Goal: Task Accomplishment & Management: Complete application form

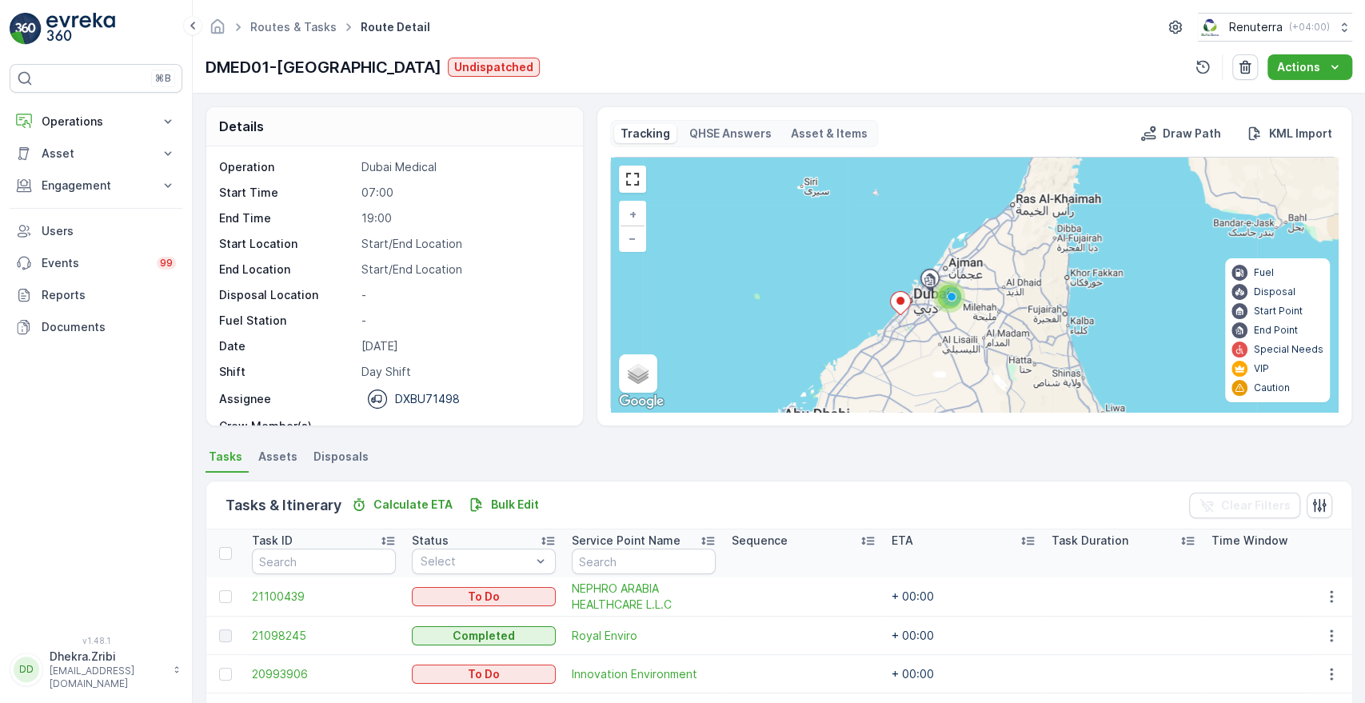
scroll to position [304, 0]
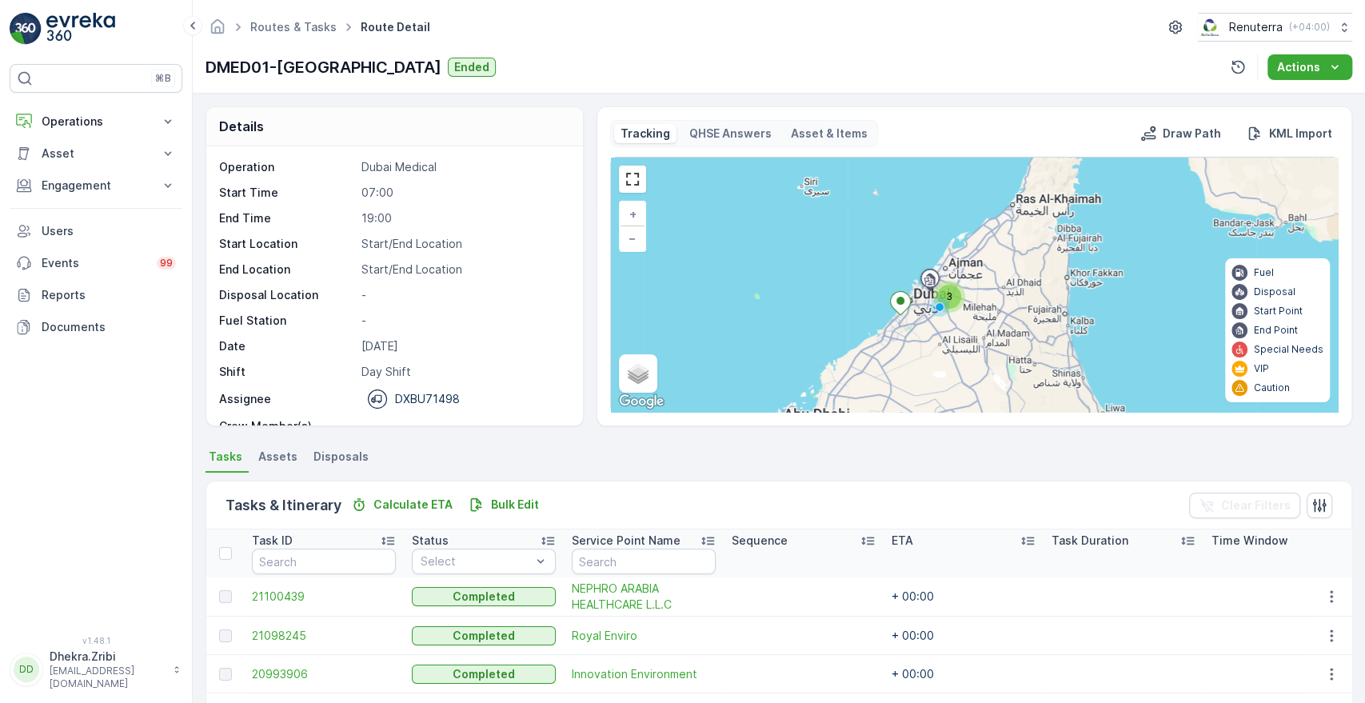
scroll to position [304, 0]
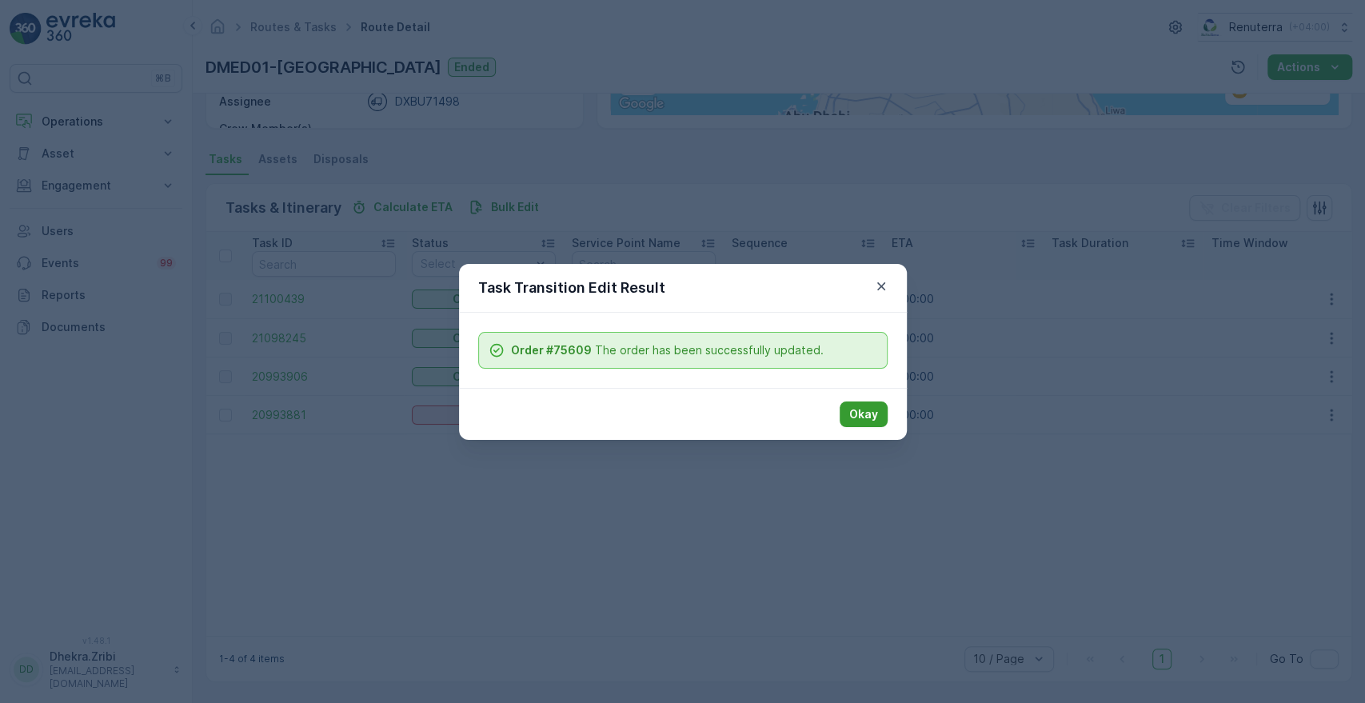
click at [869, 422] on button "Okay" at bounding box center [864, 414] width 48 height 26
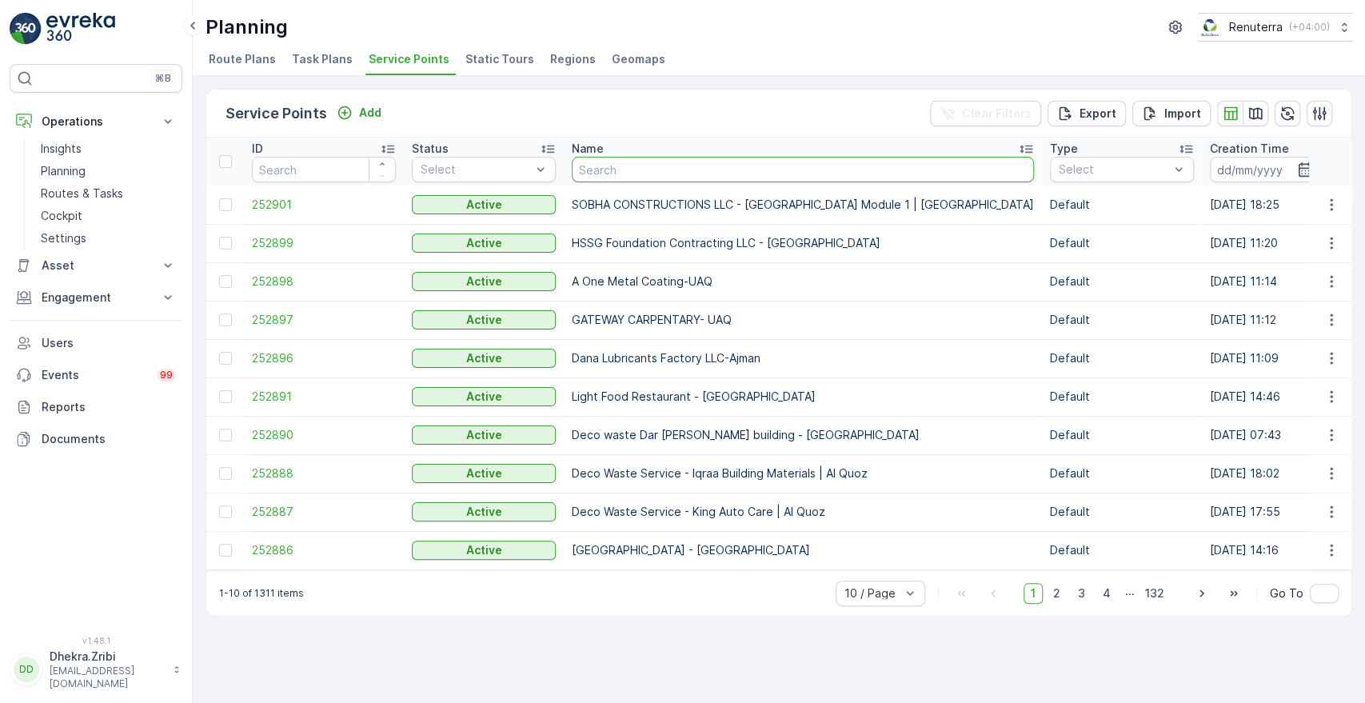
click at [629, 165] on input "text" at bounding box center [803, 170] width 462 height 26
type input "DECO"
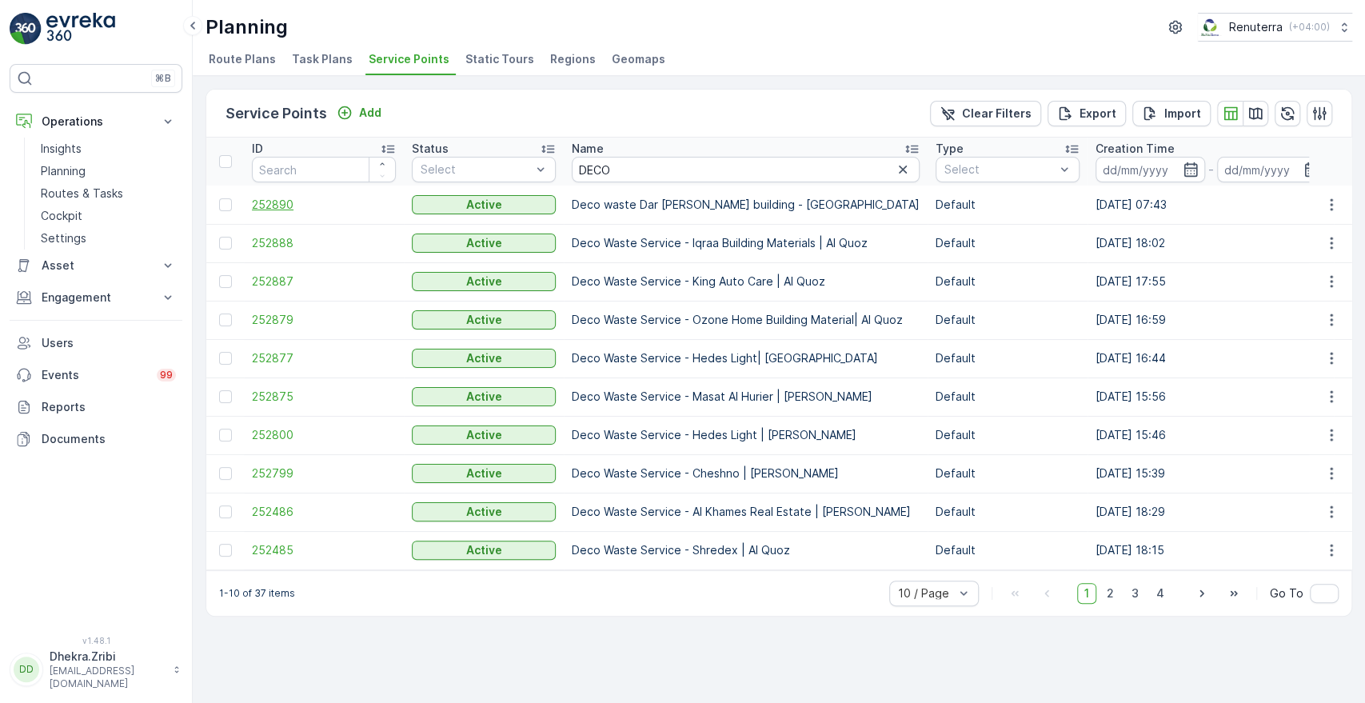
click at [269, 206] on span "252890" at bounding box center [324, 205] width 144 height 16
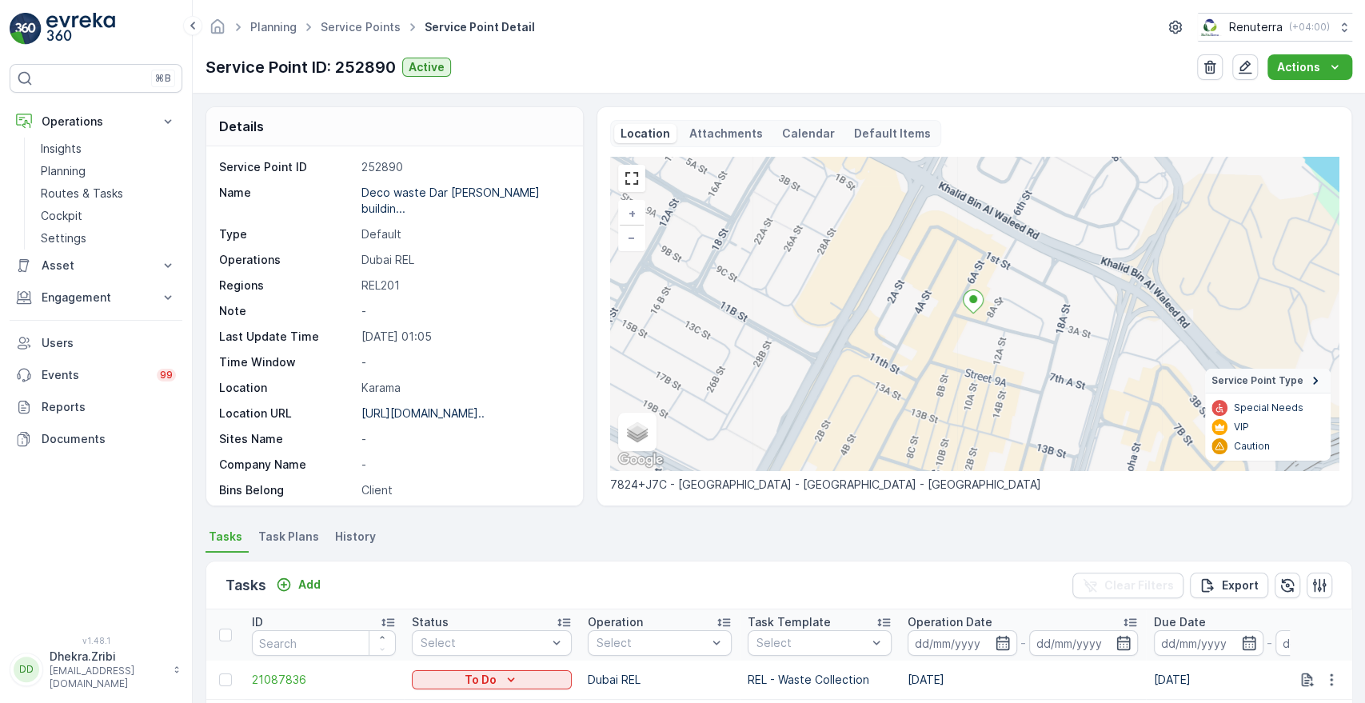
scroll to position [410, 0]
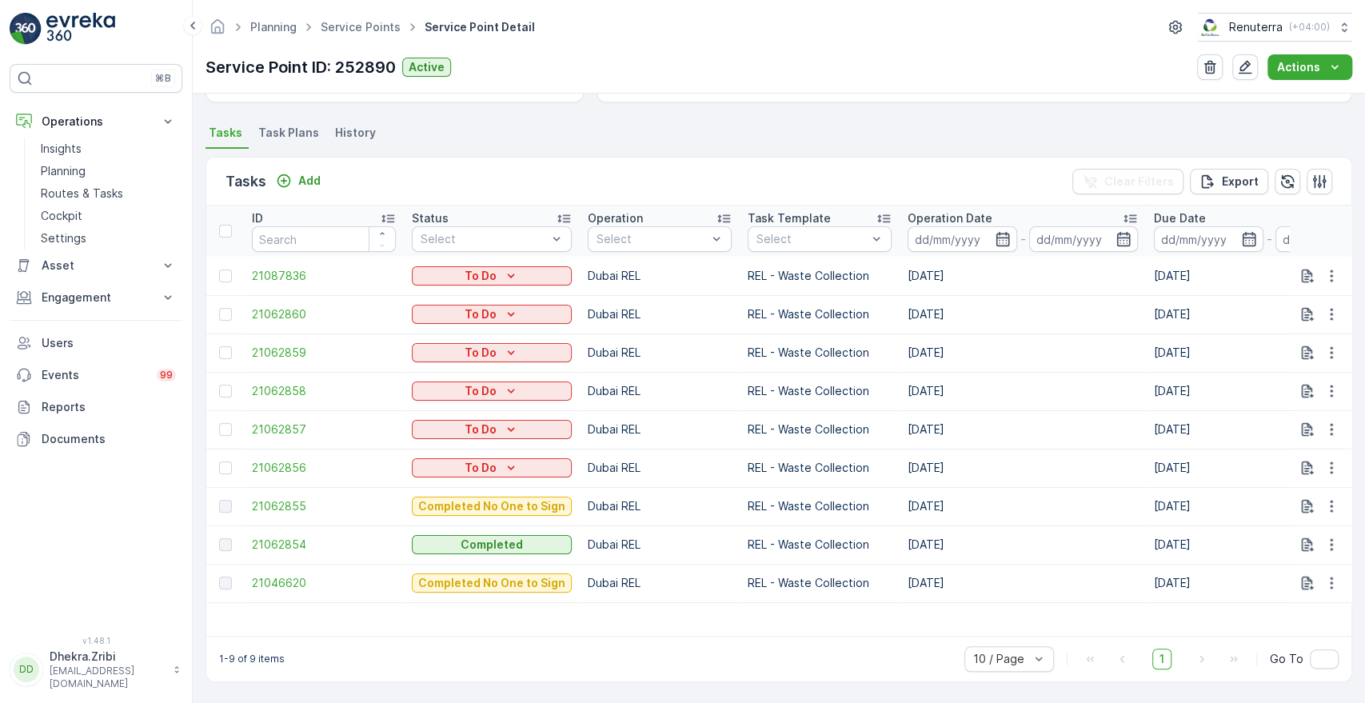
click at [292, 132] on span "Task Plans" at bounding box center [288, 133] width 61 height 16
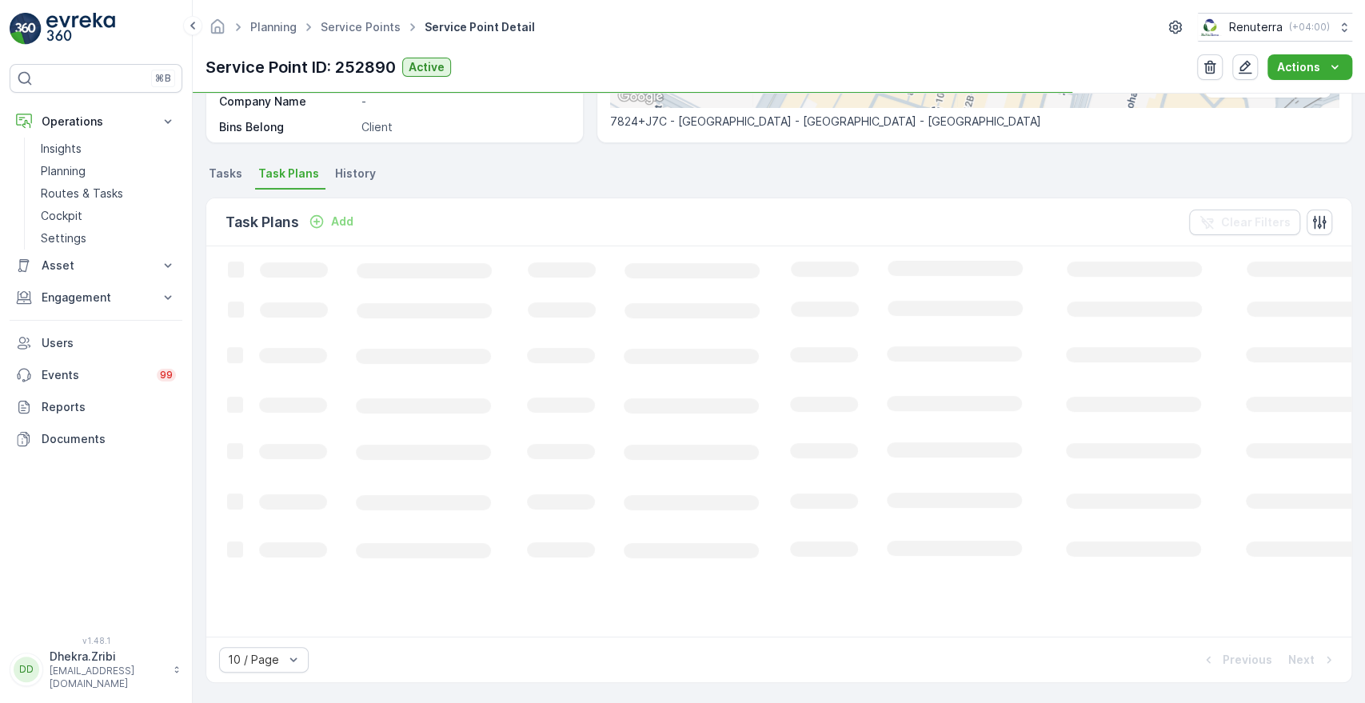
scroll to position [363, 0]
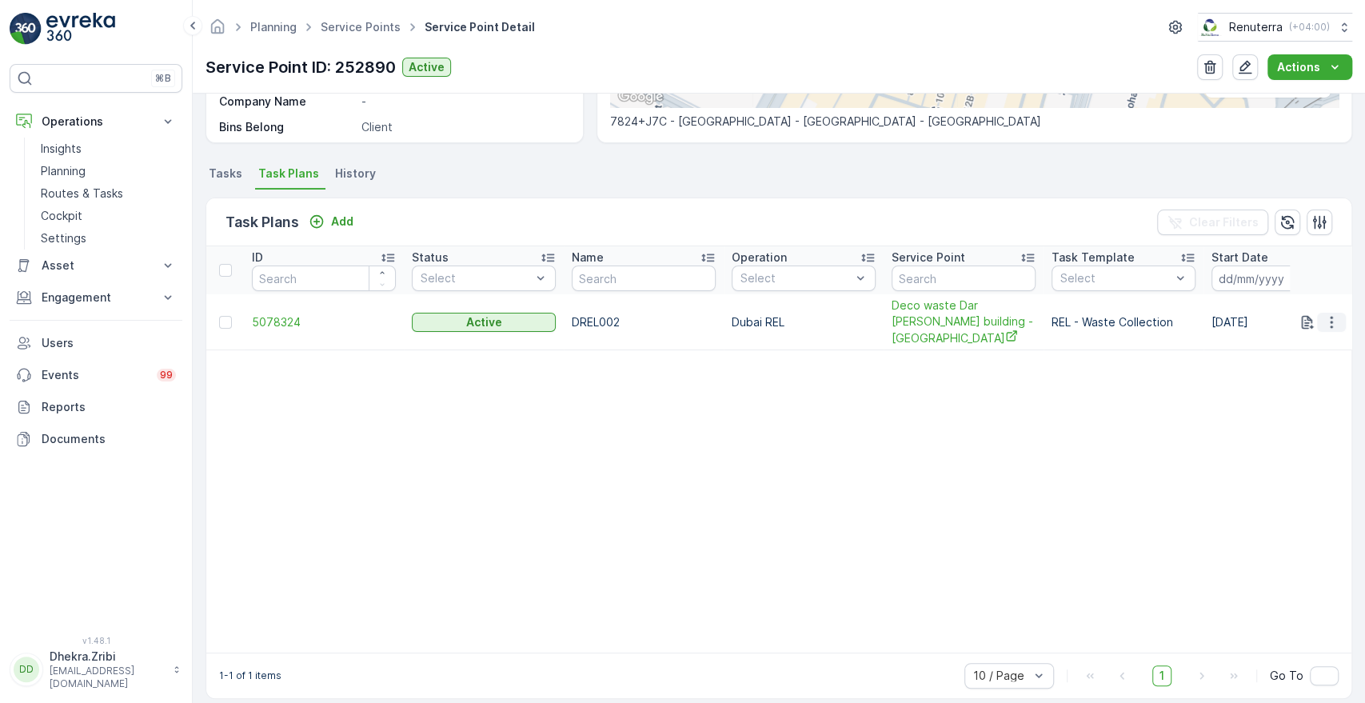
click at [1326, 319] on icon "button" at bounding box center [1331, 322] width 16 height 16
click at [1283, 415] on span "Delete Task Plan" at bounding box center [1311, 412] width 90 height 16
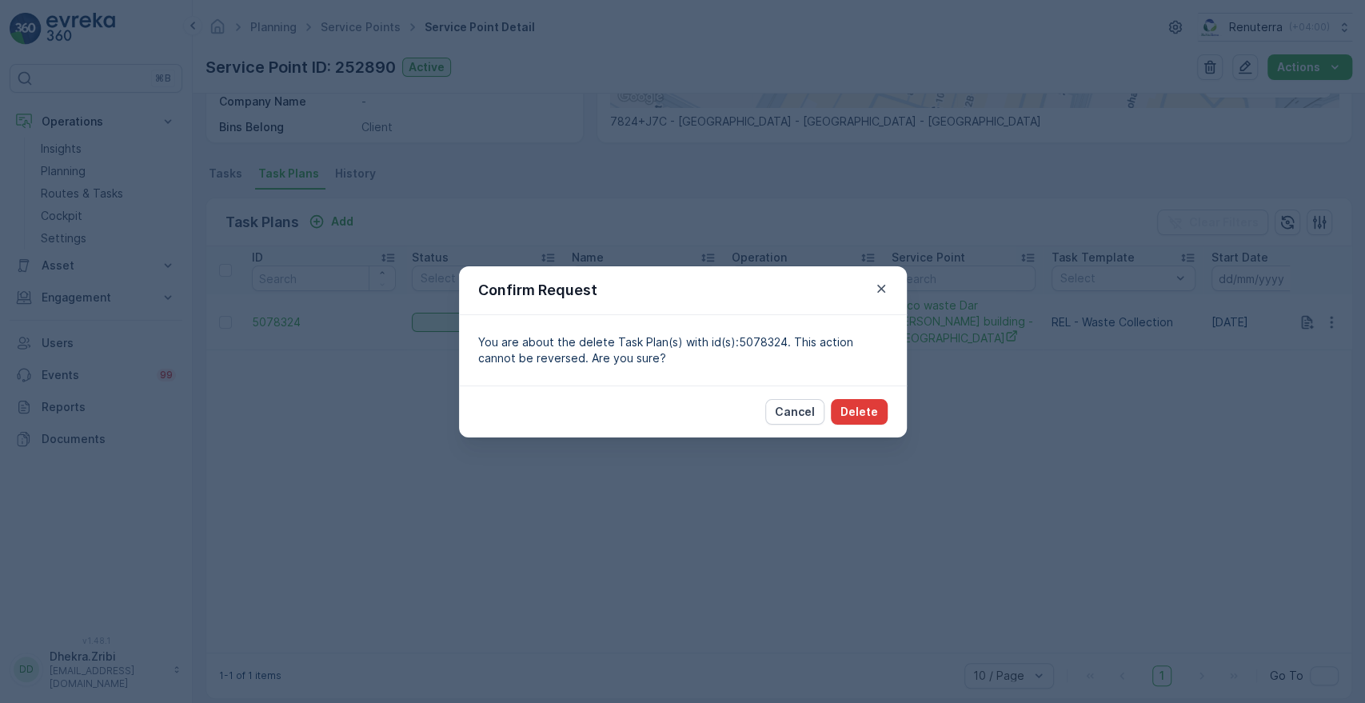
click at [872, 410] on p "Delete" at bounding box center [859, 412] width 38 height 16
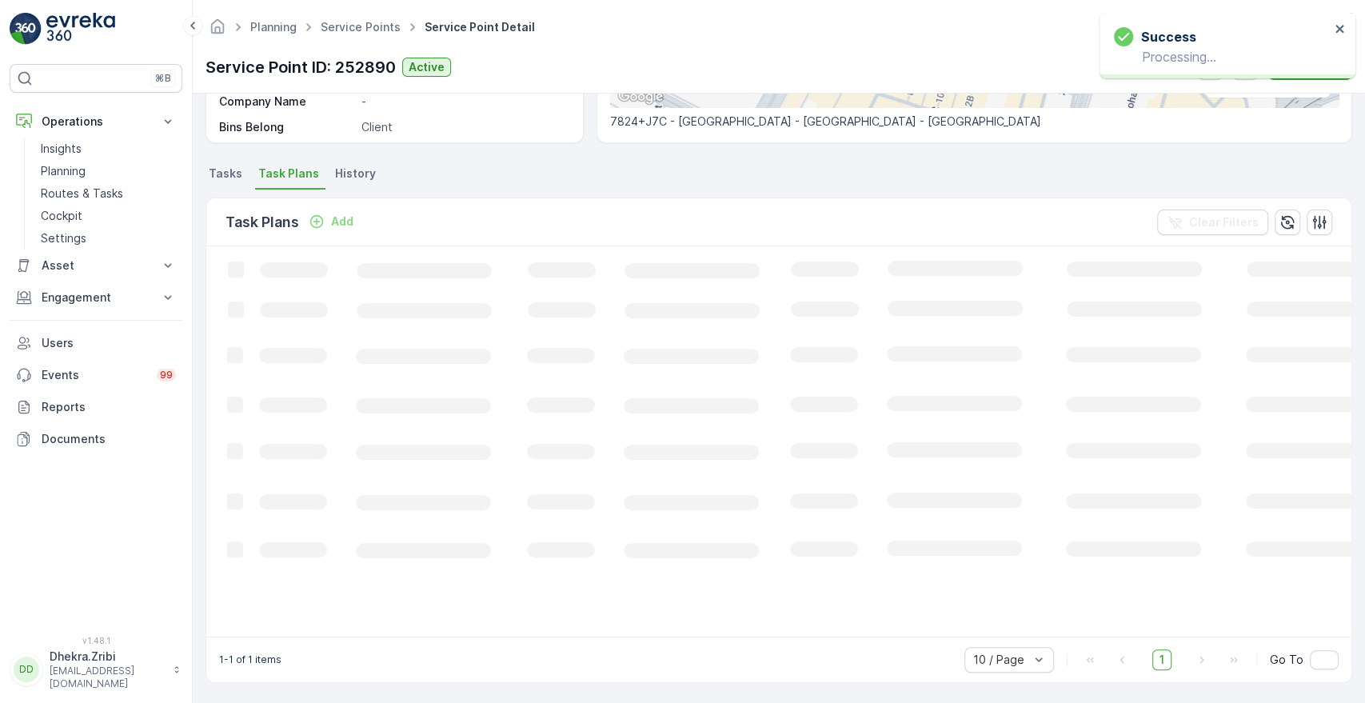
scroll to position [353, 0]
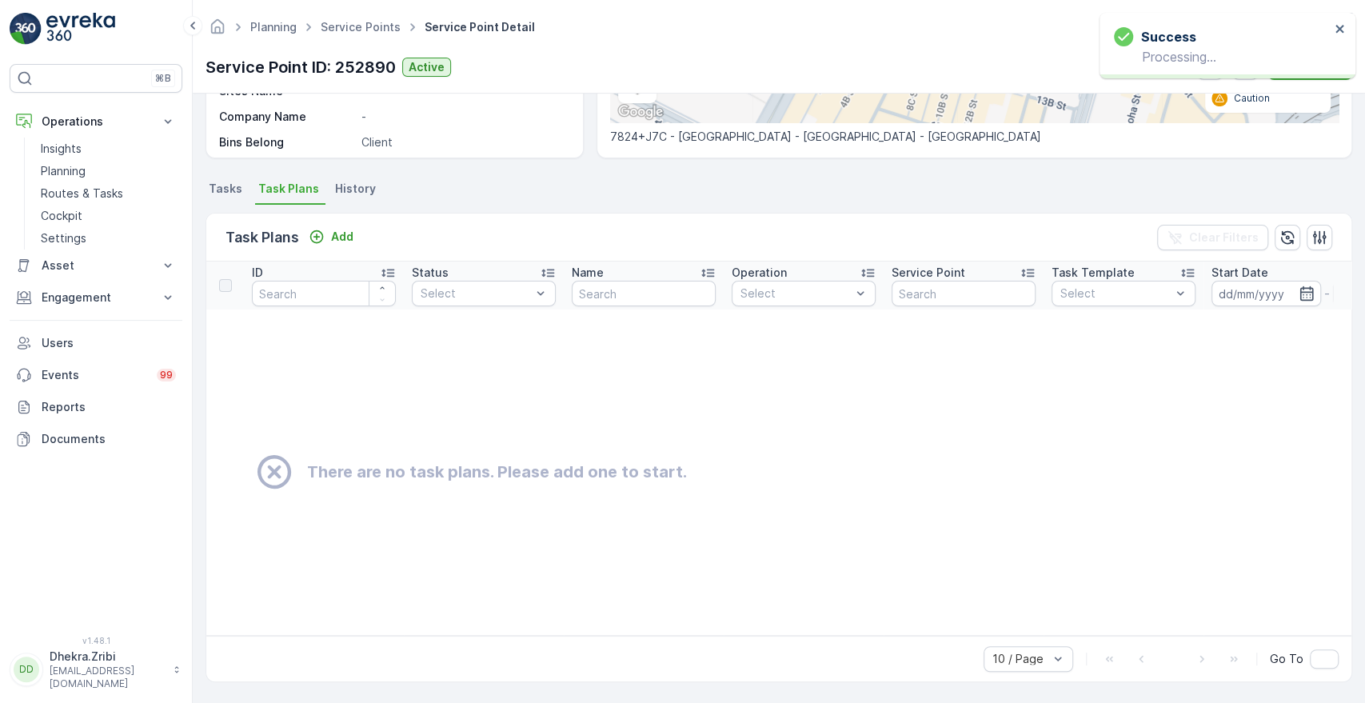
click at [222, 183] on span "Tasks" at bounding box center [226, 189] width 34 height 16
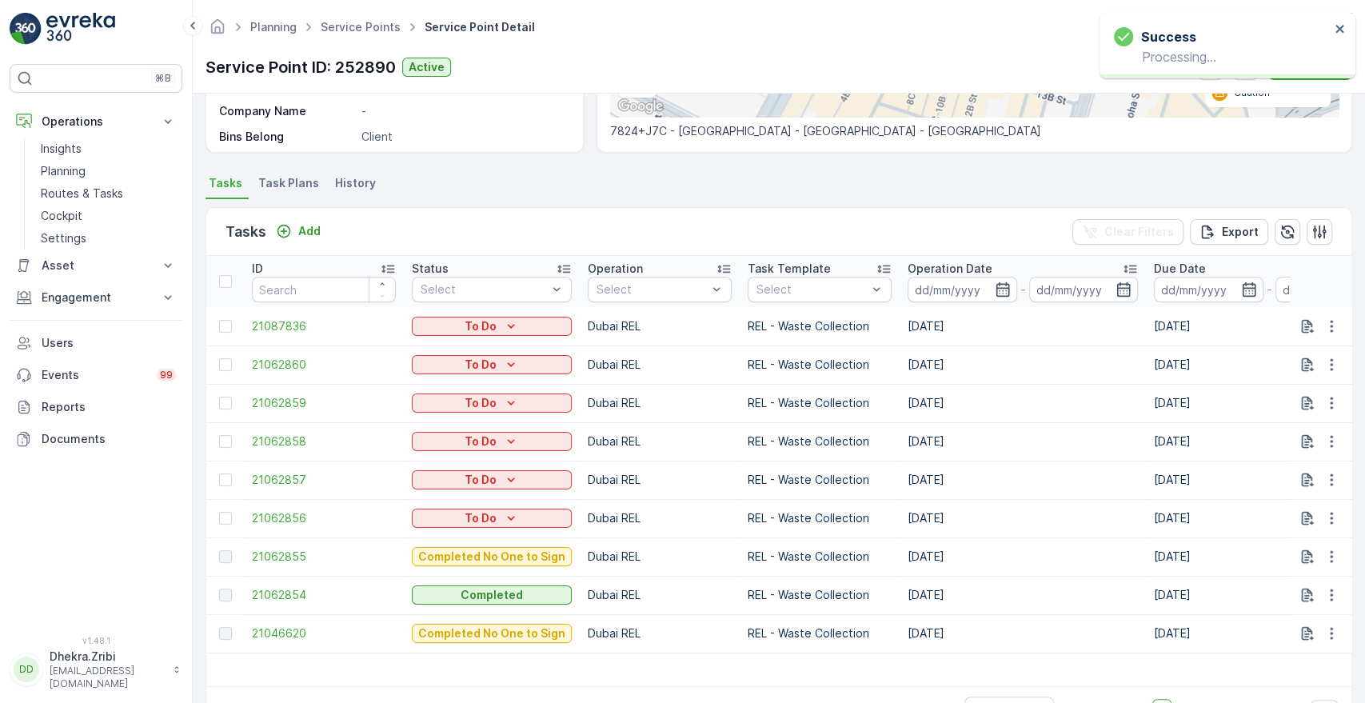
scroll to position [308, 0]
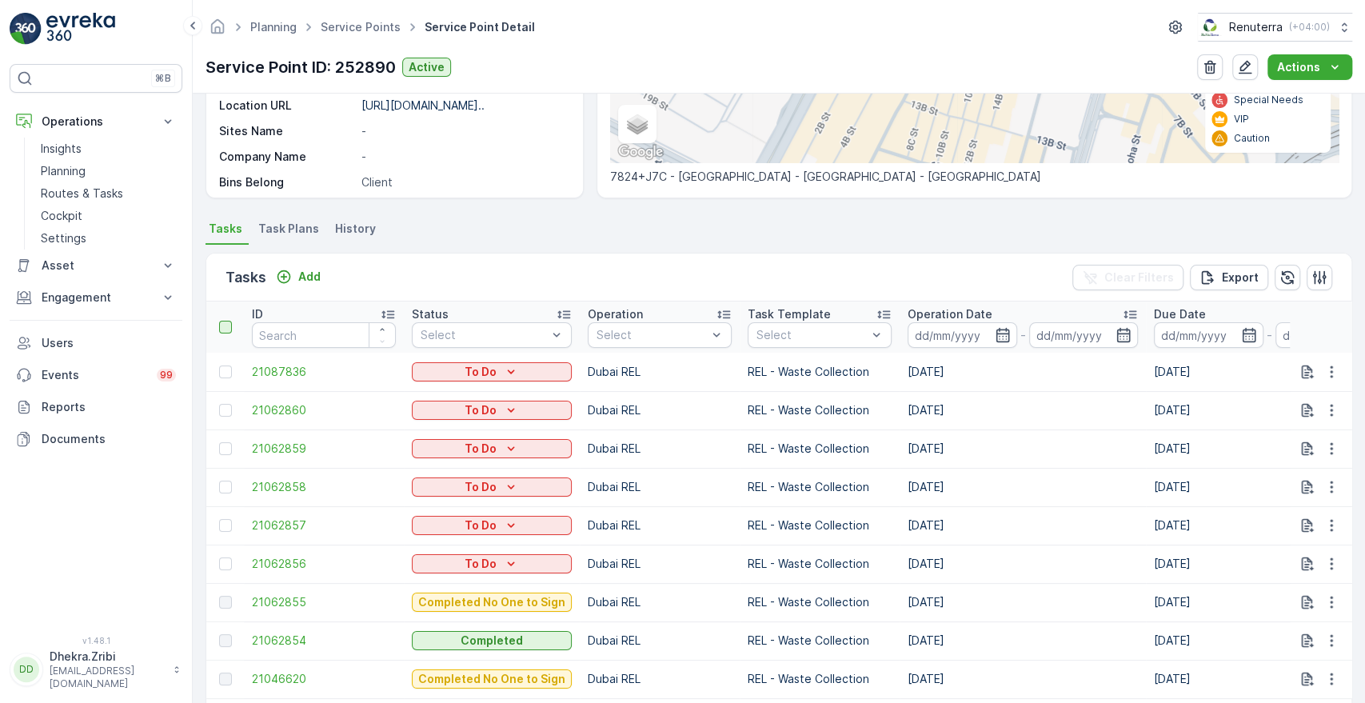
click at [222, 323] on div at bounding box center [225, 327] width 13 height 13
click at [228, 321] on input "checkbox" at bounding box center [228, 321] width 0 height 0
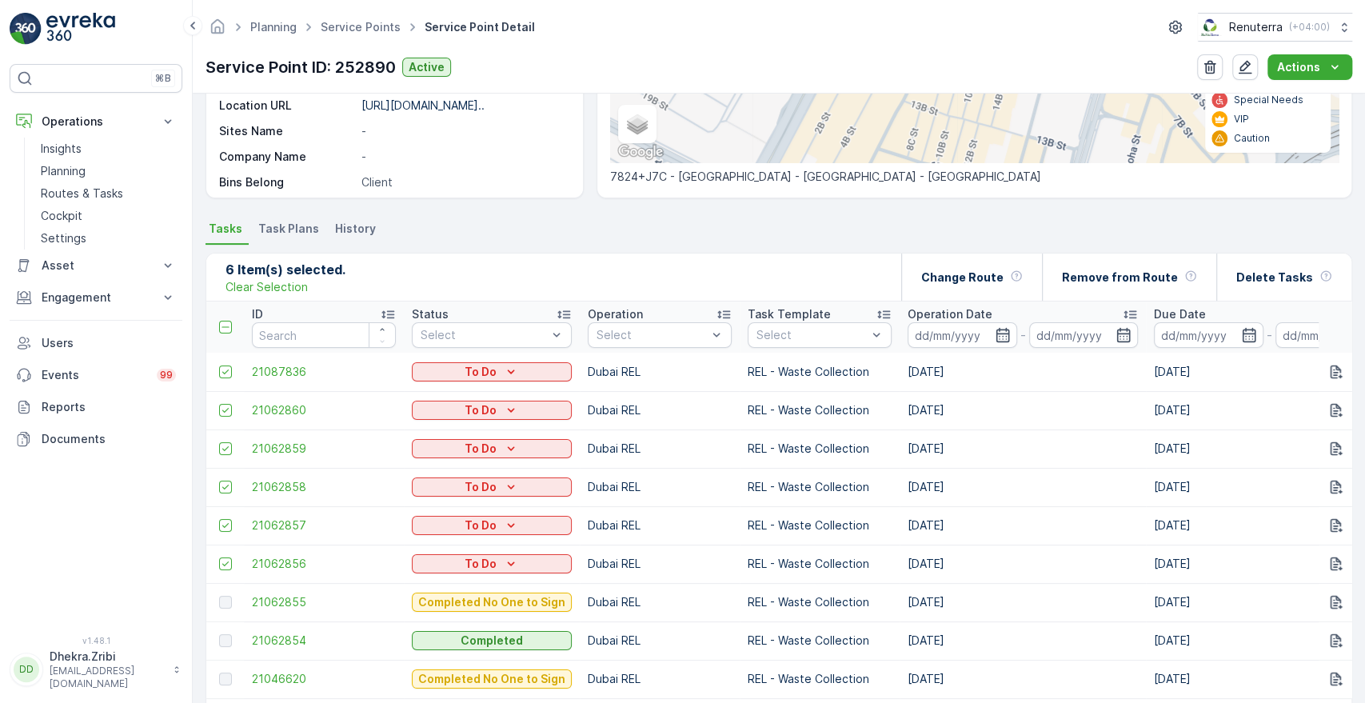
scroll to position [410, 0]
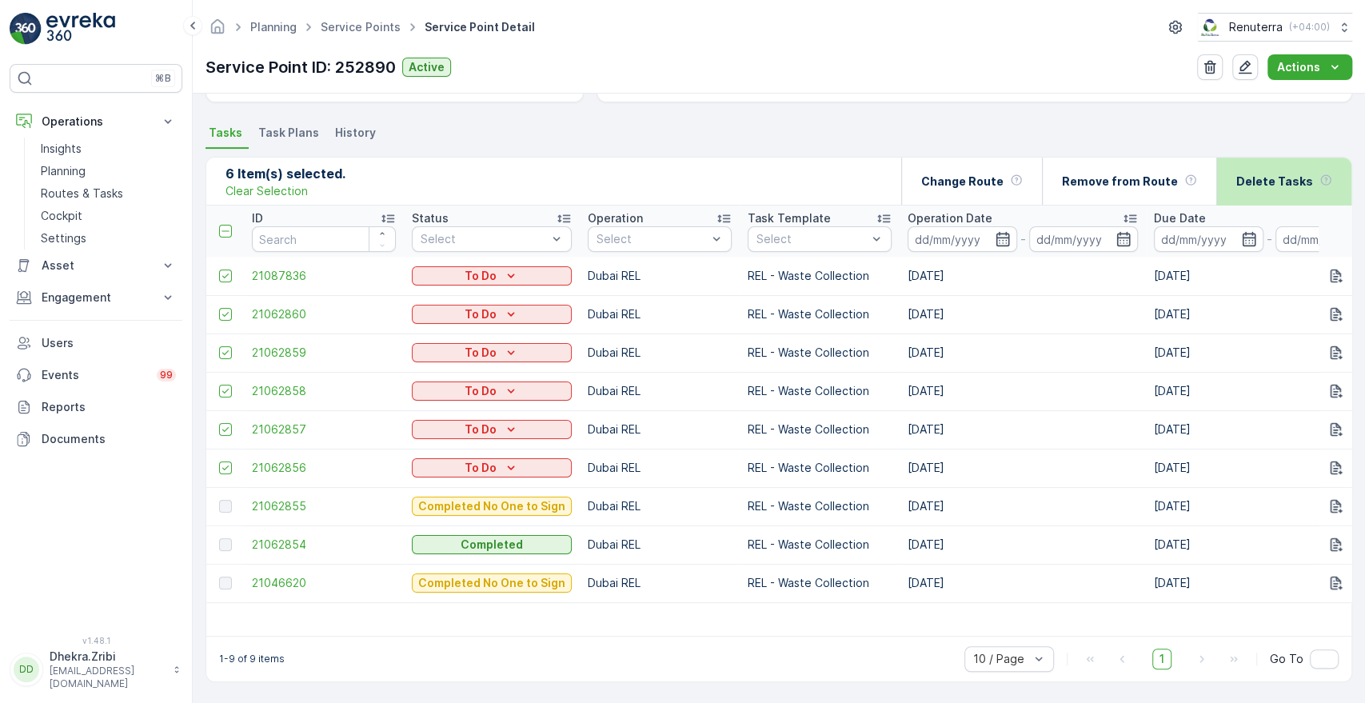
click at [1260, 174] on p "Delete Tasks" at bounding box center [1274, 182] width 77 height 16
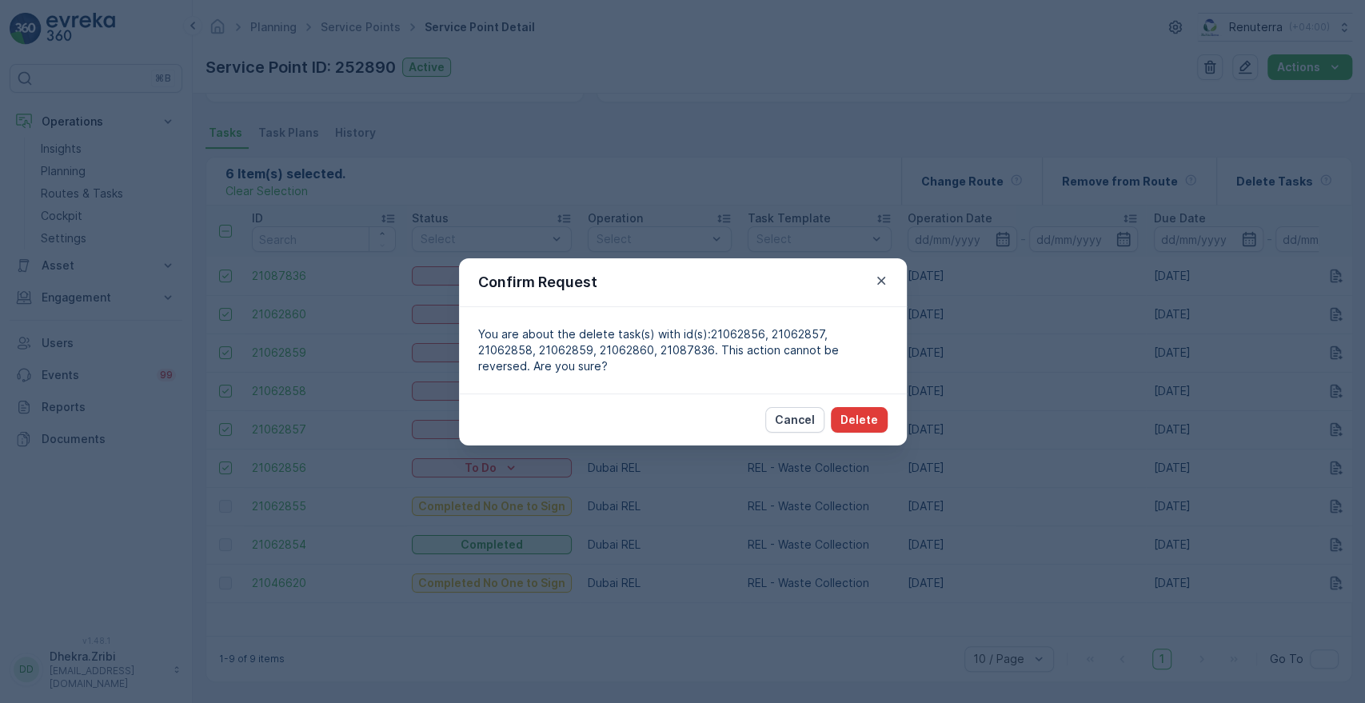
click at [869, 421] on p "Delete" at bounding box center [859, 420] width 38 height 16
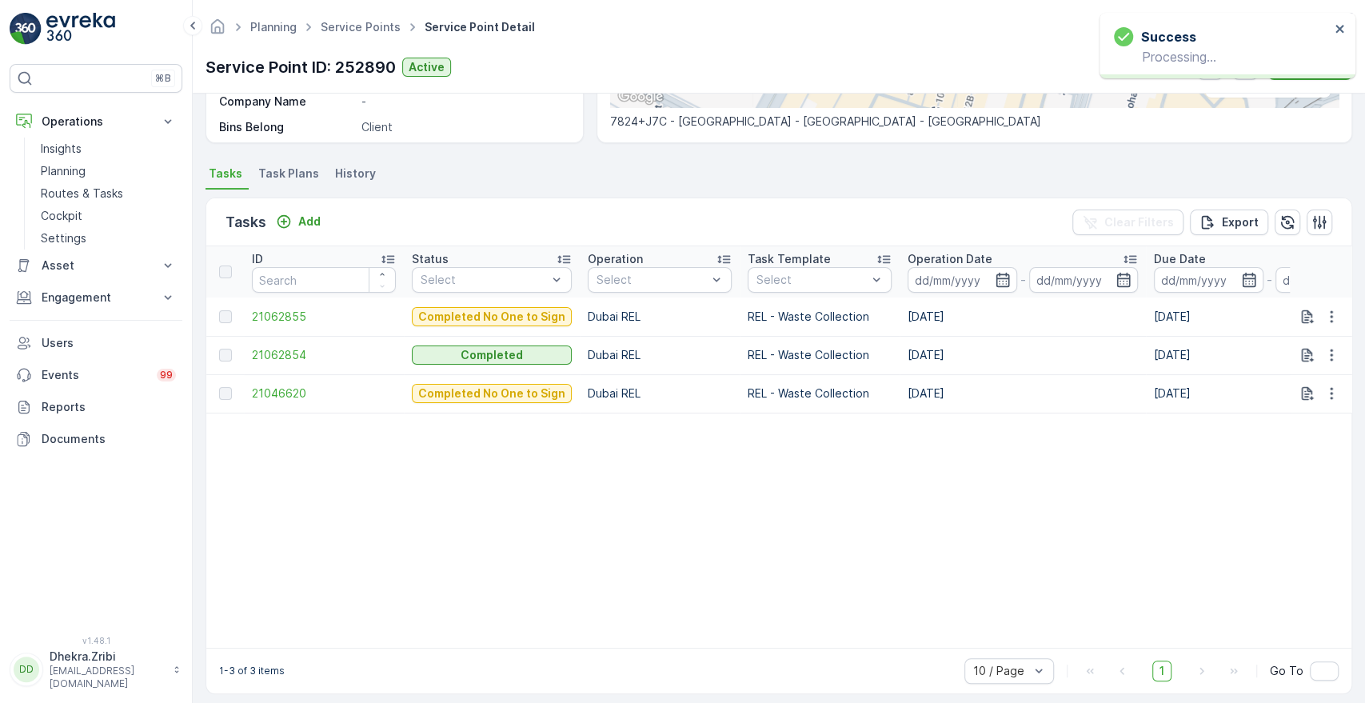
scroll to position [381, 0]
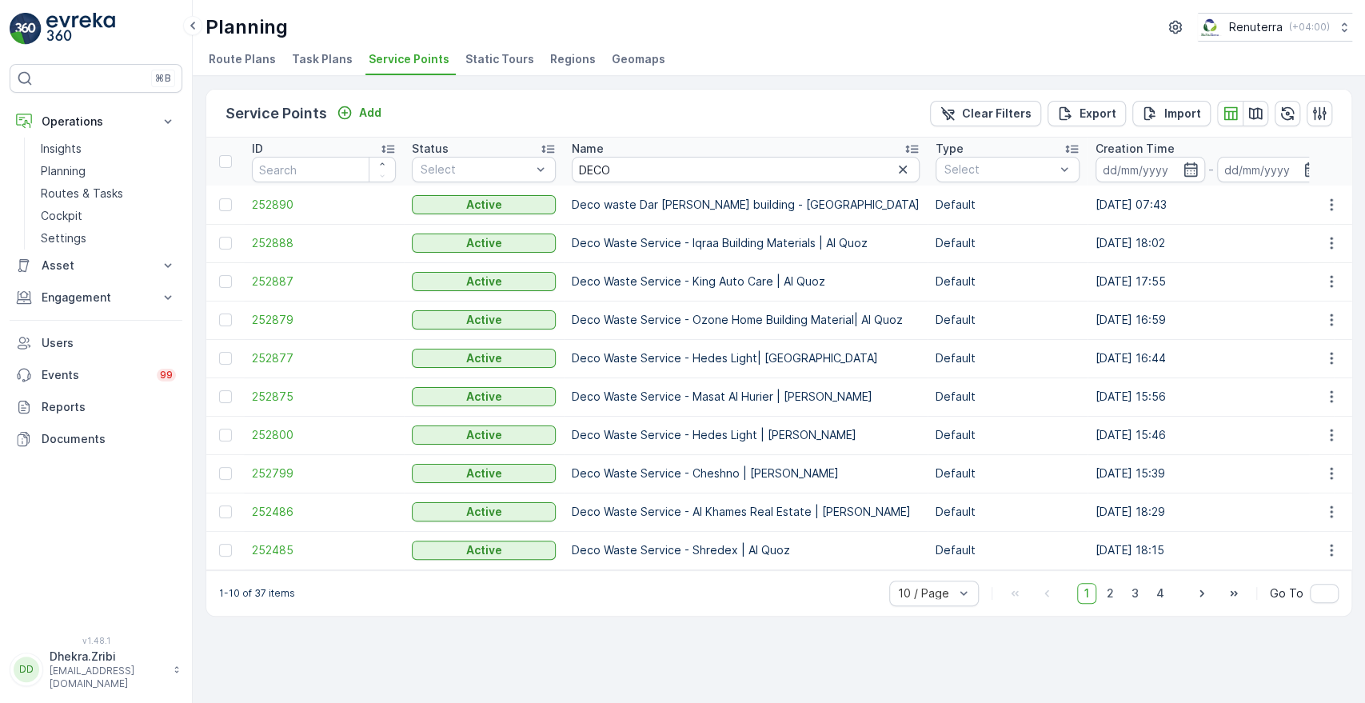
click at [571, 202] on td "Deco waste Dar al aman building - Karama" at bounding box center [746, 205] width 364 height 38
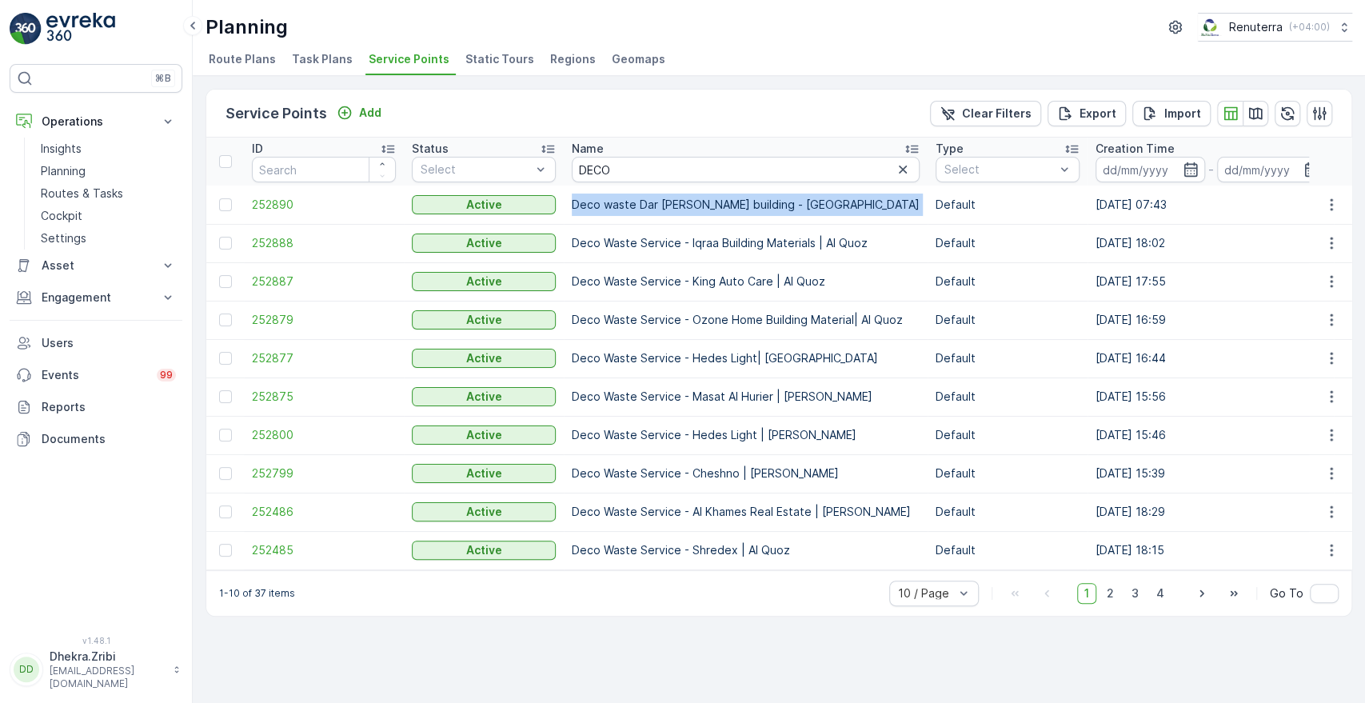
click at [571, 202] on td "Deco waste Dar al aman building - Karama" at bounding box center [746, 205] width 364 height 38
copy td "Deco waste Dar al aman building - Karama"
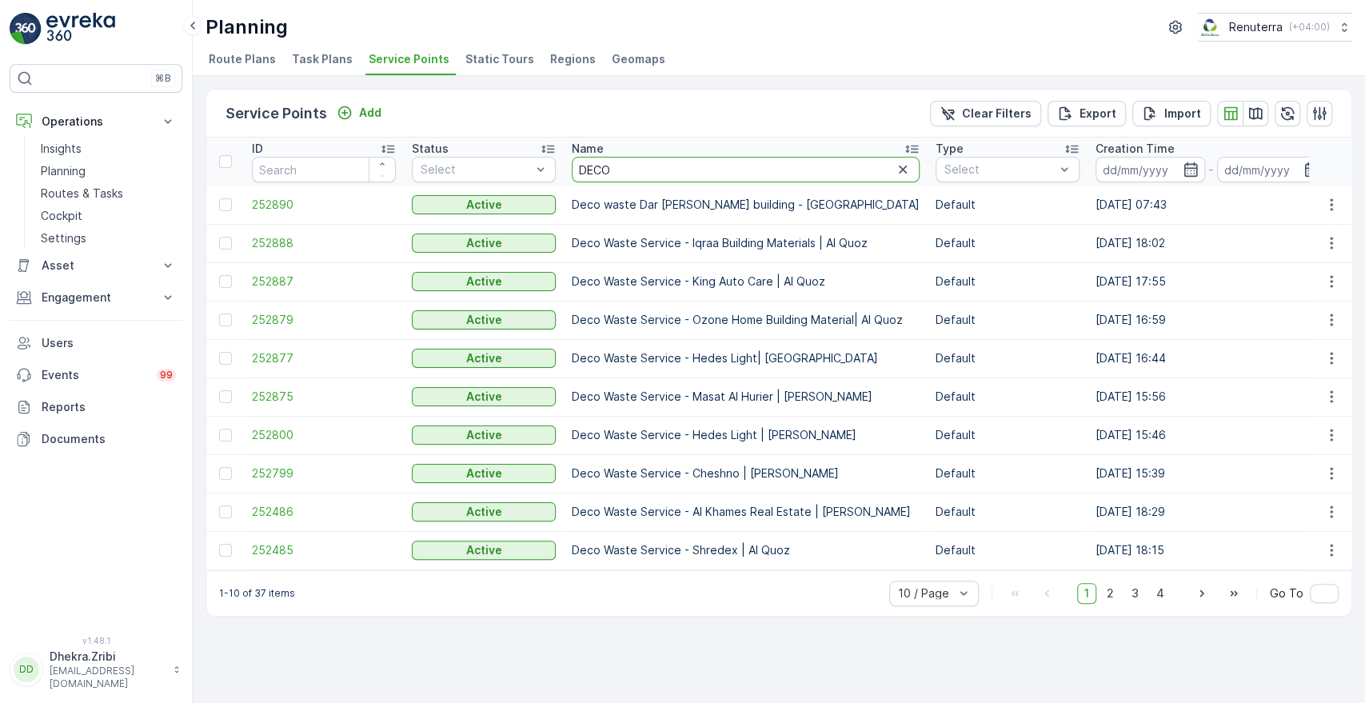
click at [621, 172] on input "DECO" at bounding box center [746, 170] width 348 height 26
type input "D"
type input "nephr"
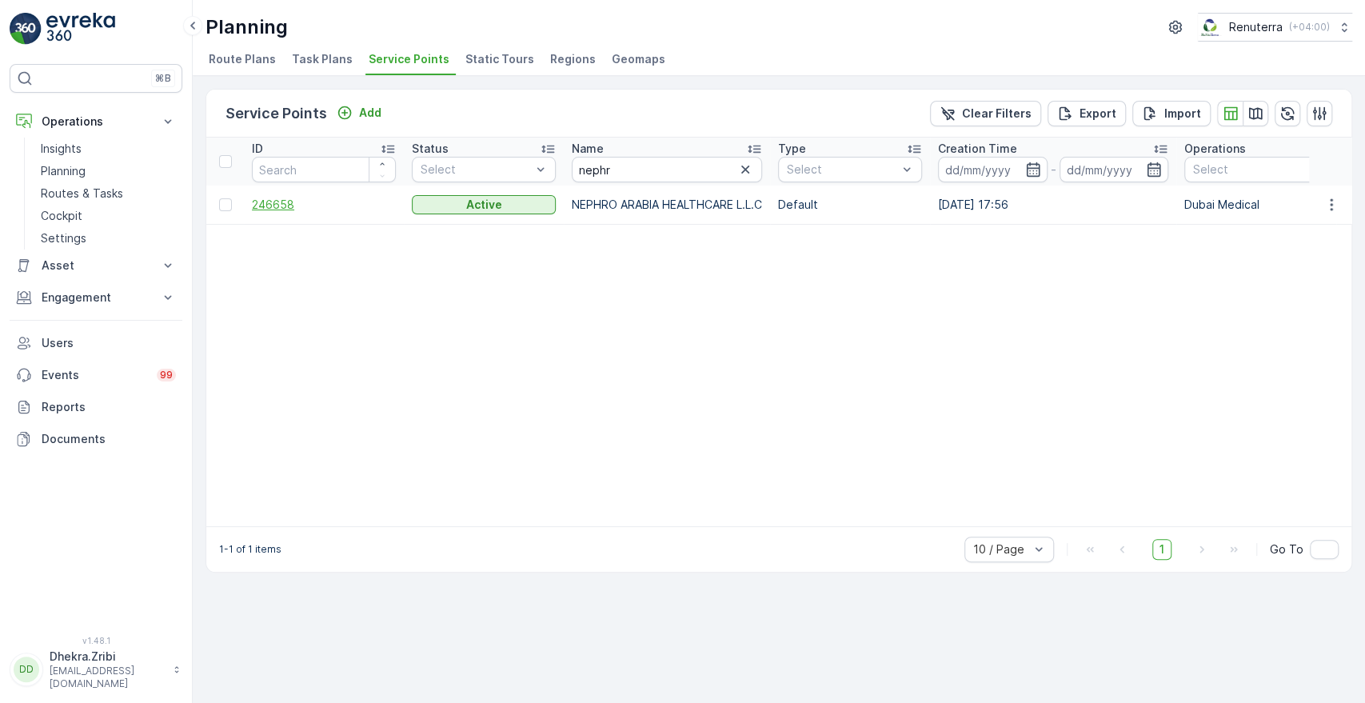
click at [266, 206] on span "246658" at bounding box center [324, 205] width 144 height 16
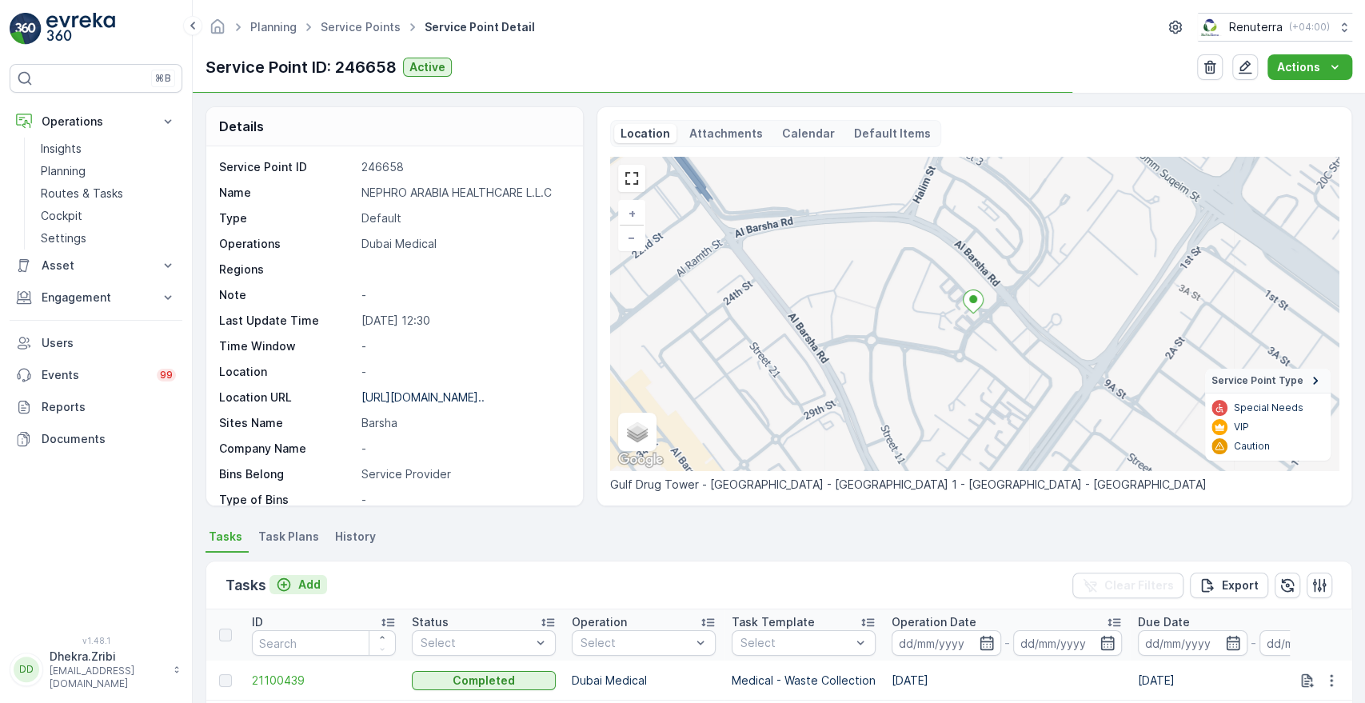
click at [311, 581] on p "Add" at bounding box center [309, 585] width 22 height 16
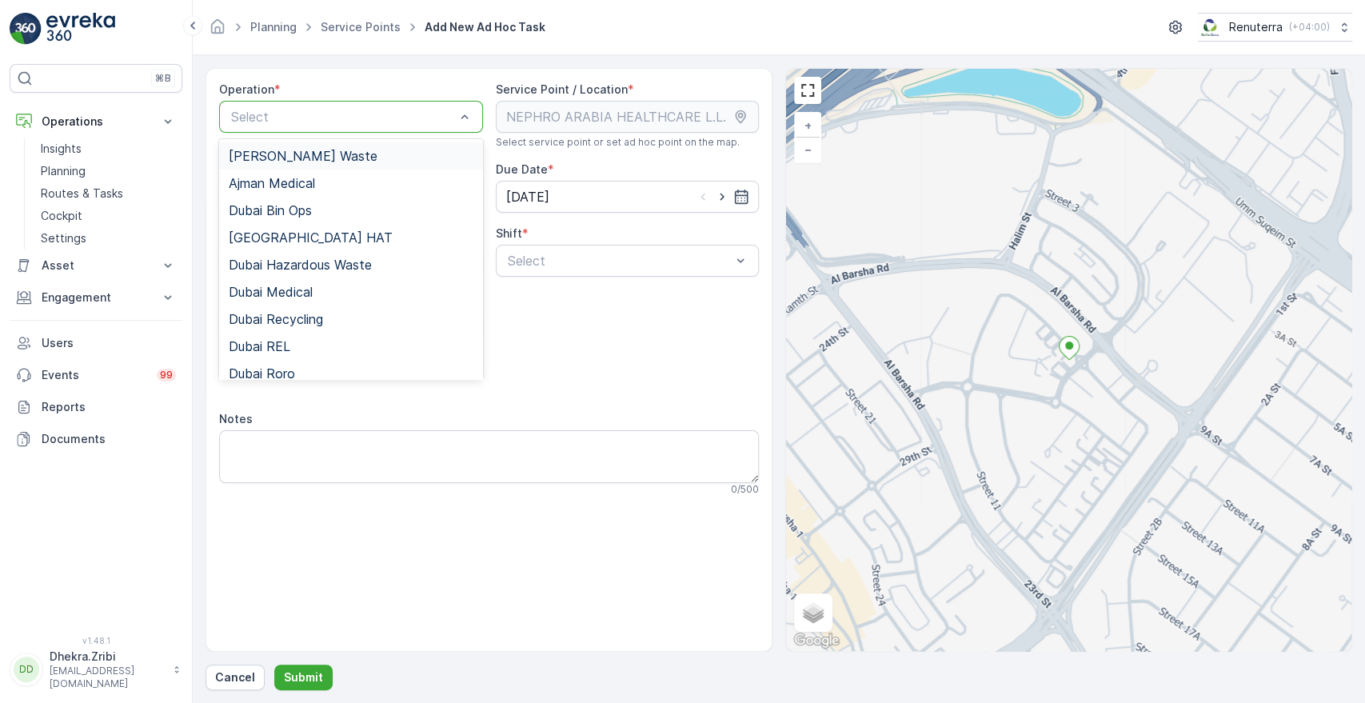
click at [402, 126] on div "Select" at bounding box center [351, 117] width 264 height 32
click at [312, 293] on span "Dubai Medical" at bounding box center [271, 292] width 84 height 14
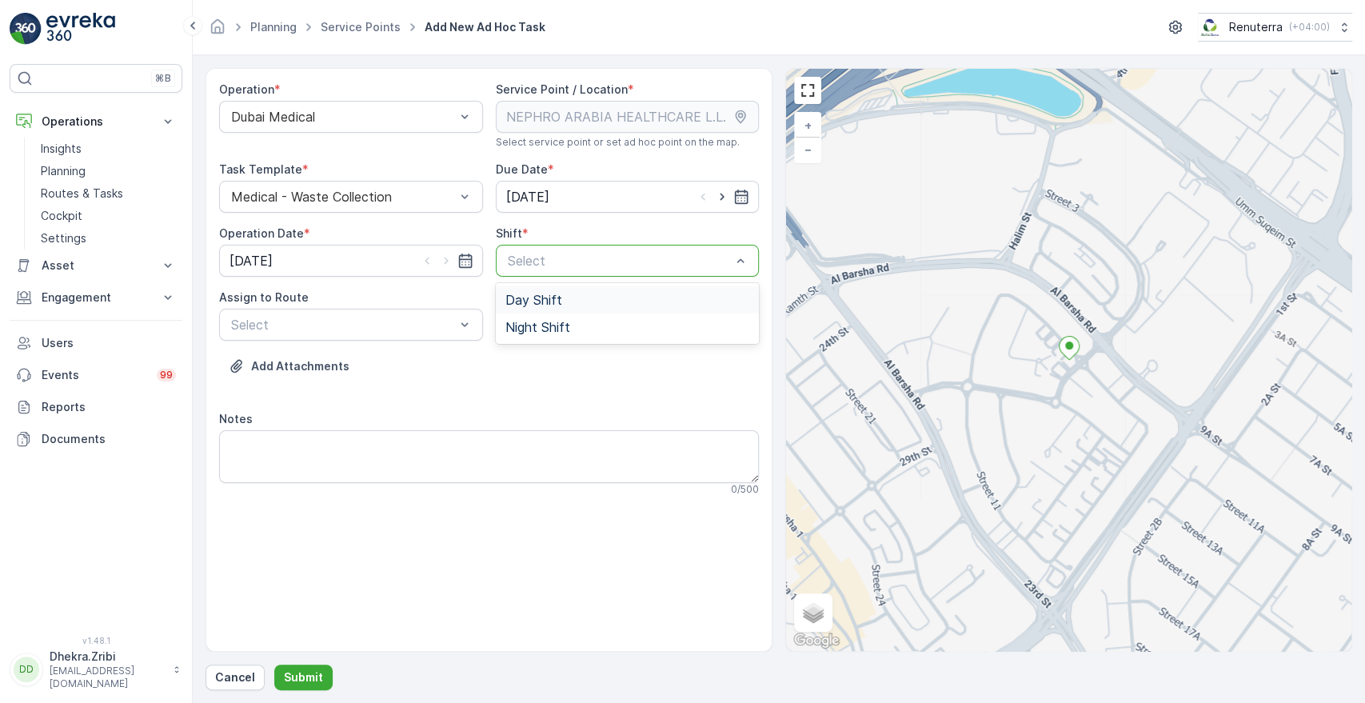
click at [569, 261] on div at bounding box center [619, 260] width 227 height 14
click at [544, 296] on span "Day Shift" at bounding box center [533, 300] width 57 height 14
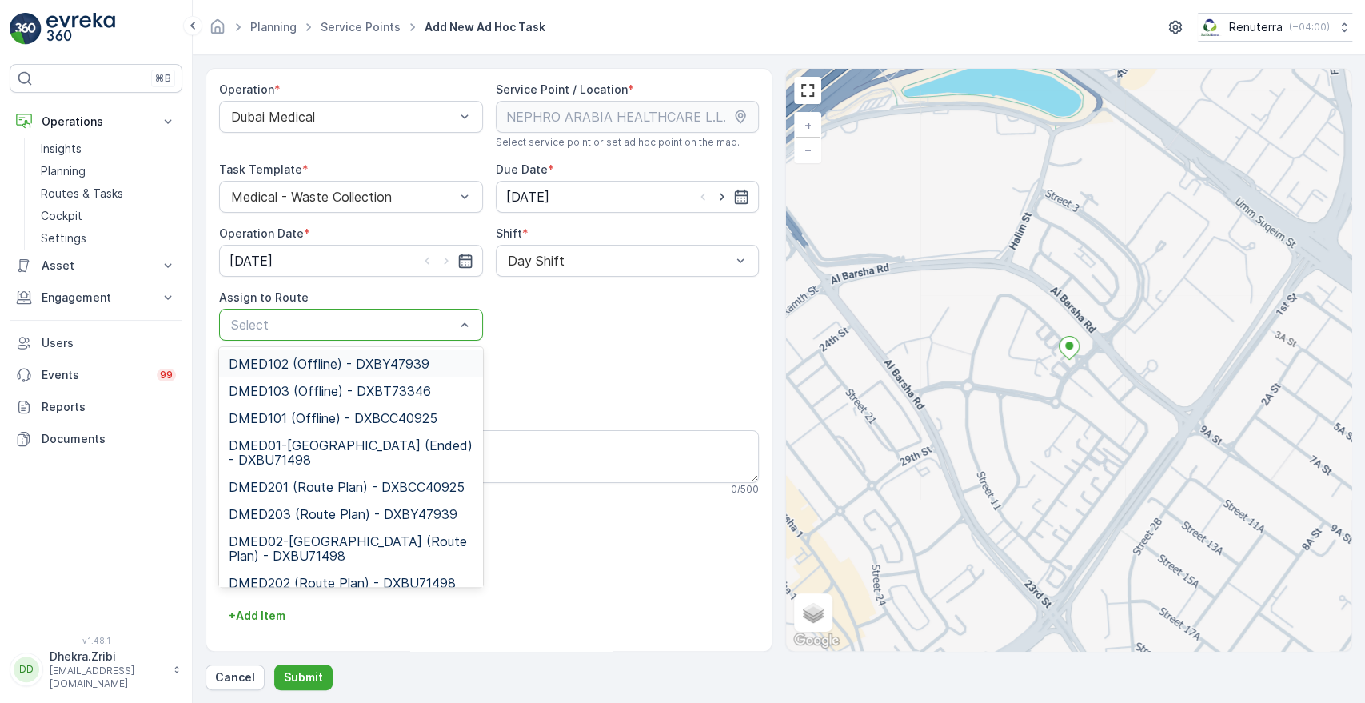
click at [412, 330] on div at bounding box center [342, 324] width 227 height 14
click at [307, 439] on span "DMED01-Khawaneej Yard (Ended) - DXBU71498" at bounding box center [351, 452] width 245 height 29
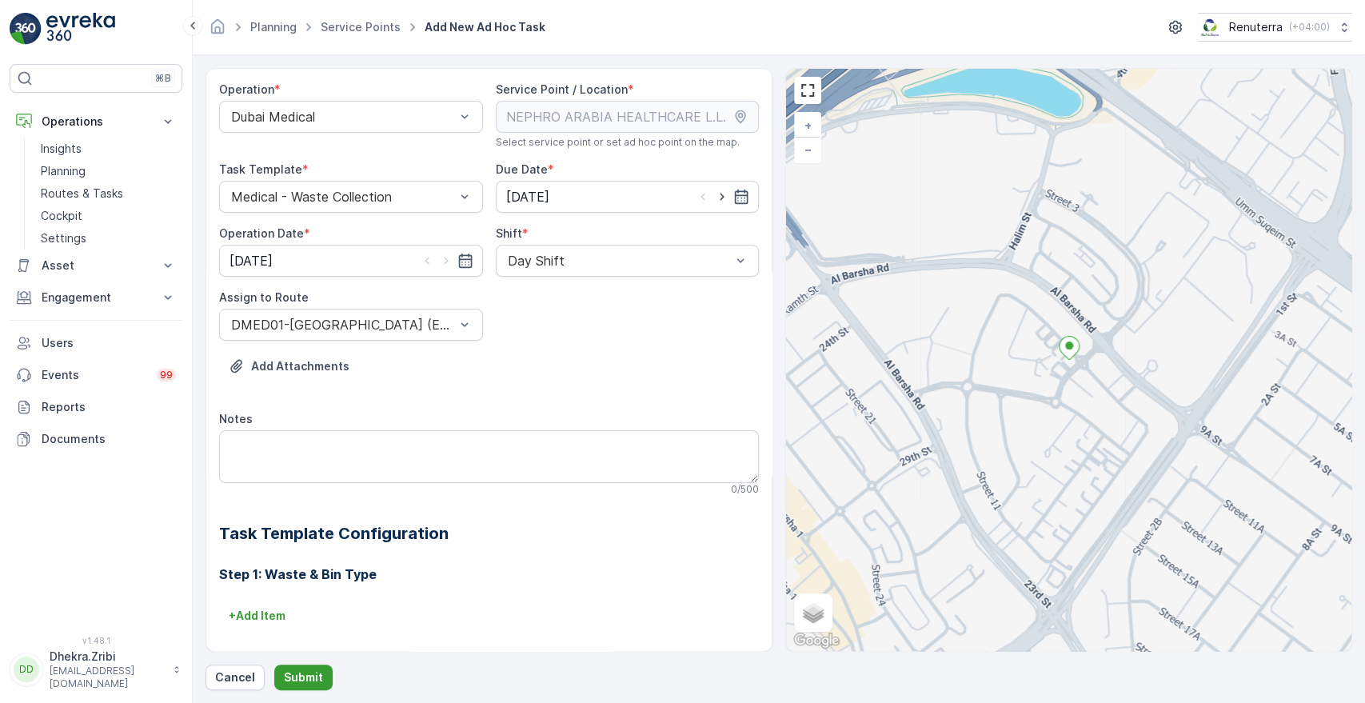
click at [307, 673] on p "Submit" at bounding box center [303, 677] width 39 height 16
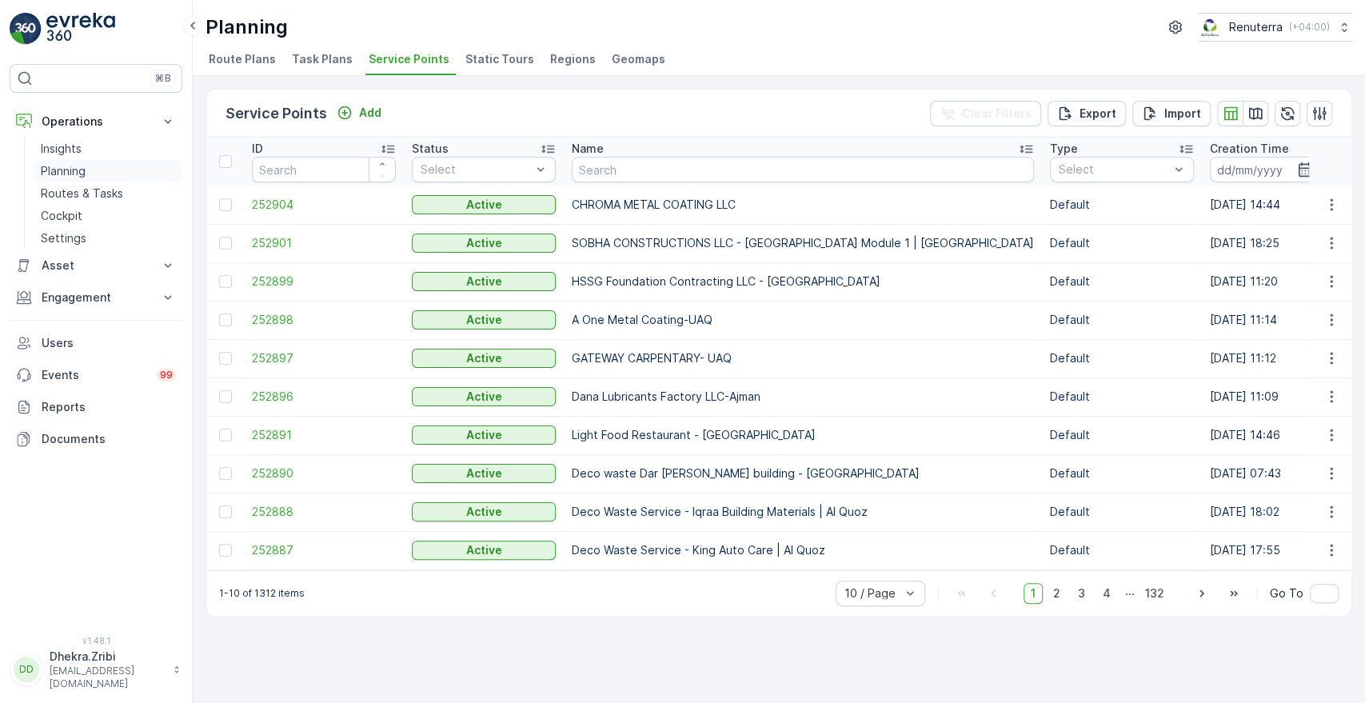
click at [65, 174] on p "Planning" at bounding box center [63, 171] width 45 height 16
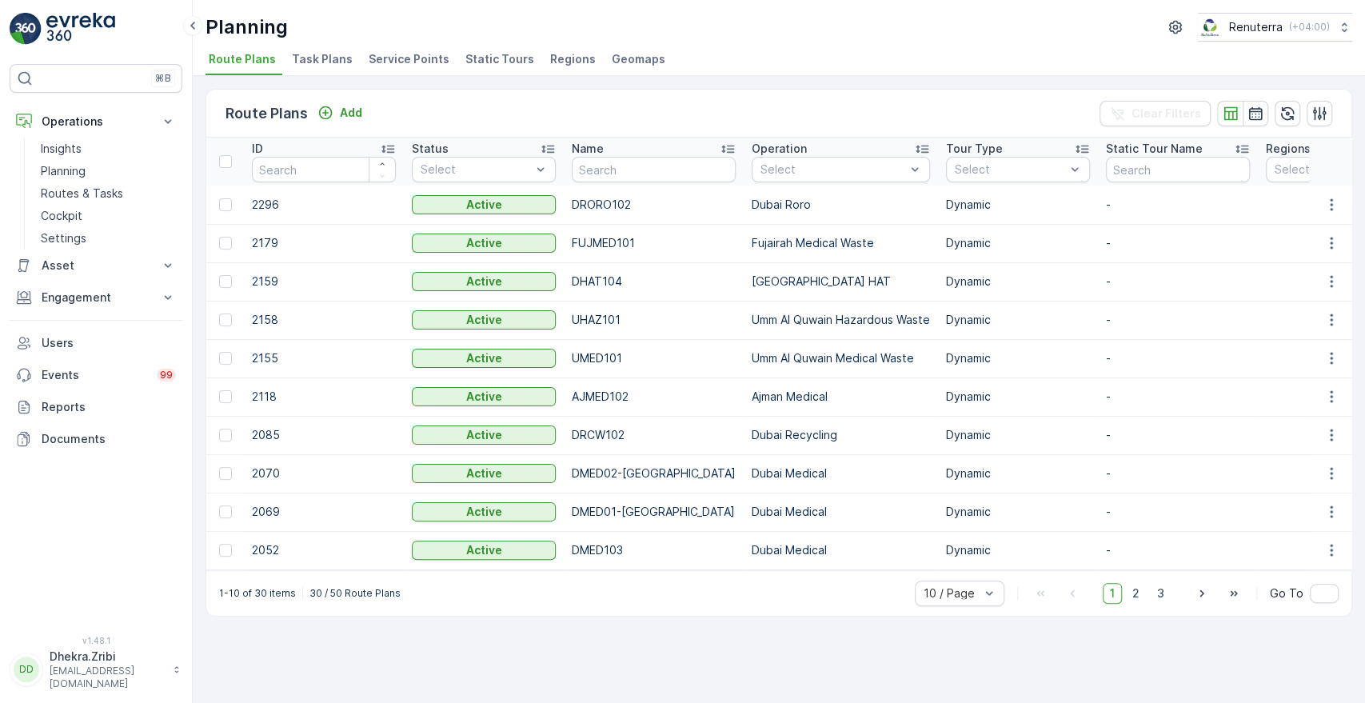
click at [393, 55] on span "Service Points" at bounding box center [409, 59] width 81 height 16
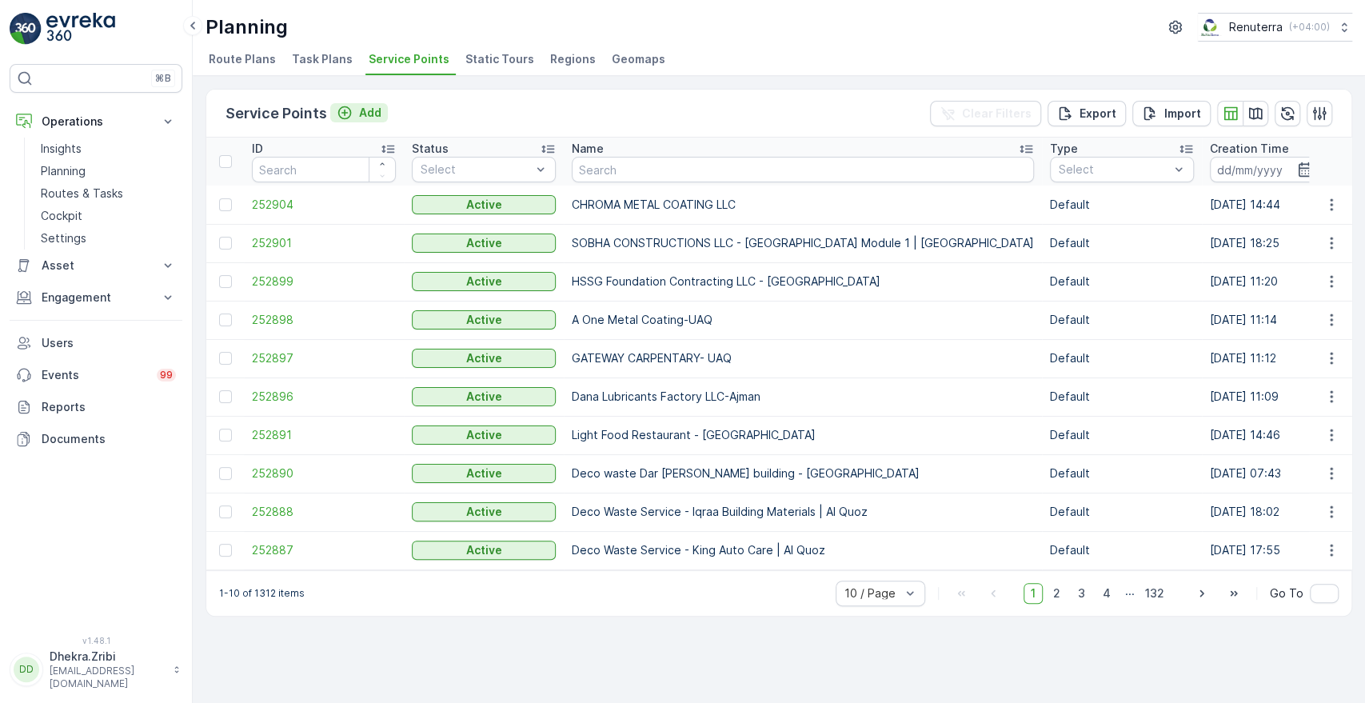
click at [377, 117] on p "Add" at bounding box center [370, 113] width 22 height 16
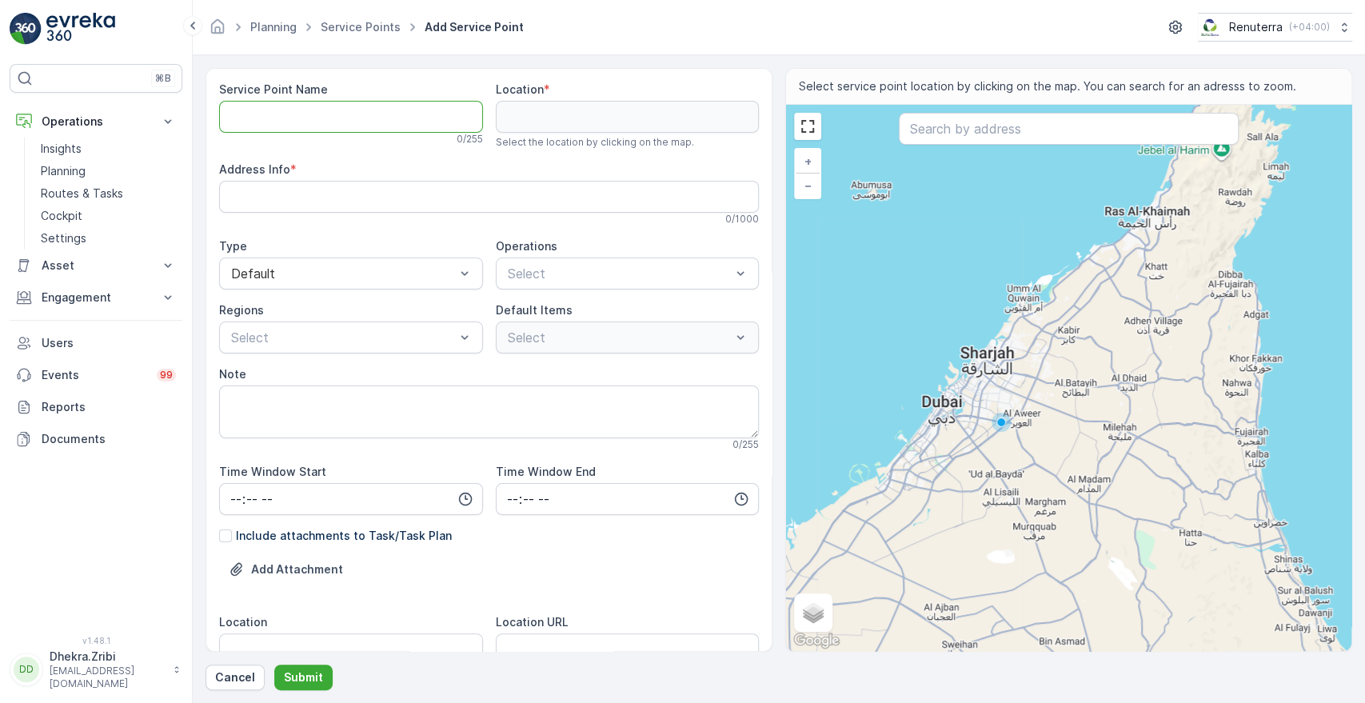
click at [337, 110] on Name "Service Point Name" at bounding box center [351, 117] width 264 height 32
paste Name "IDT Services LLC -FZ - Al Khawaneej 2"
type Name "IDT Services LLC -FZ - Al Khawaneej 2"
click at [996, 135] on input "text" at bounding box center [1068, 129] width 339 height 32
paste input "Lamsat Alfakhama"
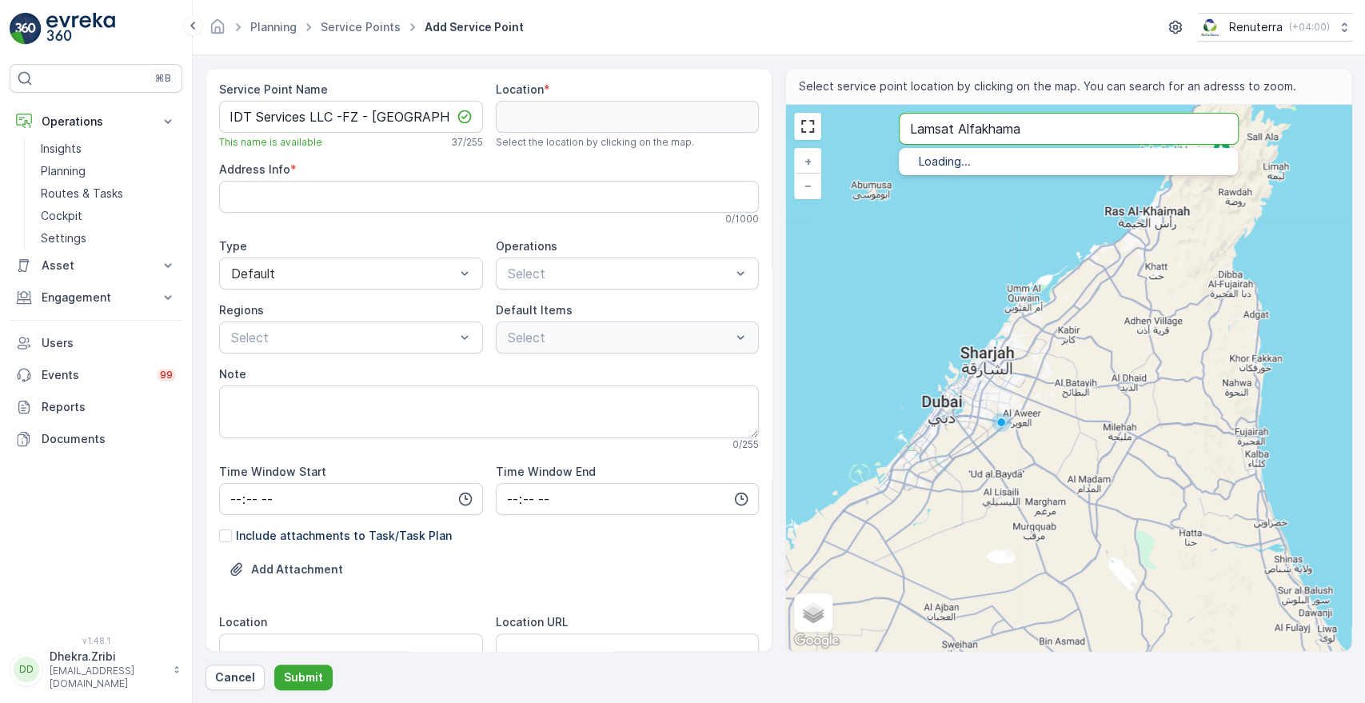
type input "Lamsat Alfakhama"
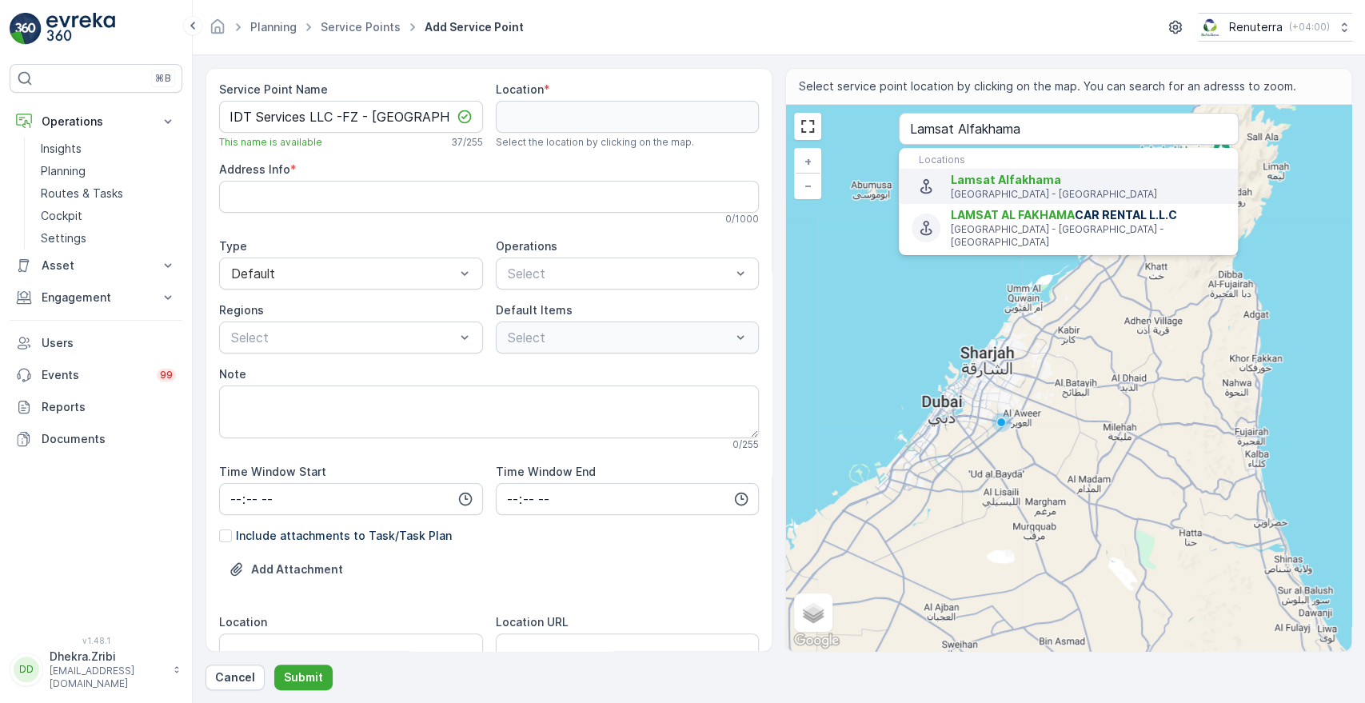
click at [972, 183] on span "Lamsat Alfakhama" at bounding box center [1006, 180] width 110 height 14
type input "25.2306473,55.556509"
type Info "Al tai, Alkhawaneej, Plot no.284303 - Dubai - United Arab Emirates"
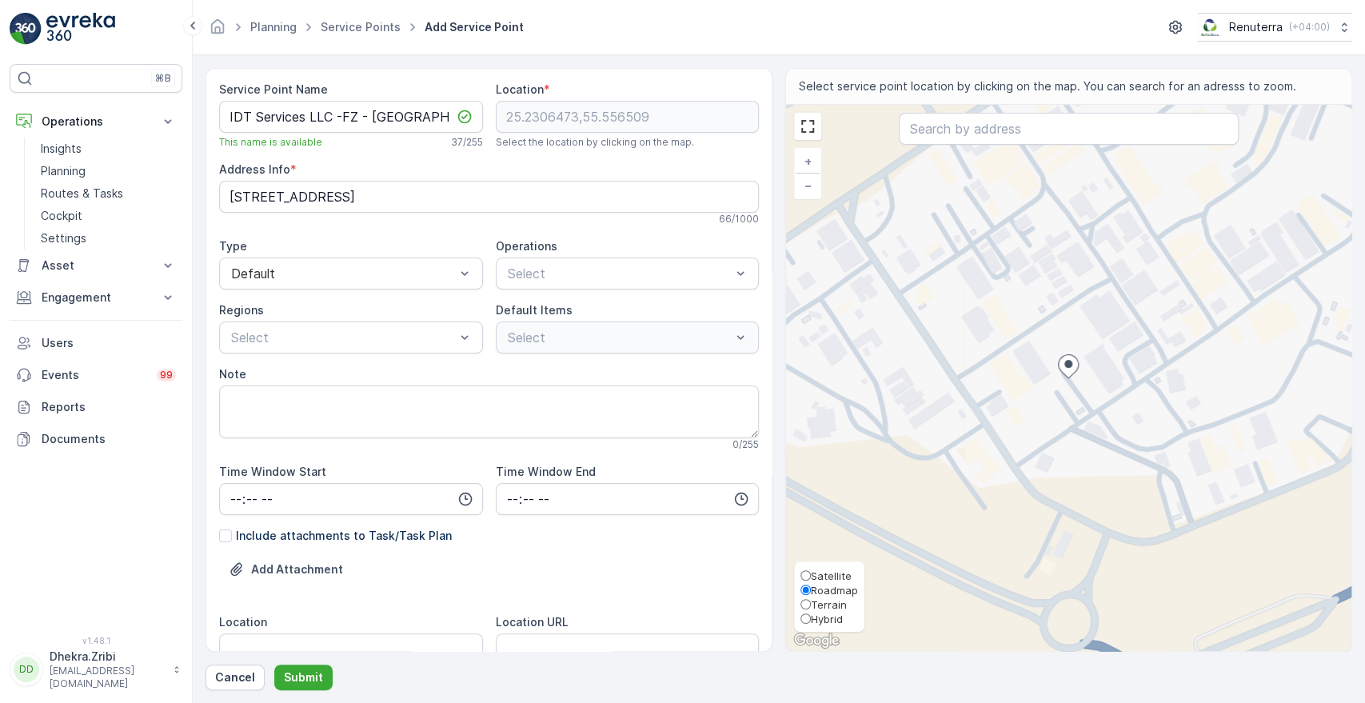
click at [840, 576] on span "Satellite" at bounding box center [831, 575] width 41 height 13
click at [811, 576] on input "Satellite" at bounding box center [805, 575] width 10 height 10
radio input "true"
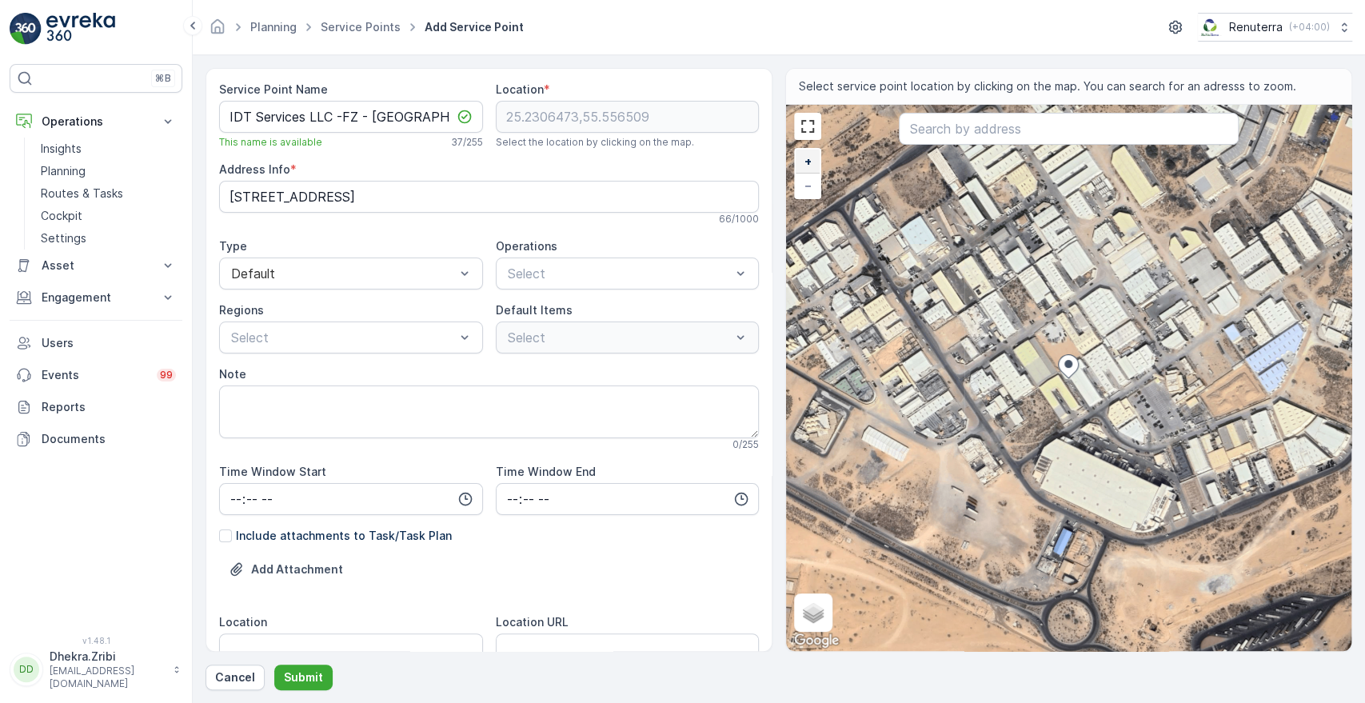
click at [808, 161] on span "+" at bounding box center [807, 161] width 7 height 14
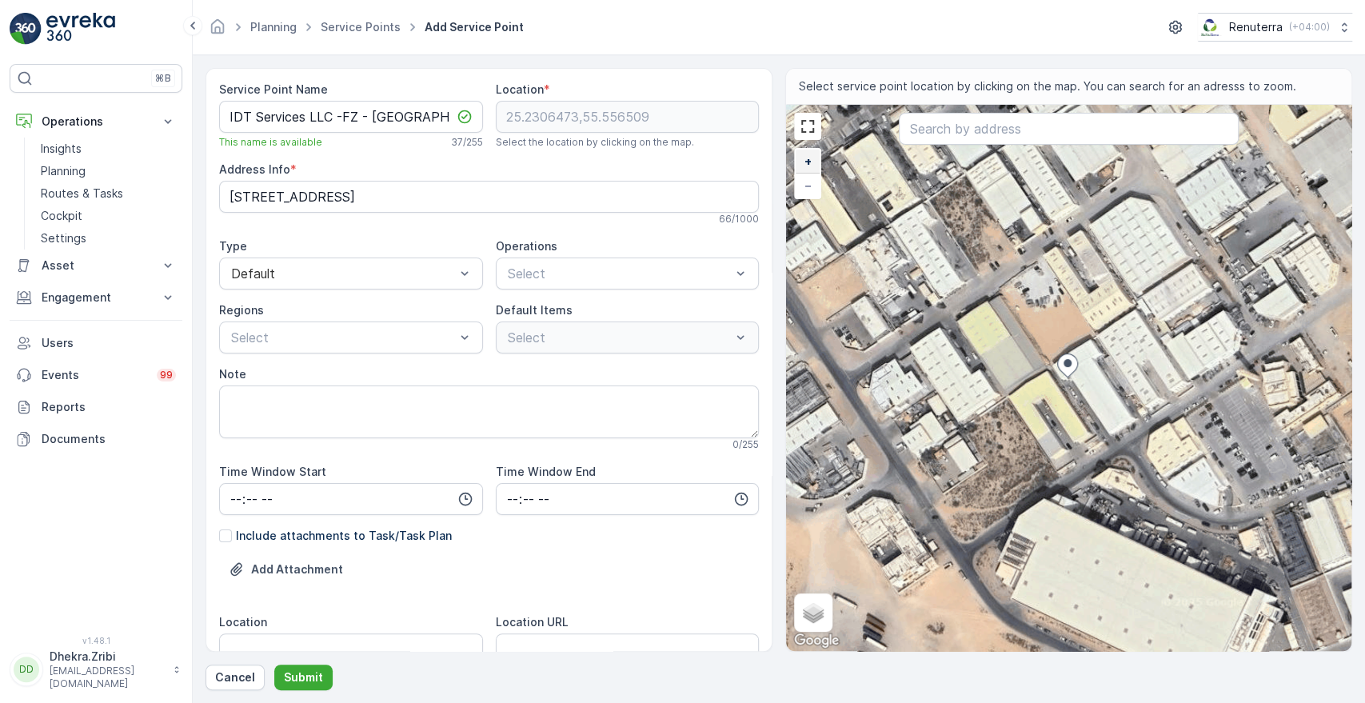
click at [808, 161] on span "+" at bounding box center [807, 161] width 7 height 14
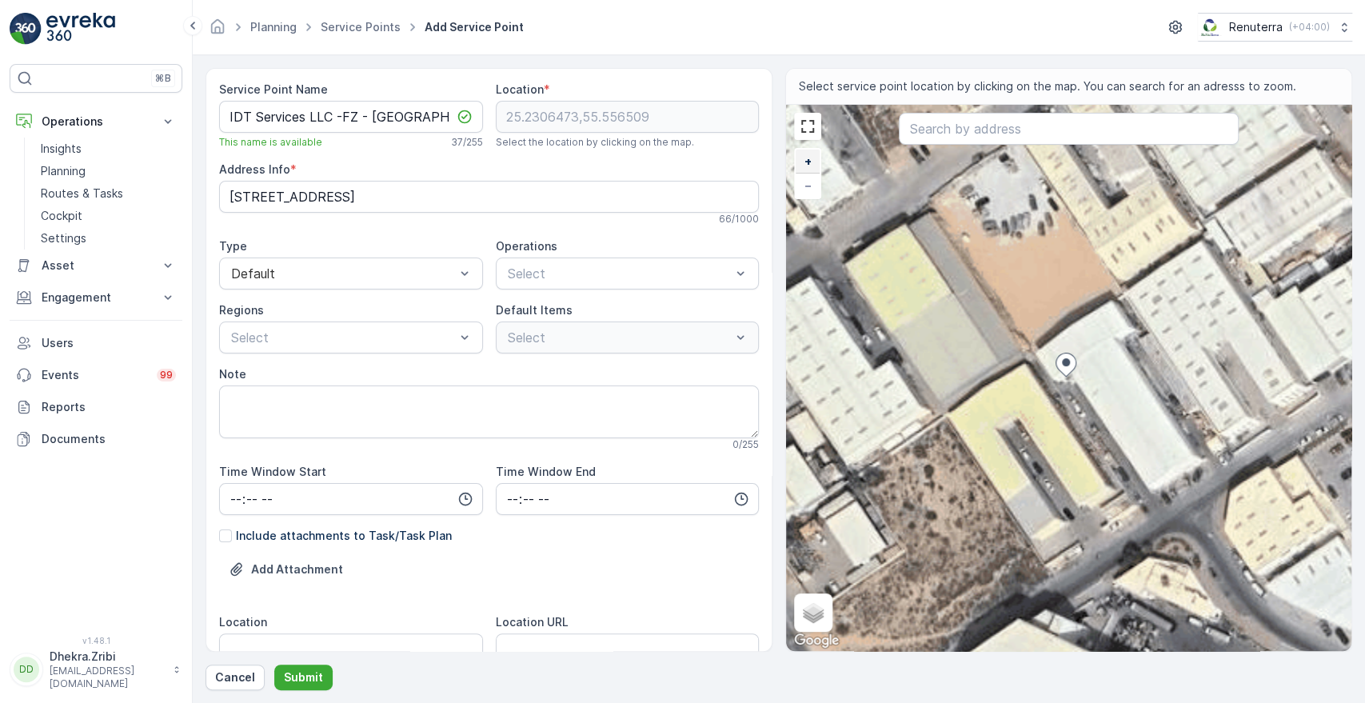
click at [808, 161] on span "+" at bounding box center [807, 161] width 7 height 14
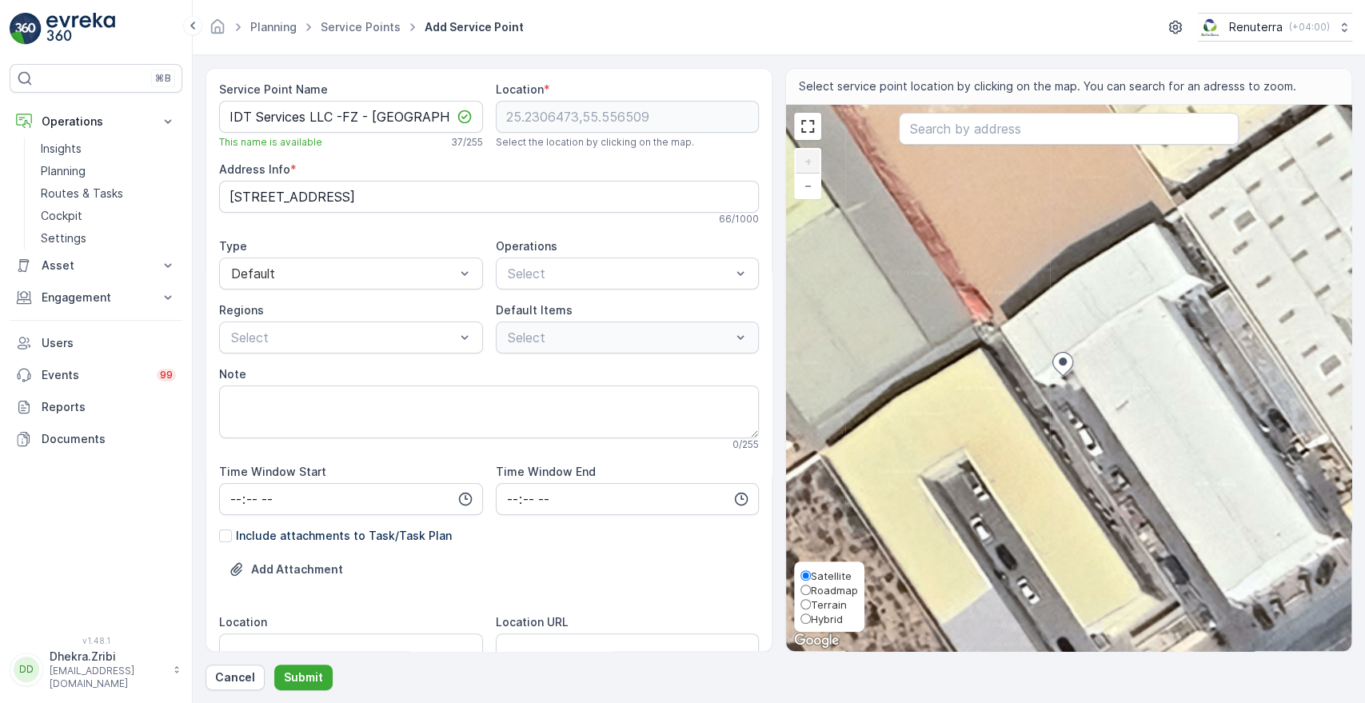
click at [837, 589] on span "Roadmap" at bounding box center [834, 590] width 47 height 13
click at [811, 589] on input "Roadmap" at bounding box center [805, 590] width 10 height 10
radio input "true"
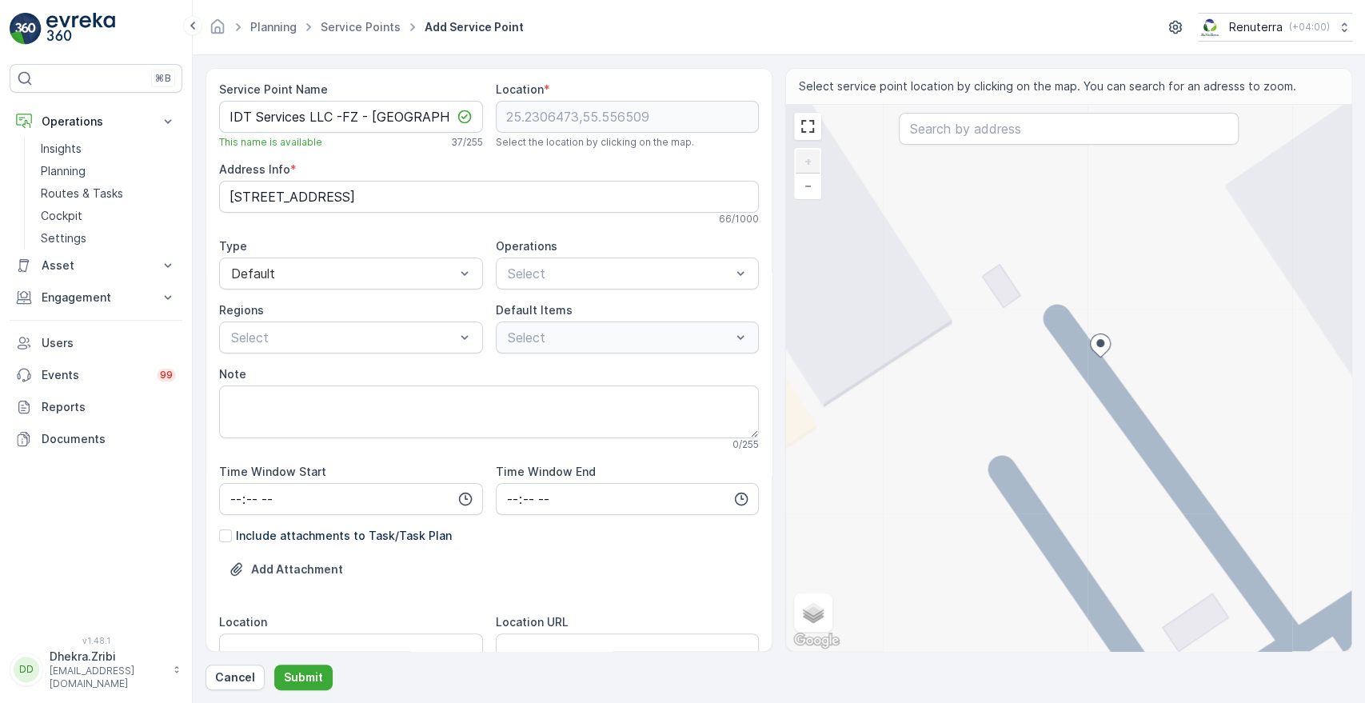
drag, startPoint x: 1016, startPoint y: 388, endPoint x: 1004, endPoint y: 419, distance: 33.4
click at [1004, 419] on div "+ − Satellite Roadmap Terrain Hybrid Leaflet Keyboard shortcuts Map Data Map da…" at bounding box center [1068, 378] width 565 height 546
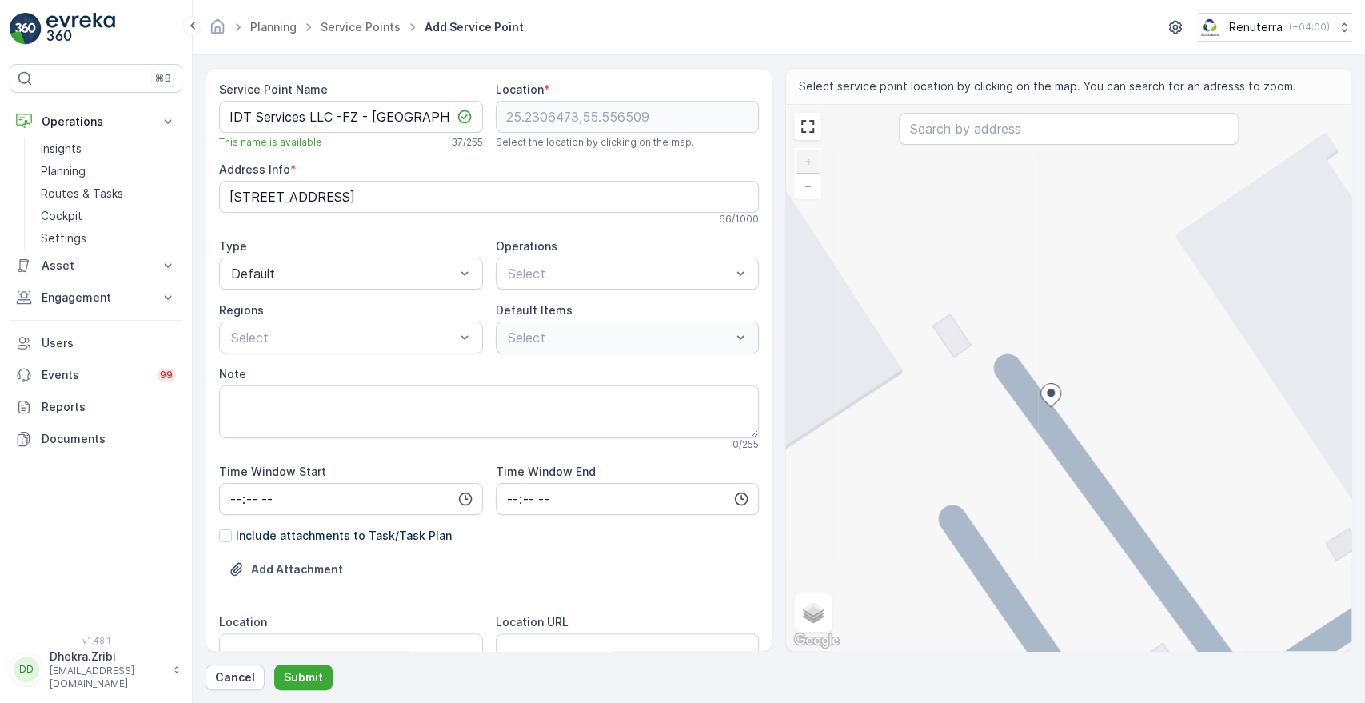
click at [1058, 377] on div "+ − Satellite Roadmap Terrain Hybrid Leaflet Keyboard shortcuts Map Data Map da…" at bounding box center [1068, 378] width 565 height 546
type input "25.23069122733159,55.556521899813816"
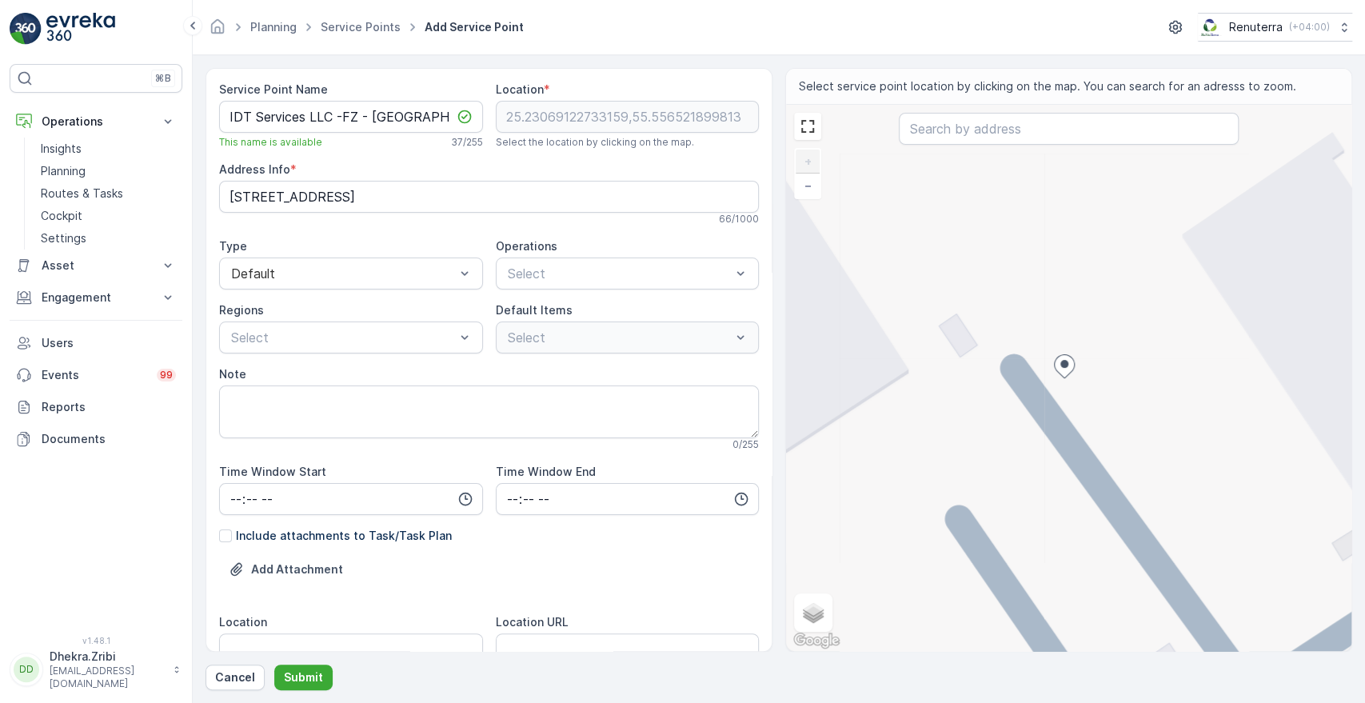
type Info "6HJ4+5PG - Al Khawaneej - Dubai - United Arab Emirates"
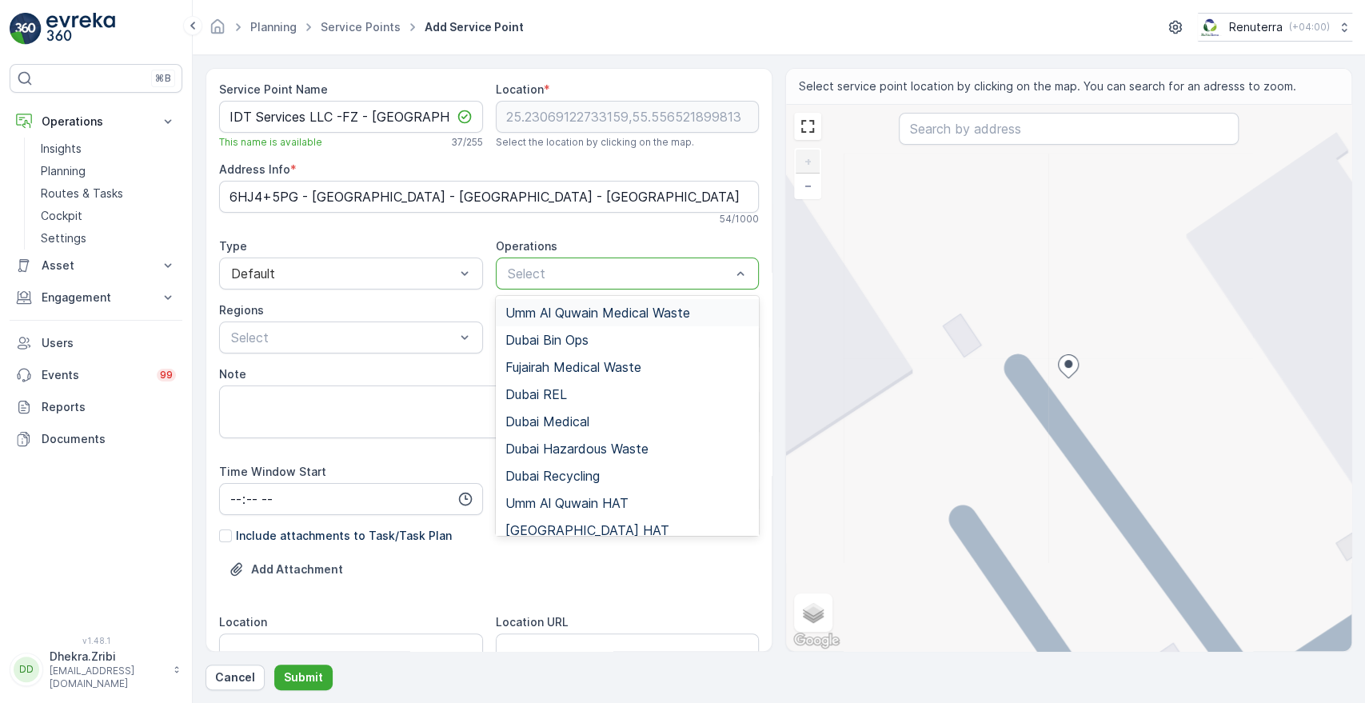
click at [569, 271] on div at bounding box center [619, 273] width 227 height 14
click at [570, 401] on div "Dubai REL" at bounding box center [628, 394] width 264 height 27
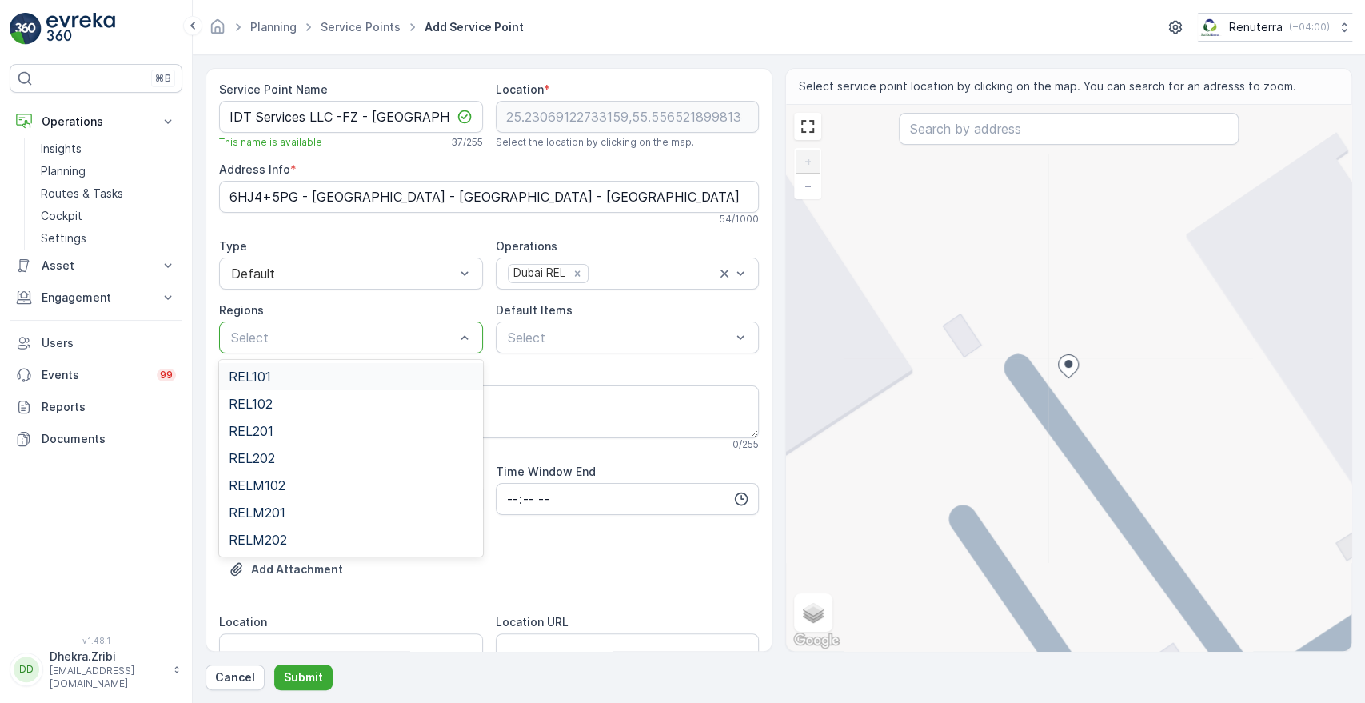
click at [408, 330] on div at bounding box center [342, 337] width 227 height 14
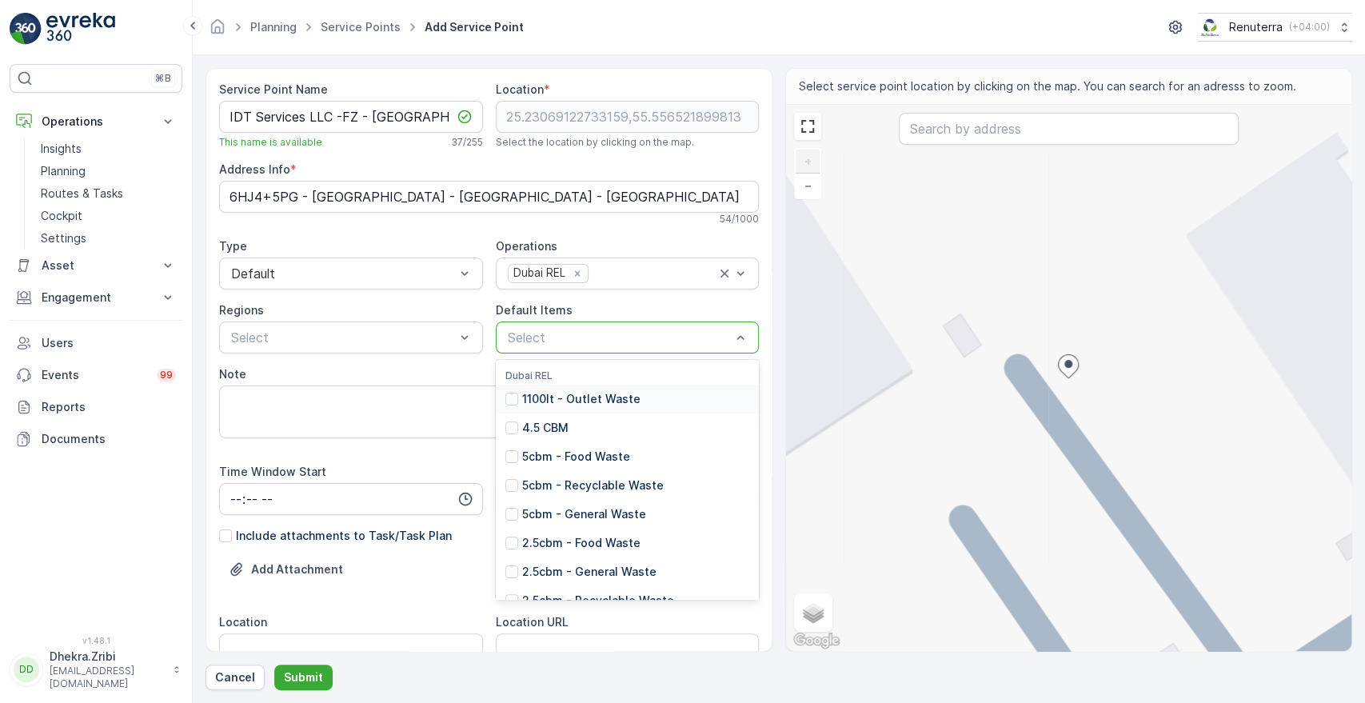
click at [552, 342] on div at bounding box center [619, 337] width 227 height 14
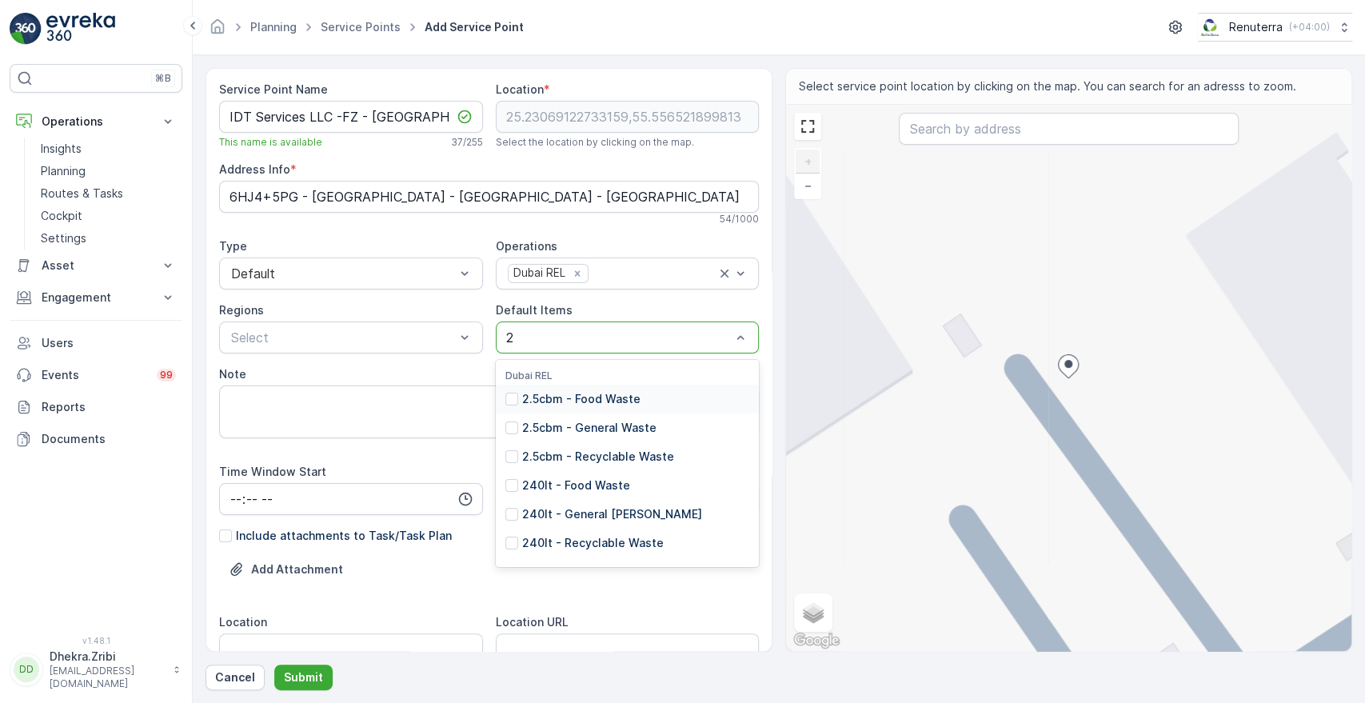
type input "24"
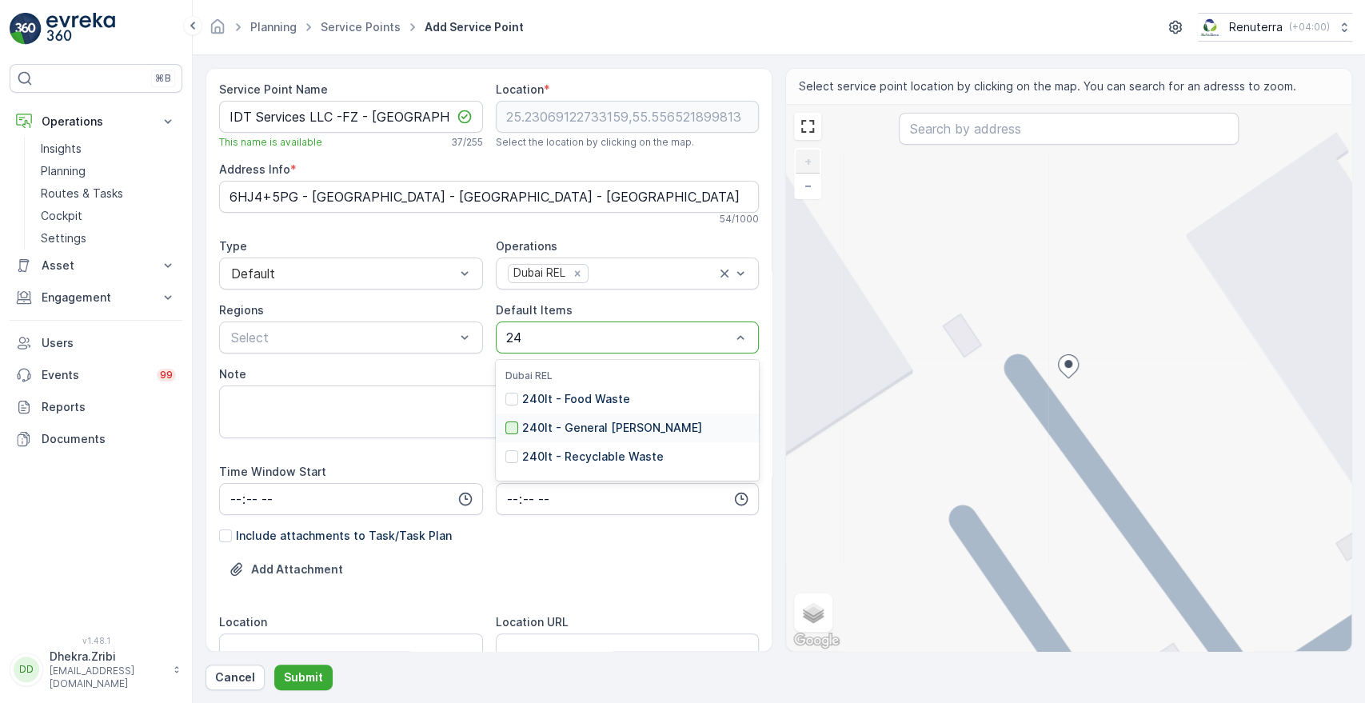
click at [510, 426] on div at bounding box center [511, 427] width 13 height 13
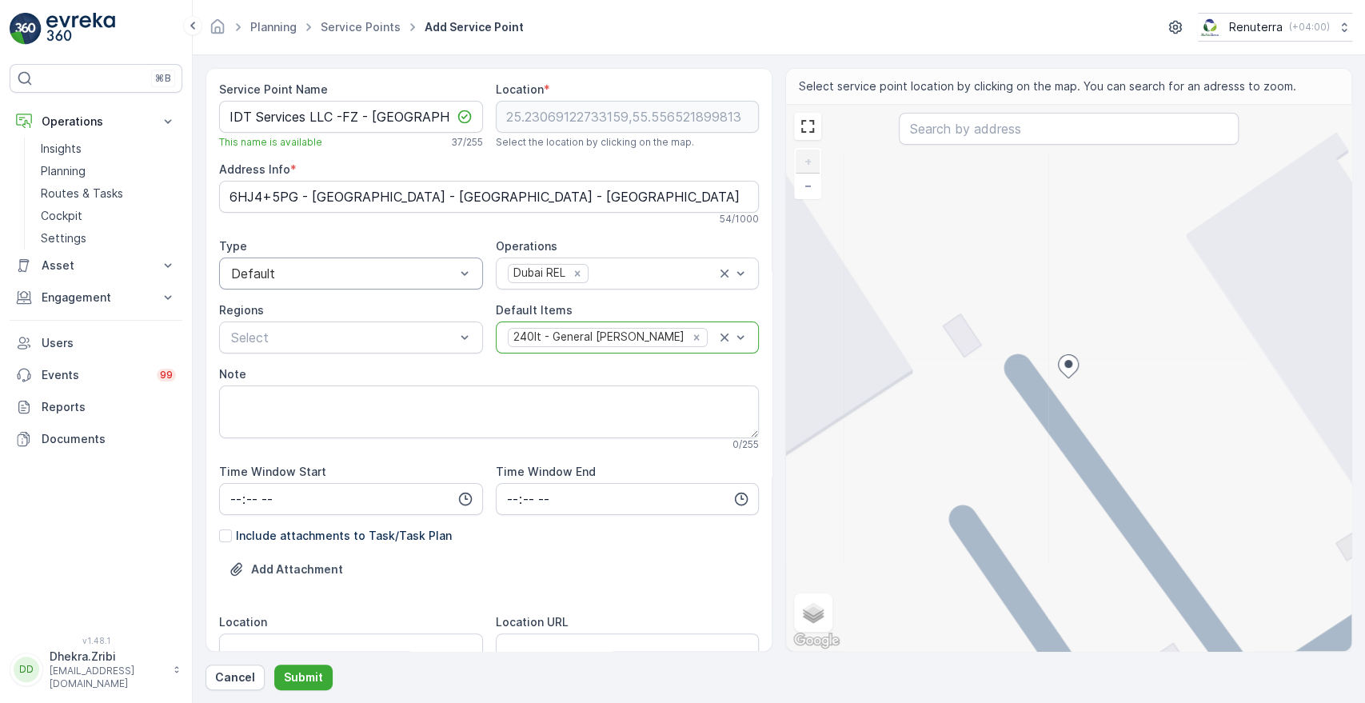
click at [454, 267] on div at bounding box center [342, 273] width 227 height 14
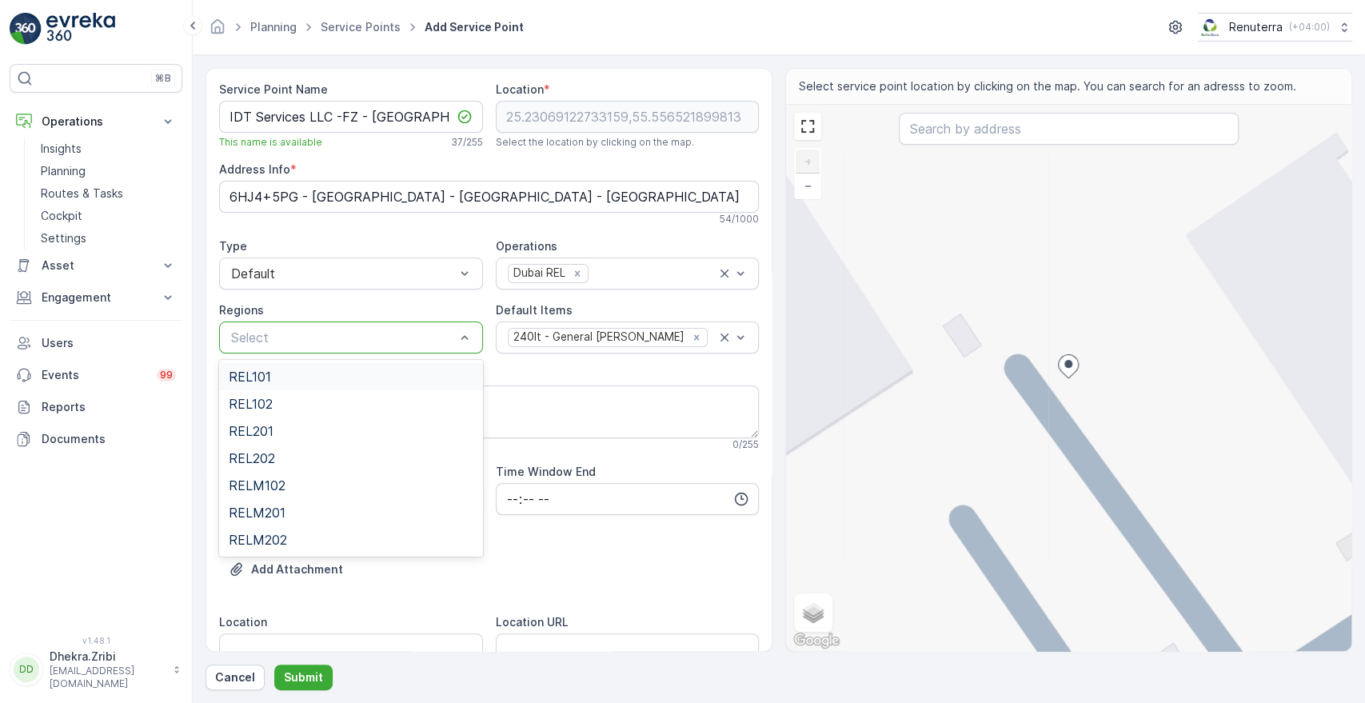
click at [396, 330] on div at bounding box center [342, 337] width 227 height 14
click at [287, 485] on div "RELM102" at bounding box center [351, 485] width 245 height 14
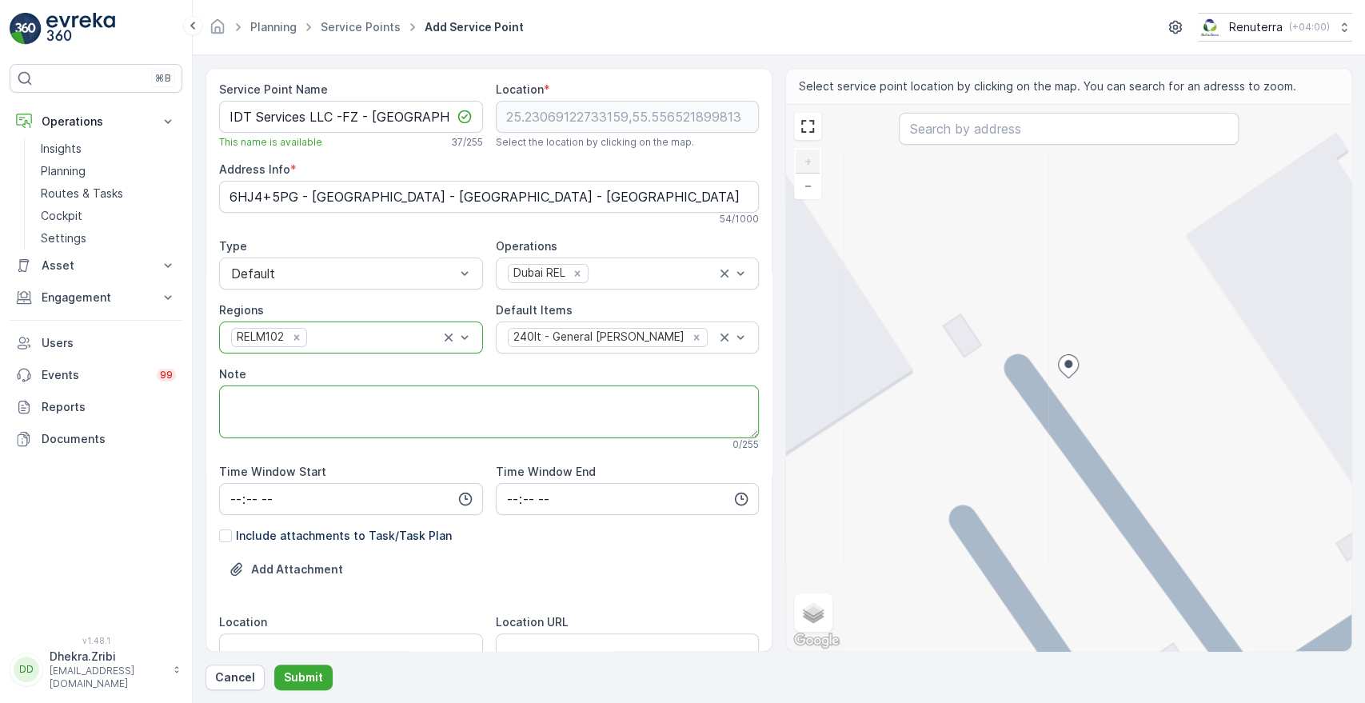
click at [341, 417] on textarea "Note" at bounding box center [489, 411] width 540 height 53
click at [267, 392] on textarea "POC -" at bounding box center [489, 411] width 540 height 53
paste textarea "+971 55 467 7113"
type textarea "POC - +971 55 467 7113"
click at [476, 598] on div "Add Attachment" at bounding box center [489, 579] width 540 height 45
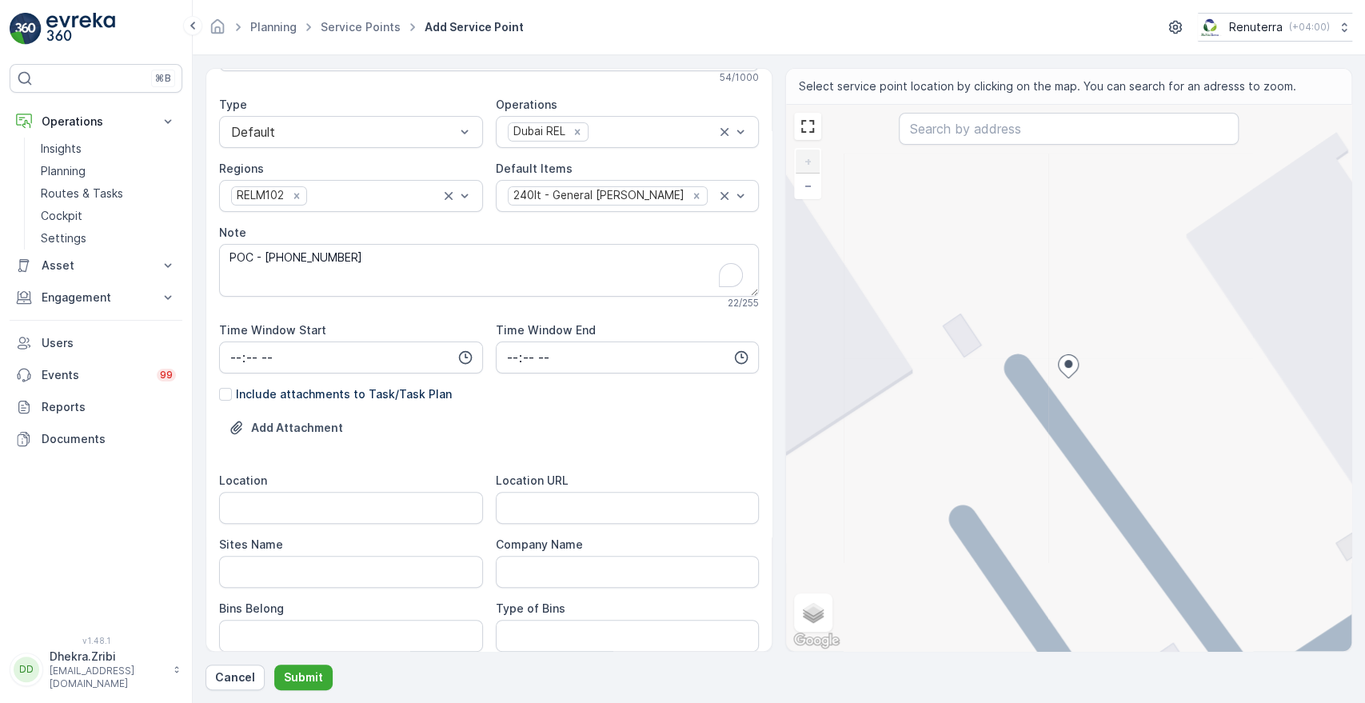
scroll to position [178, 0]
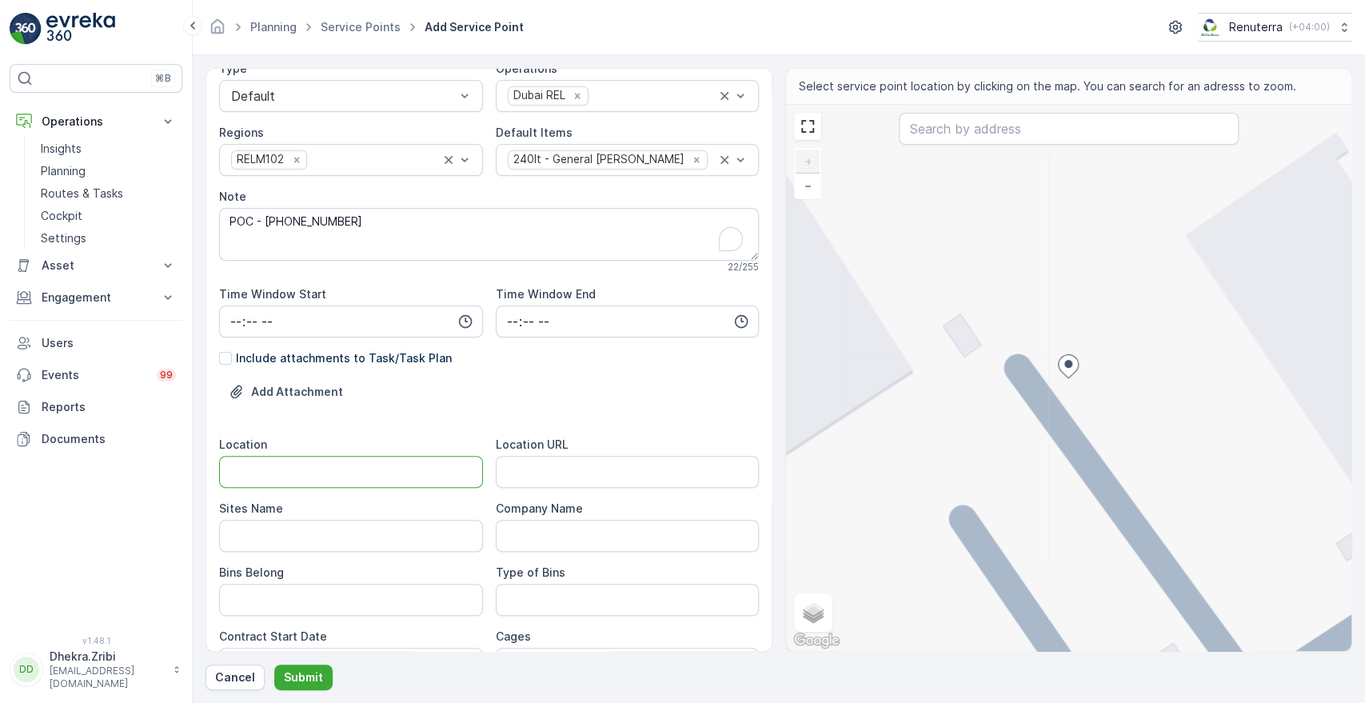
click at [397, 464] on input "Location" at bounding box center [351, 472] width 264 height 32
click at [320, 473] on input "Al Khawaneej 2" at bounding box center [351, 472] width 264 height 32
type input "Al Khawaneej 2"
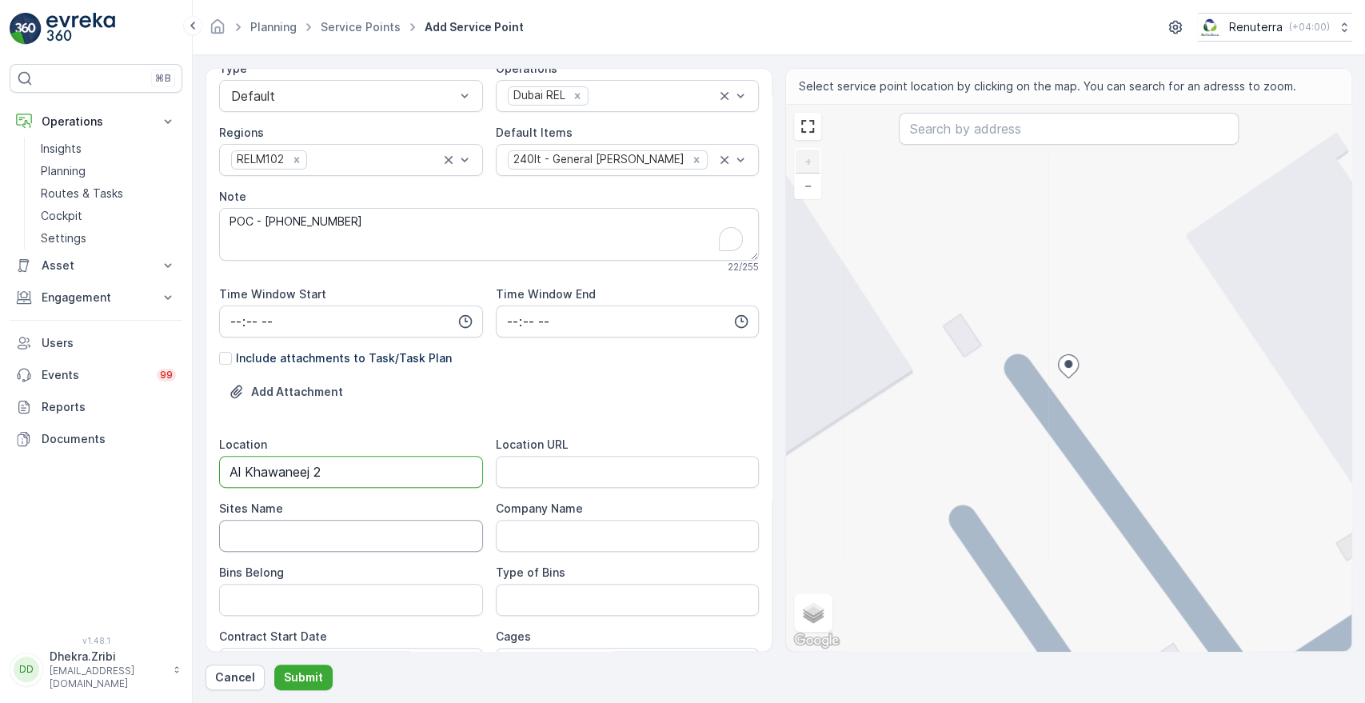
click at [289, 540] on Name "Sites Name" at bounding box center [351, 536] width 264 height 32
paste Name "Al Khawaneej 2"
type Name "Al Khawaneej 2"
click at [557, 472] on URL "Location URL" at bounding box center [628, 472] width 264 height 32
paste URL "https://maps.app.goo.gl/ue1qy4wSFnQmBBj9A"
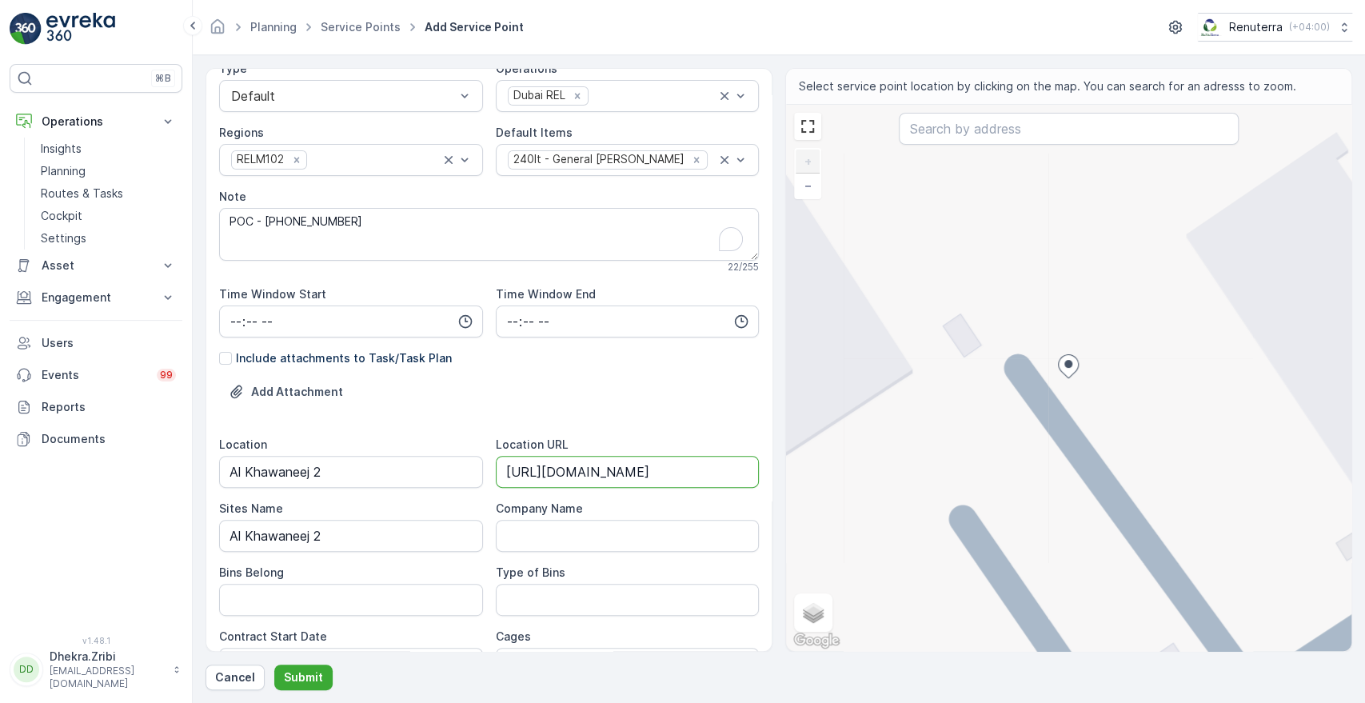
scroll to position [0, 50]
type URL "https://maps.app.goo.gl/ue1qy4wSFnQmBBj9A"
click at [398, 588] on Belong "Bins Belong" at bounding box center [351, 600] width 264 height 32
type Belong "Service Provider"
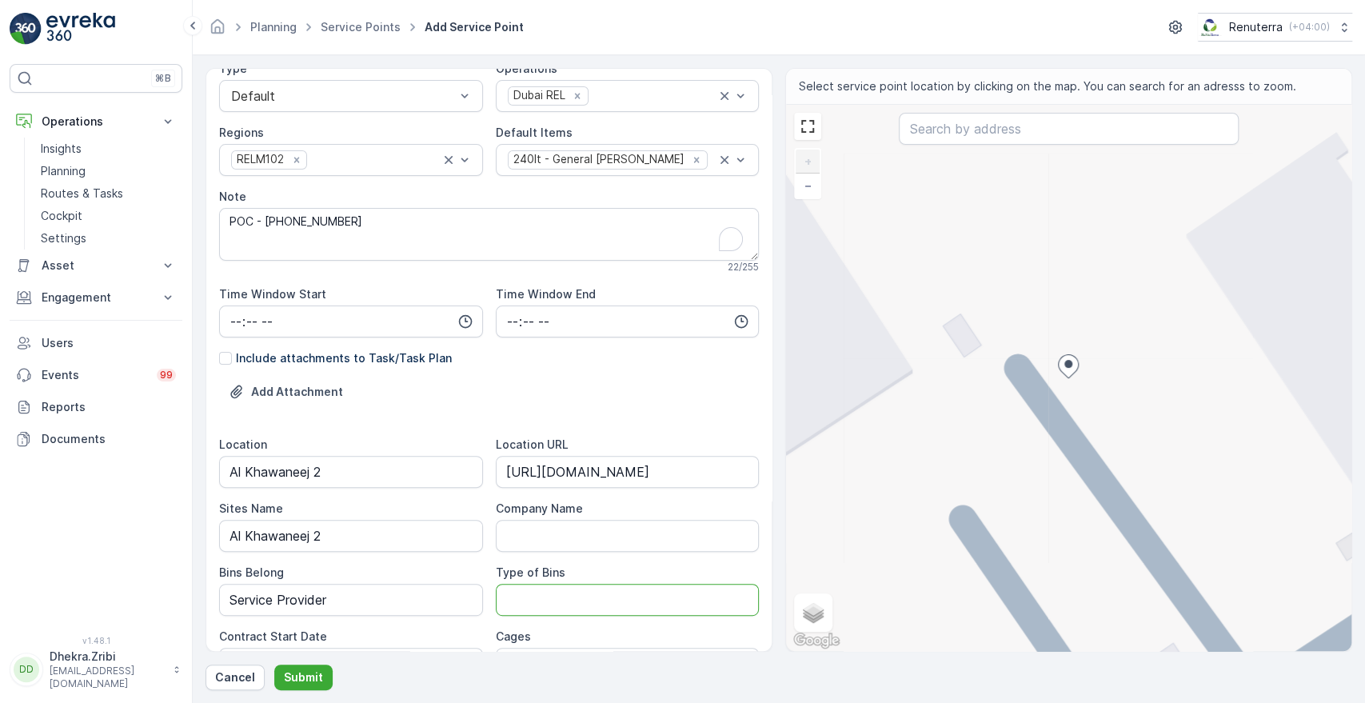
click at [537, 599] on Bins "Type of Bins" at bounding box center [628, 600] width 264 height 32
type Bins "240 LTRS"
click at [1363, 640] on form "Service Point Name IDT Services LLC -FZ - Al Khawaneej 2 This name is available…" at bounding box center [779, 379] width 1172 height 648
click at [1363, 604] on form "Service Point Name IDT Services LLC -FZ - Al Khawaneej 2 This name is available…" at bounding box center [779, 379] width 1172 height 648
click at [752, 636] on div "Cages" at bounding box center [628, 637] width 264 height 16
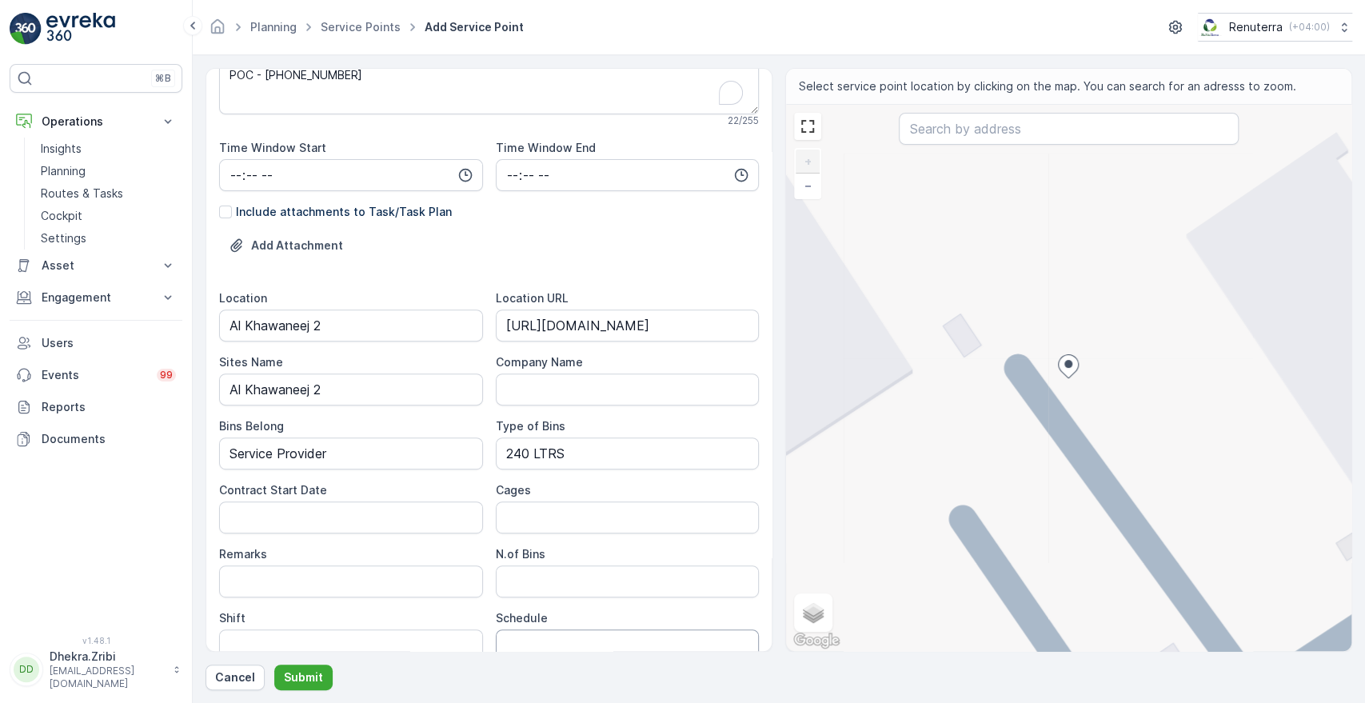
scroll to position [355, 0]
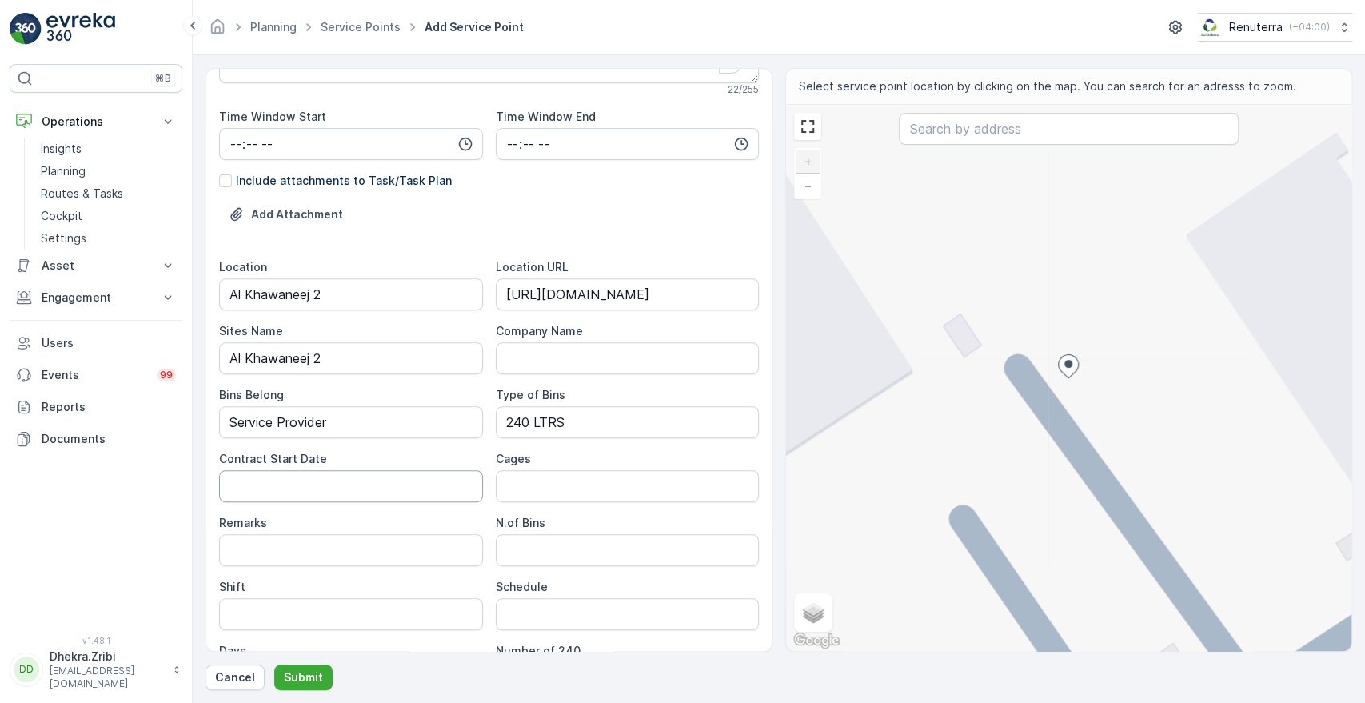
click at [368, 485] on Date "Contract Start Date" at bounding box center [351, 486] width 264 height 32
type Date "19-08-2025"
click at [577, 542] on Bins "N.of Bins" at bounding box center [628, 550] width 264 height 32
type Bins "1"
click at [323, 611] on input "Shift" at bounding box center [351, 614] width 264 height 32
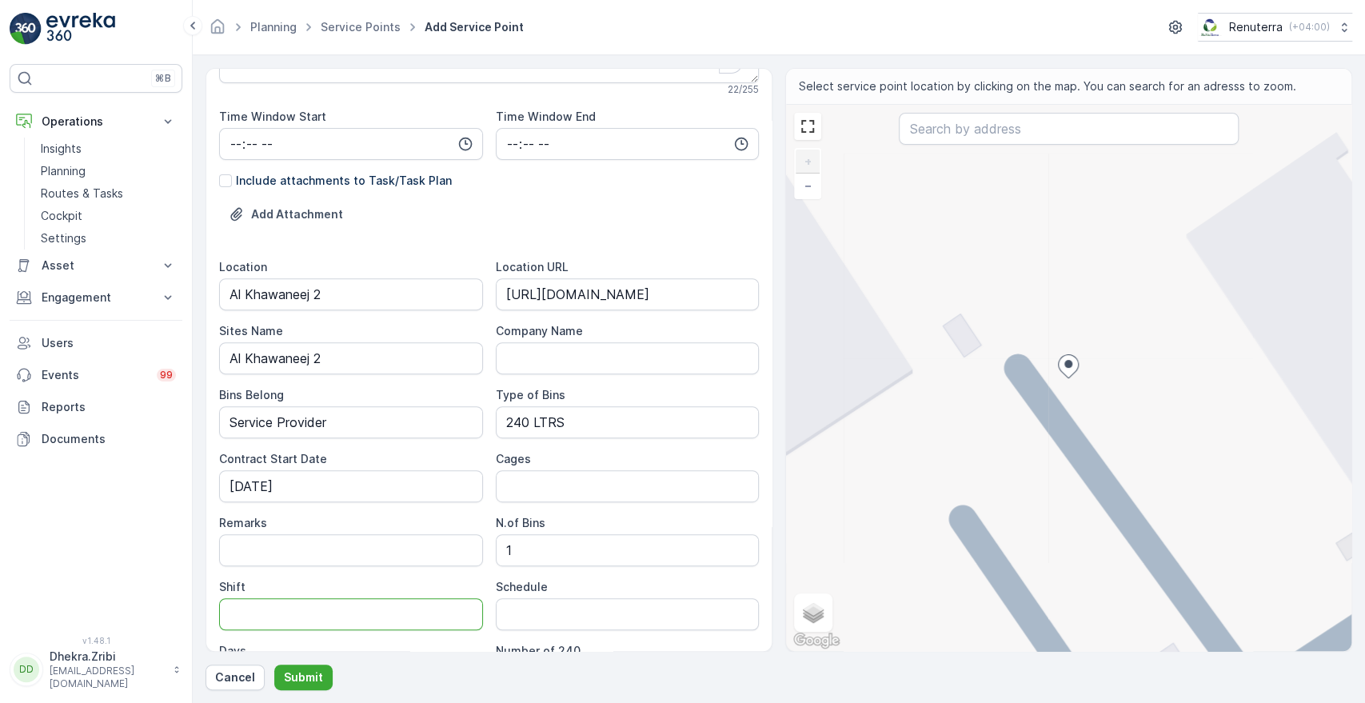
type input "Day Shift"
click at [563, 619] on input "Schedule" at bounding box center [628, 614] width 264 height 32
type input "On Call Basis"
click at [399, 579] on div "Shift" at bounding box center [351, 587] width 264 height 16
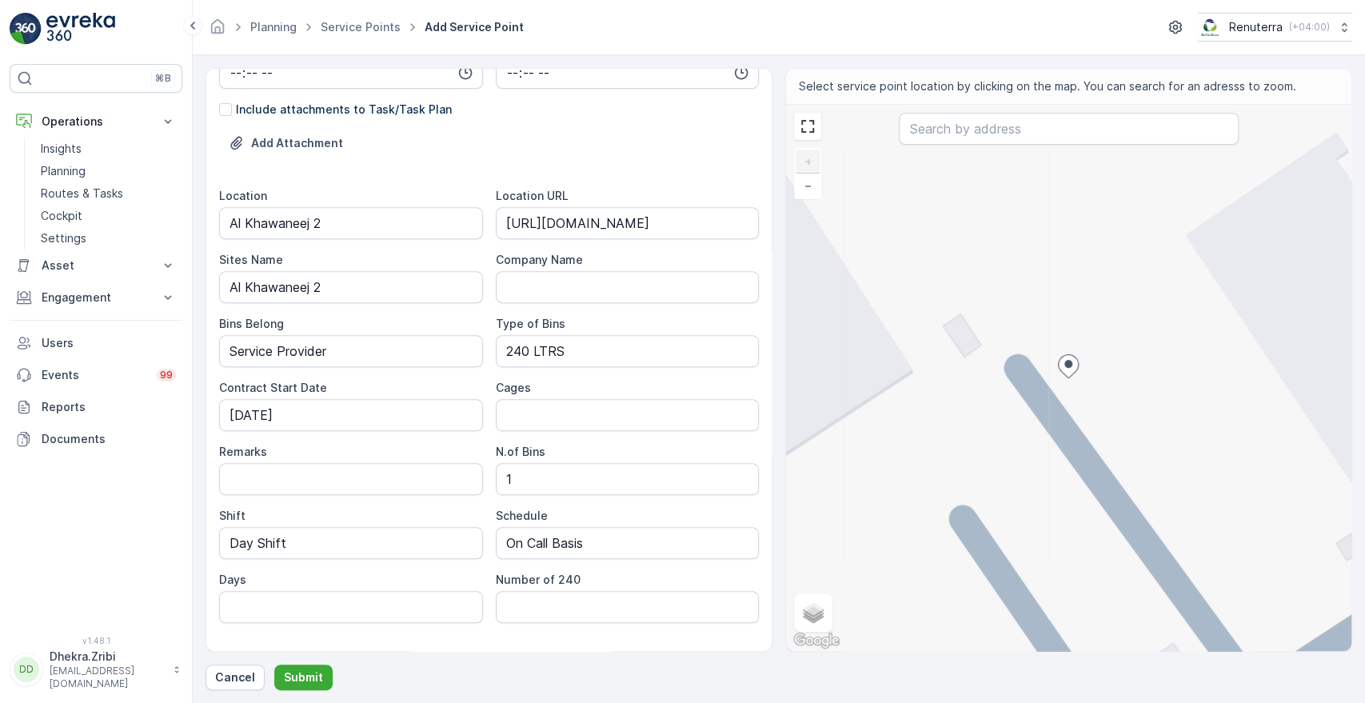
scroll to position [461, 0]
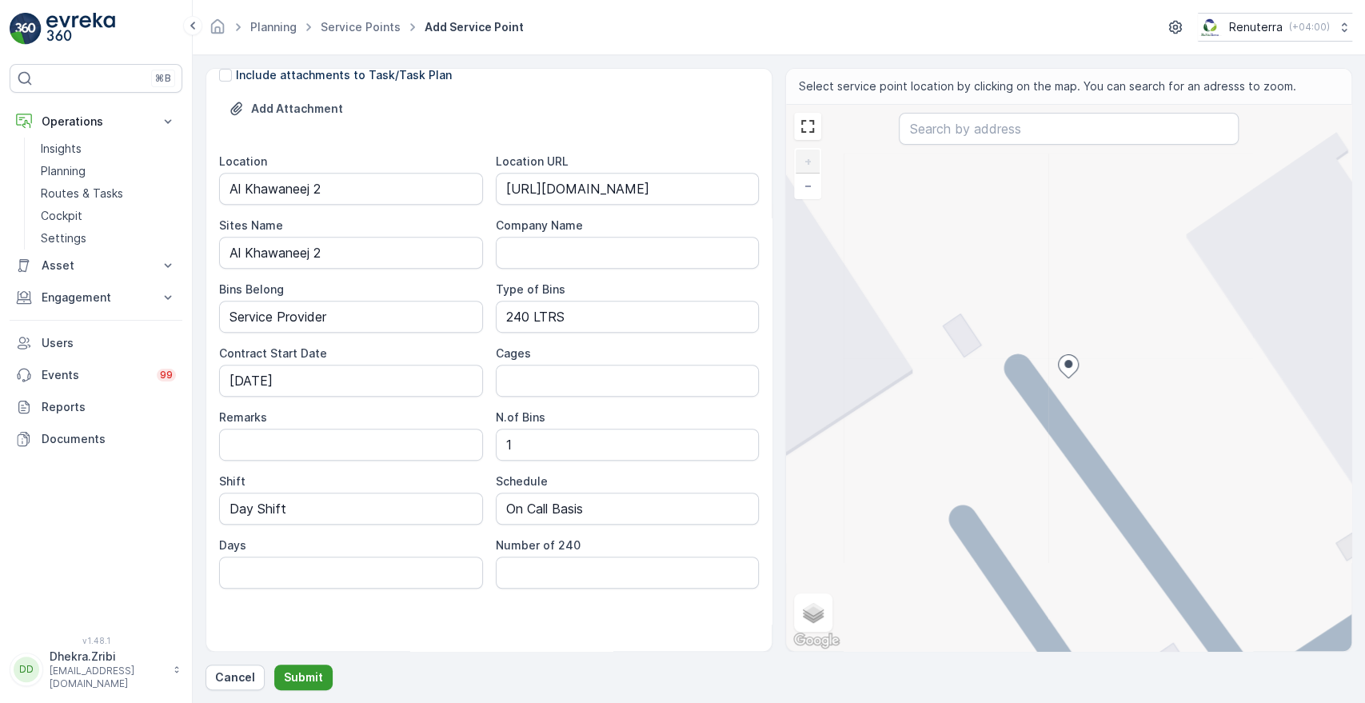
click at [305, 676] on p "Submit" at bounding box center [303, 677] width 39 height 16
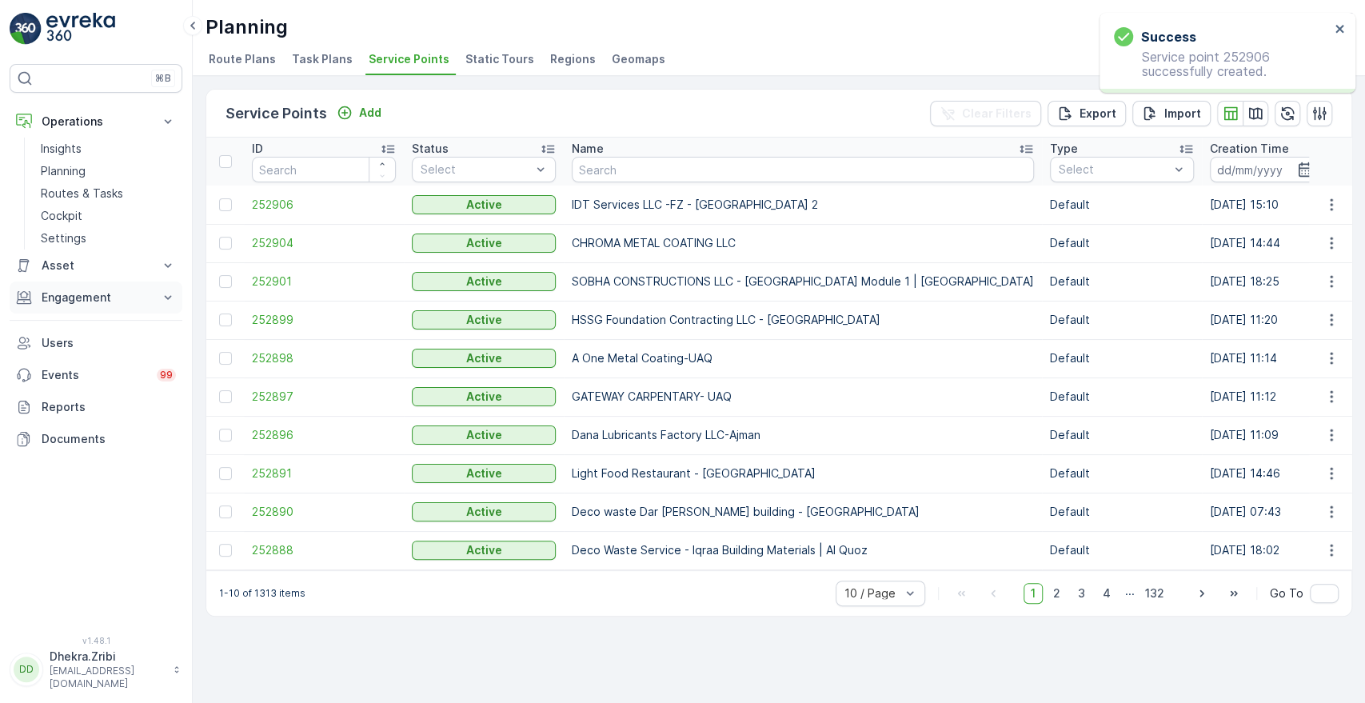
click at [168, 298] on icon at bounding box center [168, 297] width 7 height 4
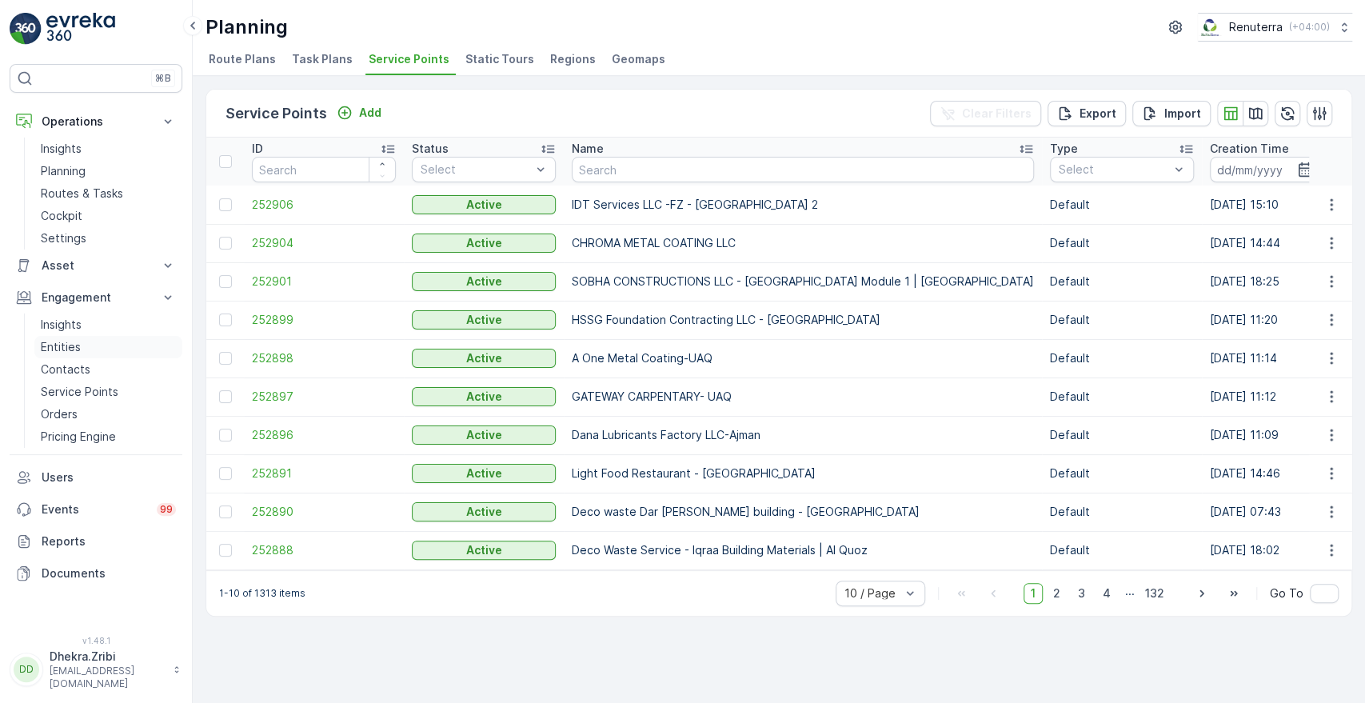
click at [70, 348] on p "Entities" at bounding box center [61, 347] width 40 height 16
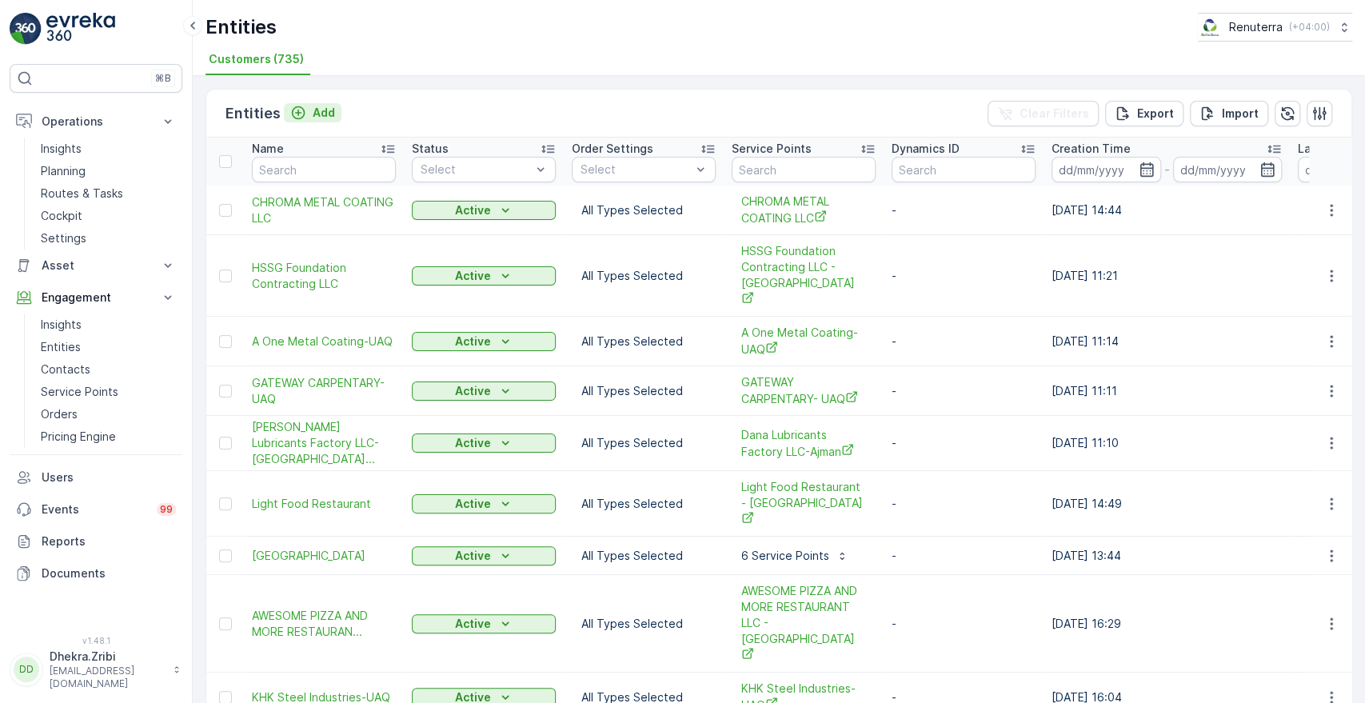
click at [313, 118] on p "Add" at bounding box center [324, 113] width 22 height 16
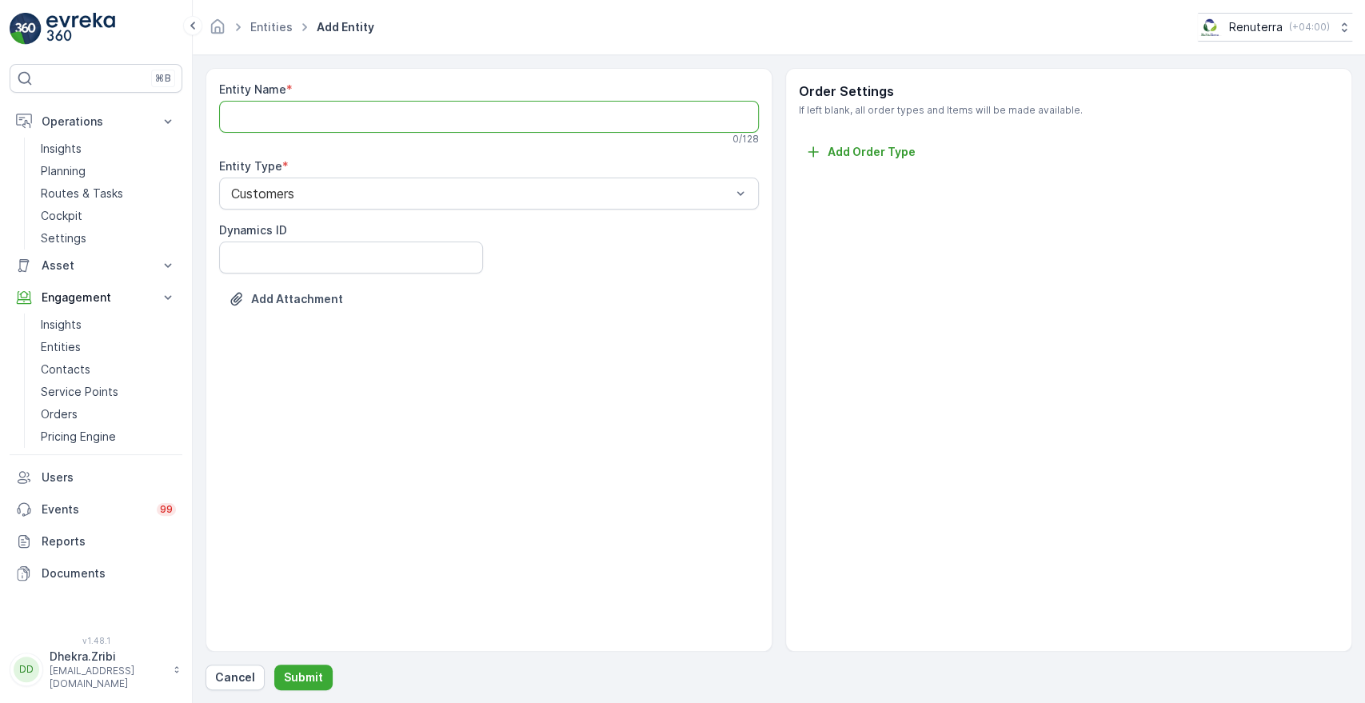
click at [309, 118] on Name "Entity Name" at bounding box center [489, 117] width 540 height 32
click at [558, 114] on Name "Entity Name" at bounding box center [489, 117] width 540 height 32
paste Name "IDT Services LLC -FZ - Al Khawaneej 2"
type Name "IDT Services LLC -FZ"
click at [538, 346] on div "Entity Name * IDT Services LLC -FZ This entity name is available 20 / 128 Entit…" at bounding box center [489, 360] width 567 height 584
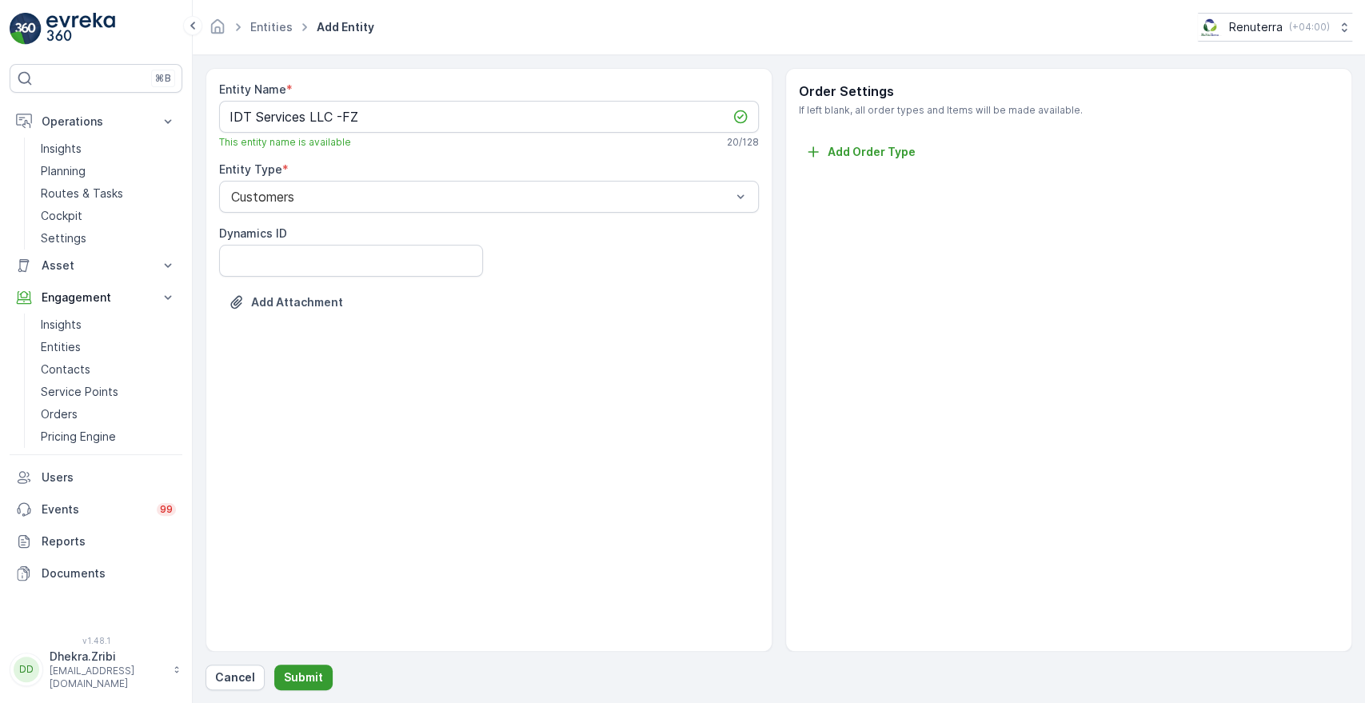
click at [308, 679] on p "Submit" at bounding box center [303, 677] width 39 height 16
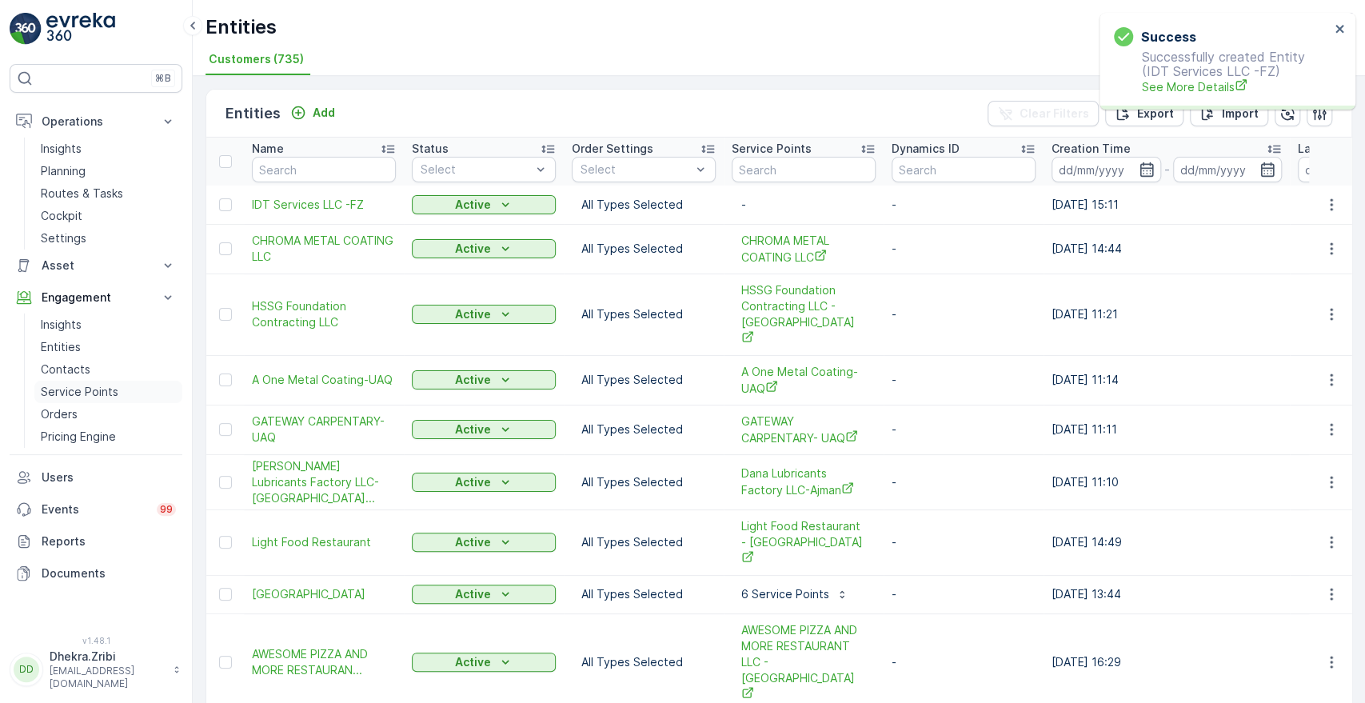
click at [98, 389] on p "Service Points" at bounding box center [80, 392] width 78 height 16
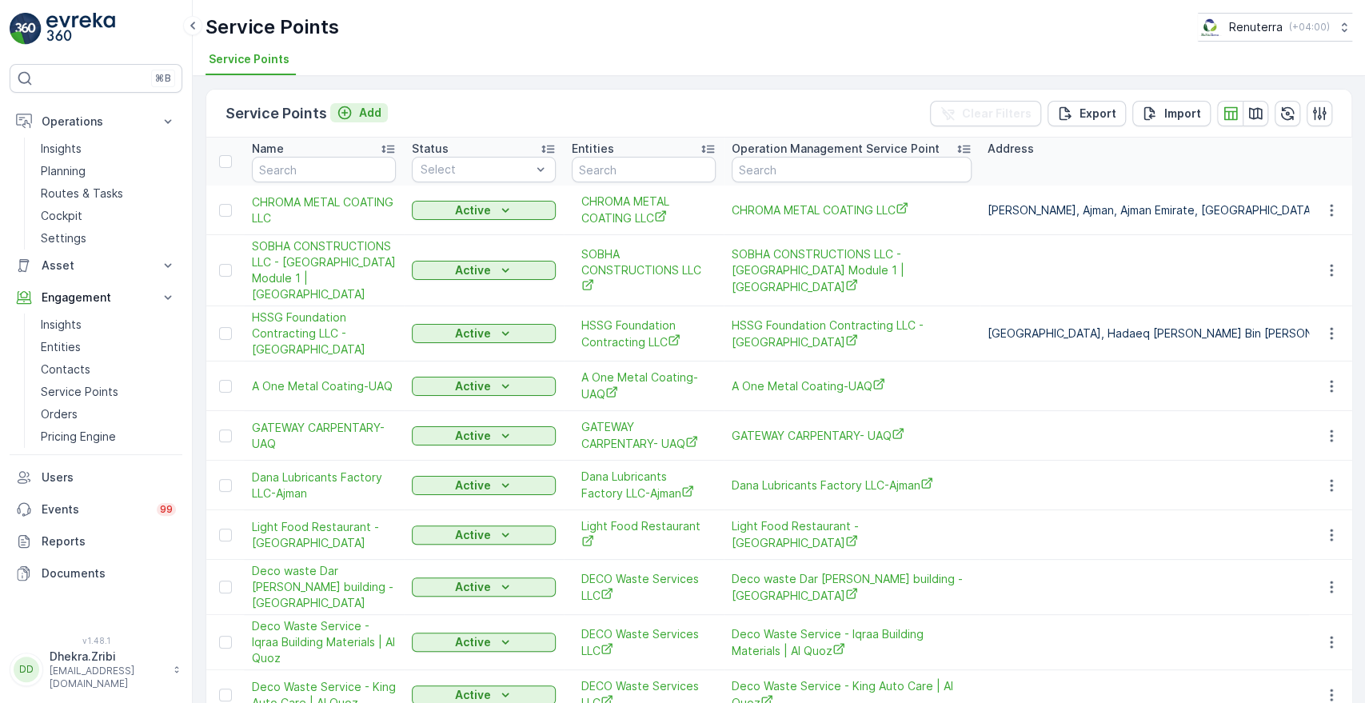
click at [365, 111] on p "Add" at bounding box center [370, 113] width 22 height 16
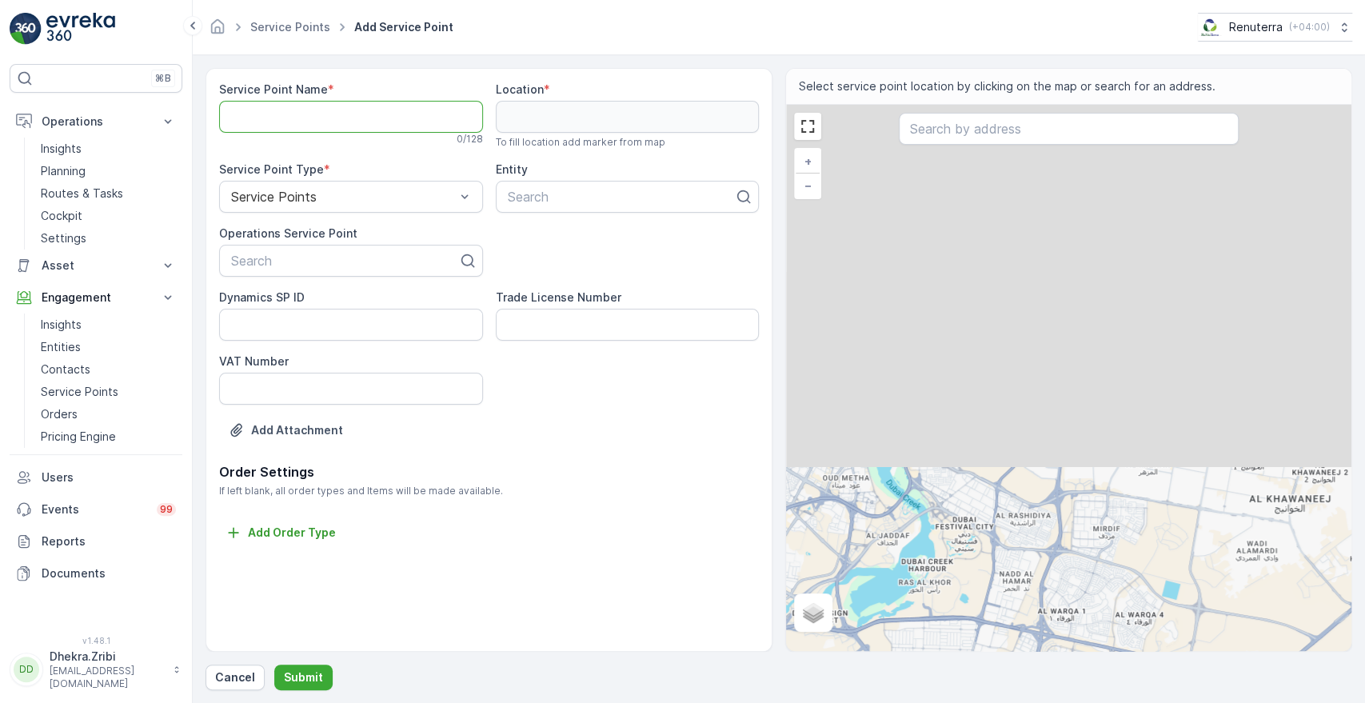
click at [365, 111] on Name "Service Point Name" at bounding box center [351, 117] width 264 height 32
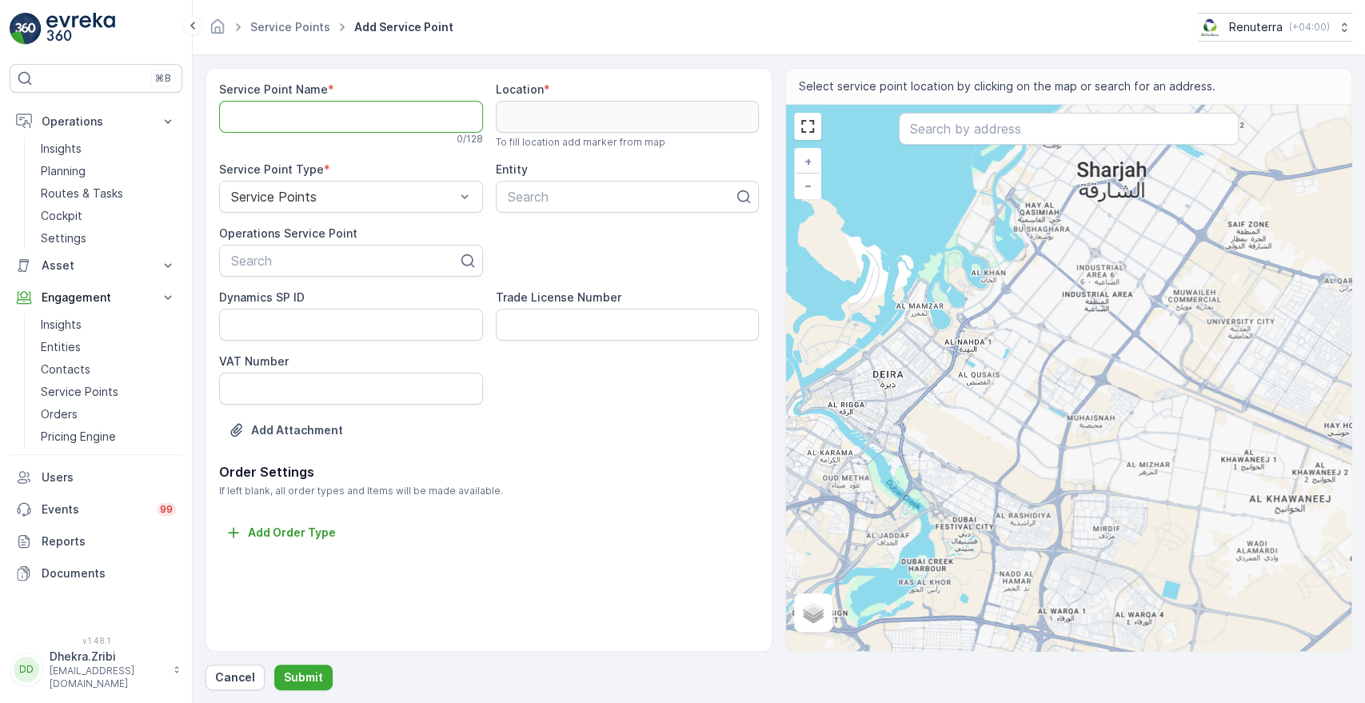
paste Name "IDT Services LLC -FZ - Al Khawaneej 2"
type Name "IDT Services LLC -FZ - Al Khawaneej 2"
click at [268, 267] on div at bounding box center [344, 260] width 230 height 14
paste input "IDT Services LLC -FZ - Al Khawaneej 2"
type input "IDT Services LLC -FZ - Al Khawaneej 2"
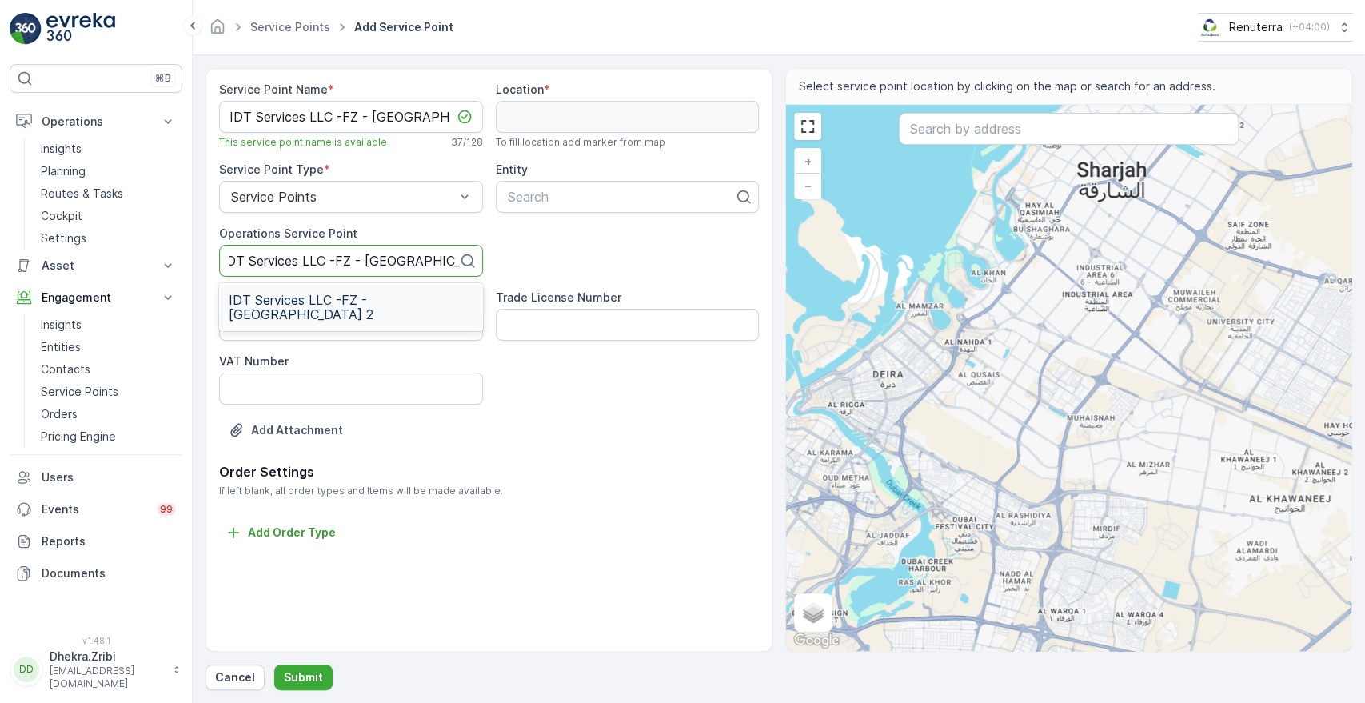
scroll to position [0, 6]
click at [270, 293] on span "IDT Services LLC -FZ - Al Khawaneej 2" at bounding box center [351, 307] width 245 height 29
click at [588, 201] on div at bounding box center [621, 197] width 230 height 14
type input "idt"
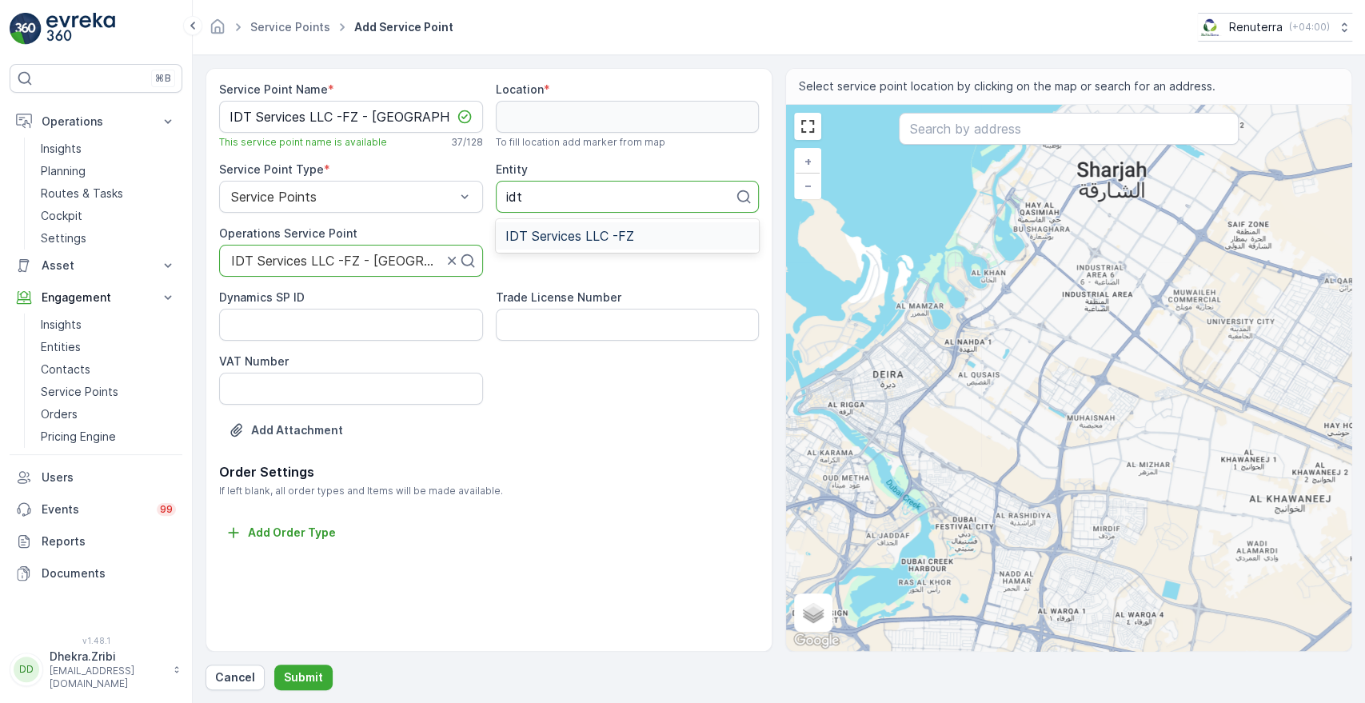
click at [544, 232] on span "IDT Services LLC -FZ" at bounding box center [569, 236] width 129 height 14
click at [978, 124] on input "text" at bounding box center [1068, 129] width 339 height 32
paste input "Lamsat Alfakhama"
type input "Lamsat Alfakhama"
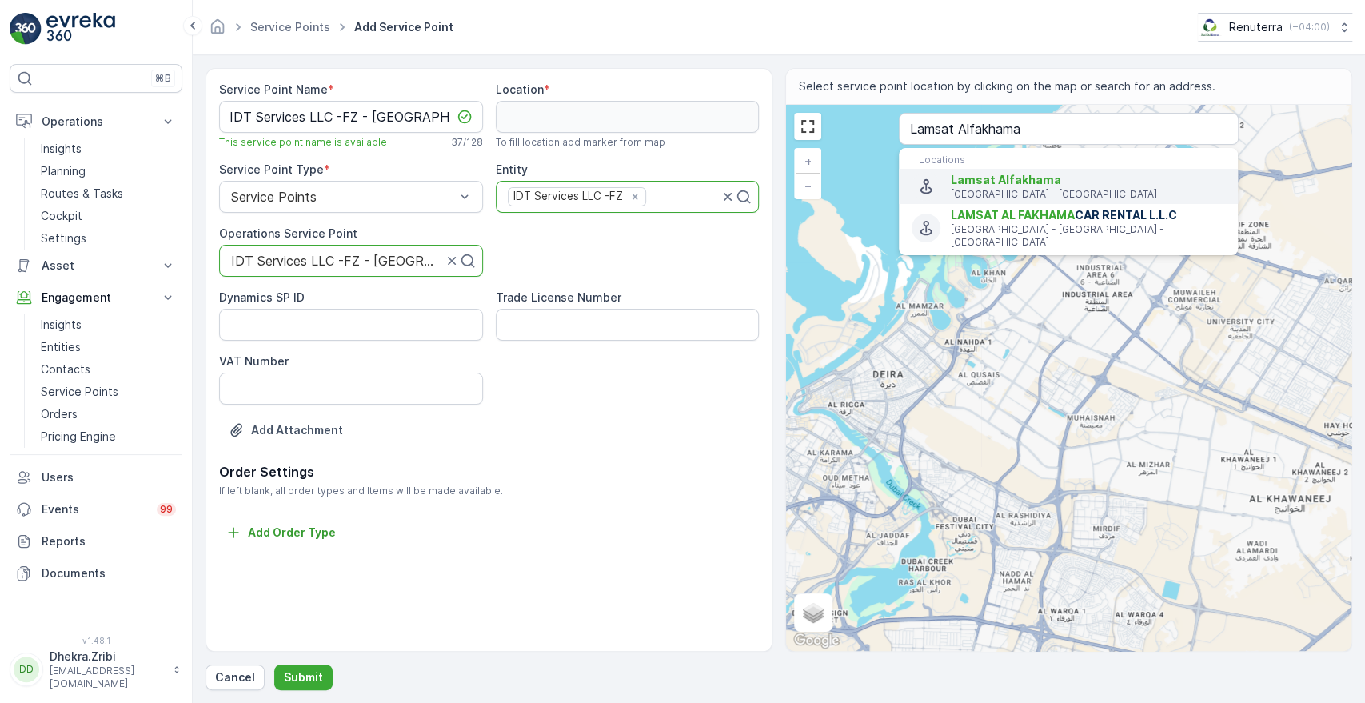
click at [969, 182] on span "Lamsat Alfakhama" at bounding box center [1006, 180] width 110 height 14
type input "25.2306473,55.556509"
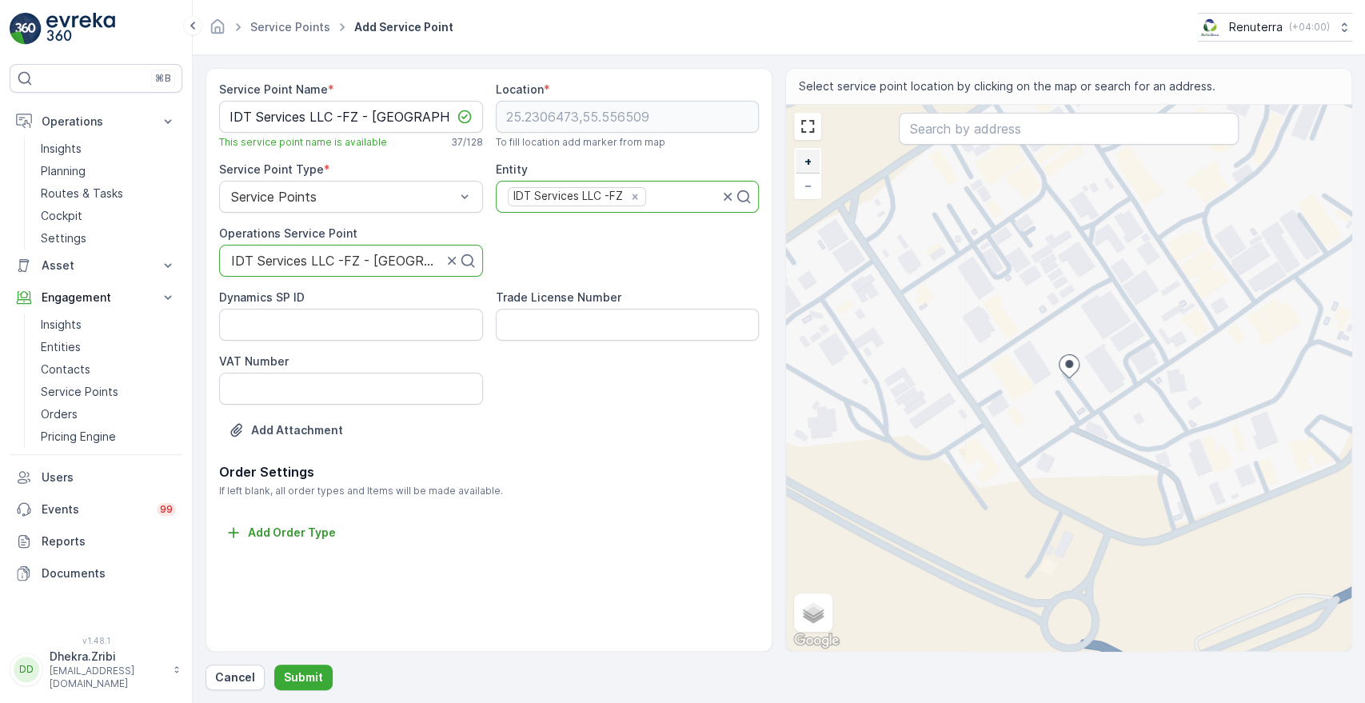
click at [807, 155] on span "+" at bounding box center [807, 161] width 7 height 14
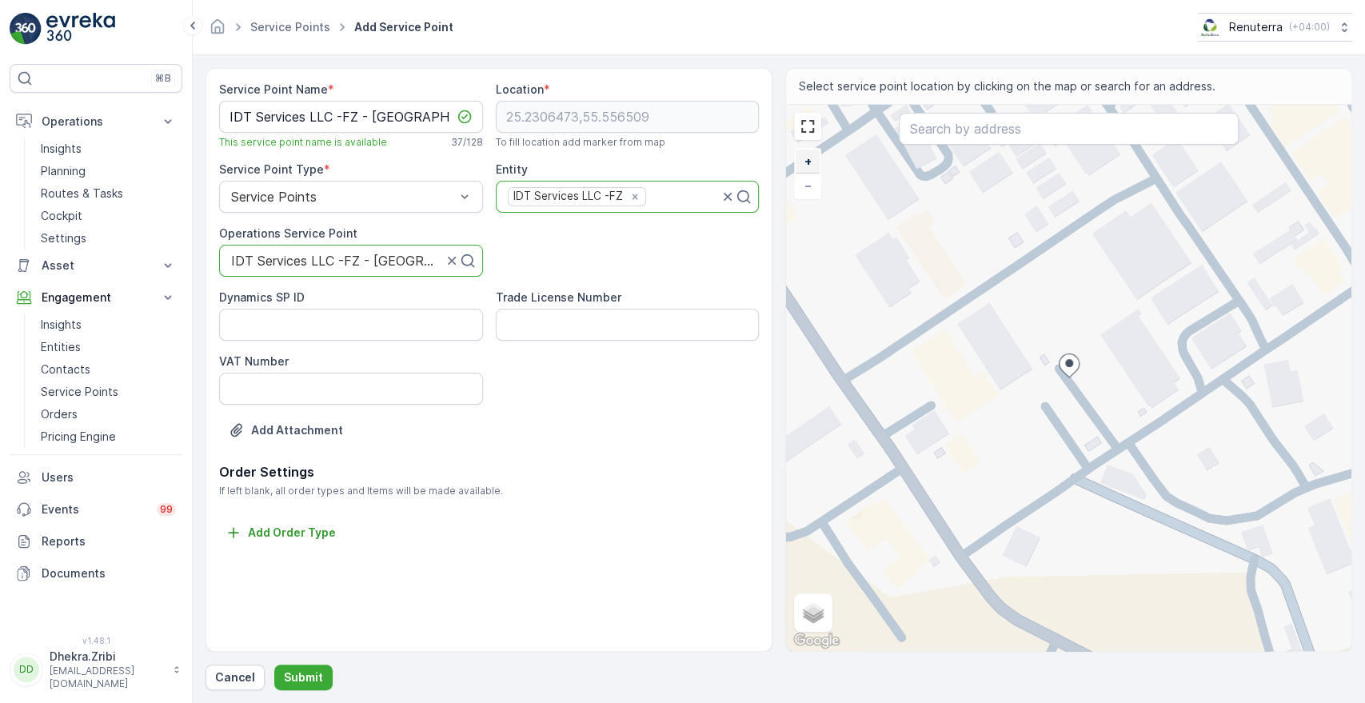
click at [807, 155] on span "+" at bounding box center [807, 161] width 7 height 14
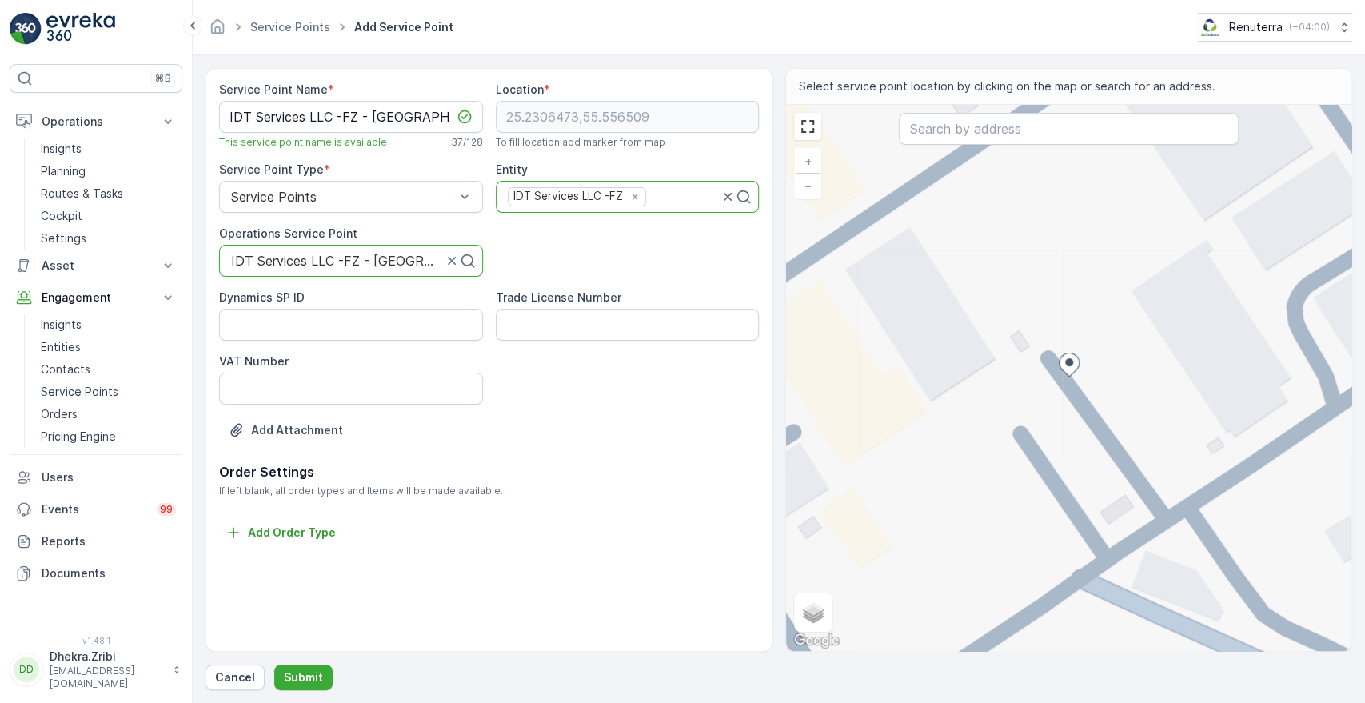
click at [1085, 346] on div "+ − Satellite Roadmap Terrain Hybrid Leaflet Keyboard shortcuts Map Data Map da…" at bounding box center [1068, 378] width 565 height 546
type input "25.230738960513698,55.556563805142076"
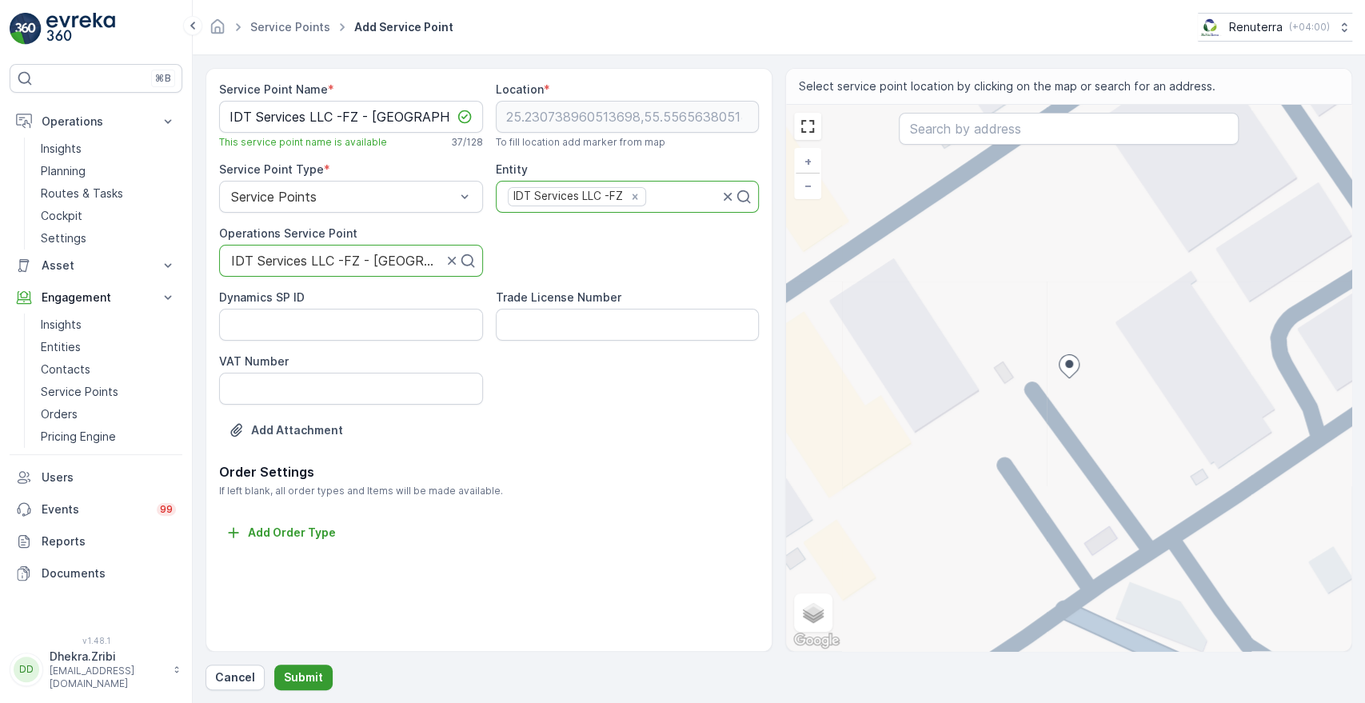
click at [289, 687] on button "Submit" at bounding box center [303, 678] width 58 height 26
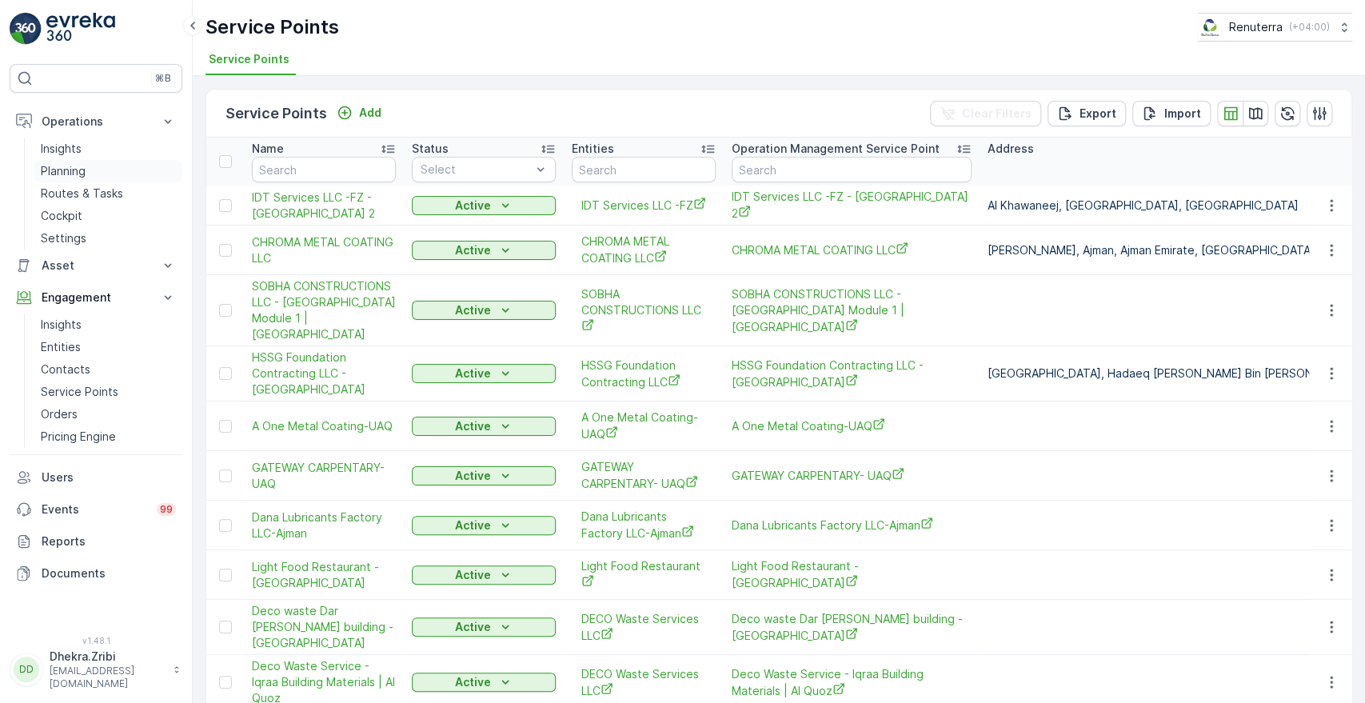
click at [66, 178] on link "Planning" at bounding box center [108, 171] width 148 height 22
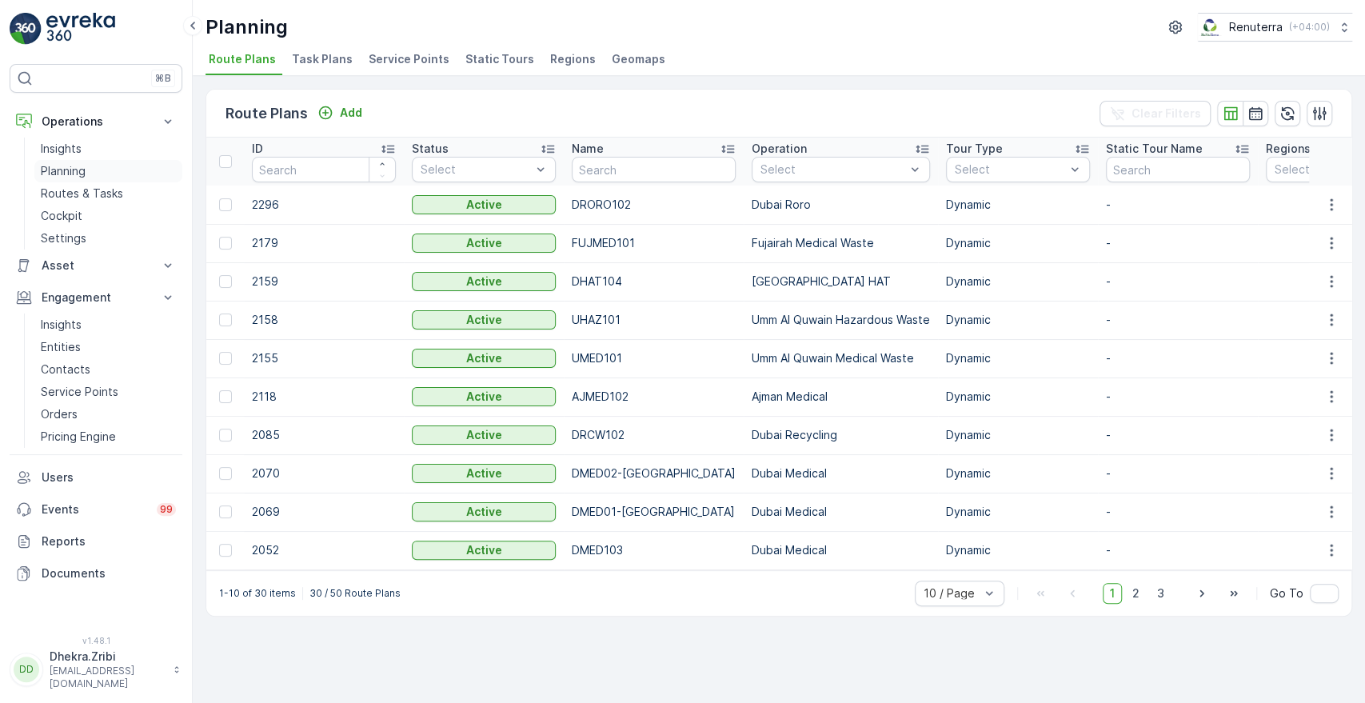
click at [74, 167] on p "Planning" at bounding box center [63, 171] width 45 height 16
click at [409, 59] on span "Service Points" at bounding box center [409, 59] width 81 height 16
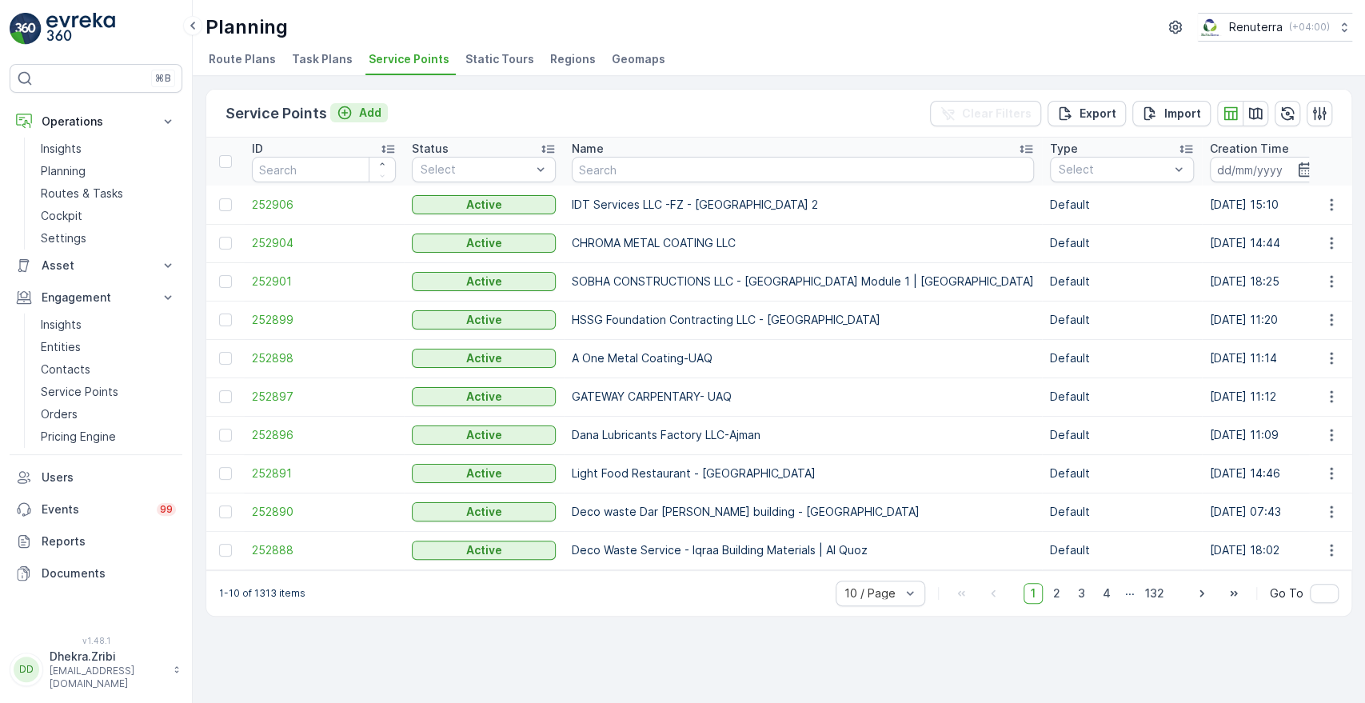
click at [371, 114] on p "Add" at bounding box center [370, 113] width 22 height 16
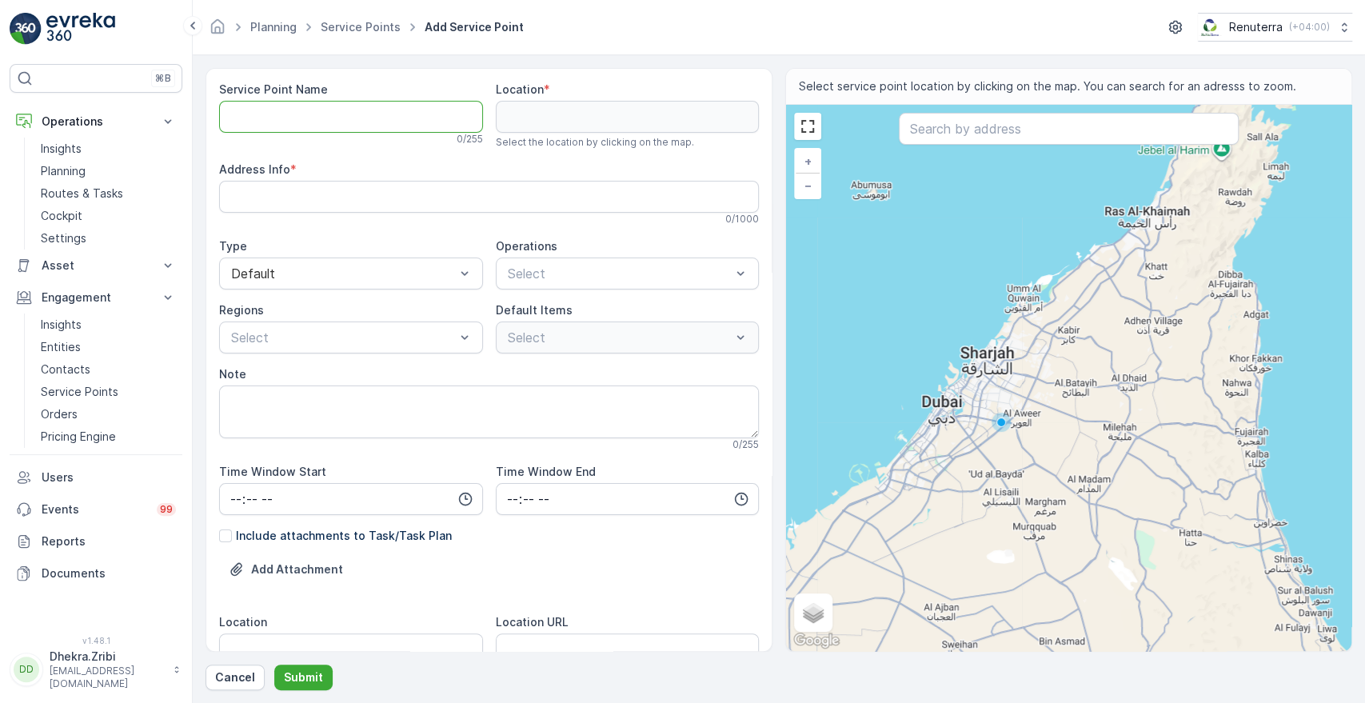
click at [263, 126] on Name "Service Point Name" at bounding box center [351, 117] width 264 height 32
paste Name "Wade Adams Project (EM836) - Nad Al Sheba"
type Name "Wade Adams Project (EM836) - Nad Al Sheba"
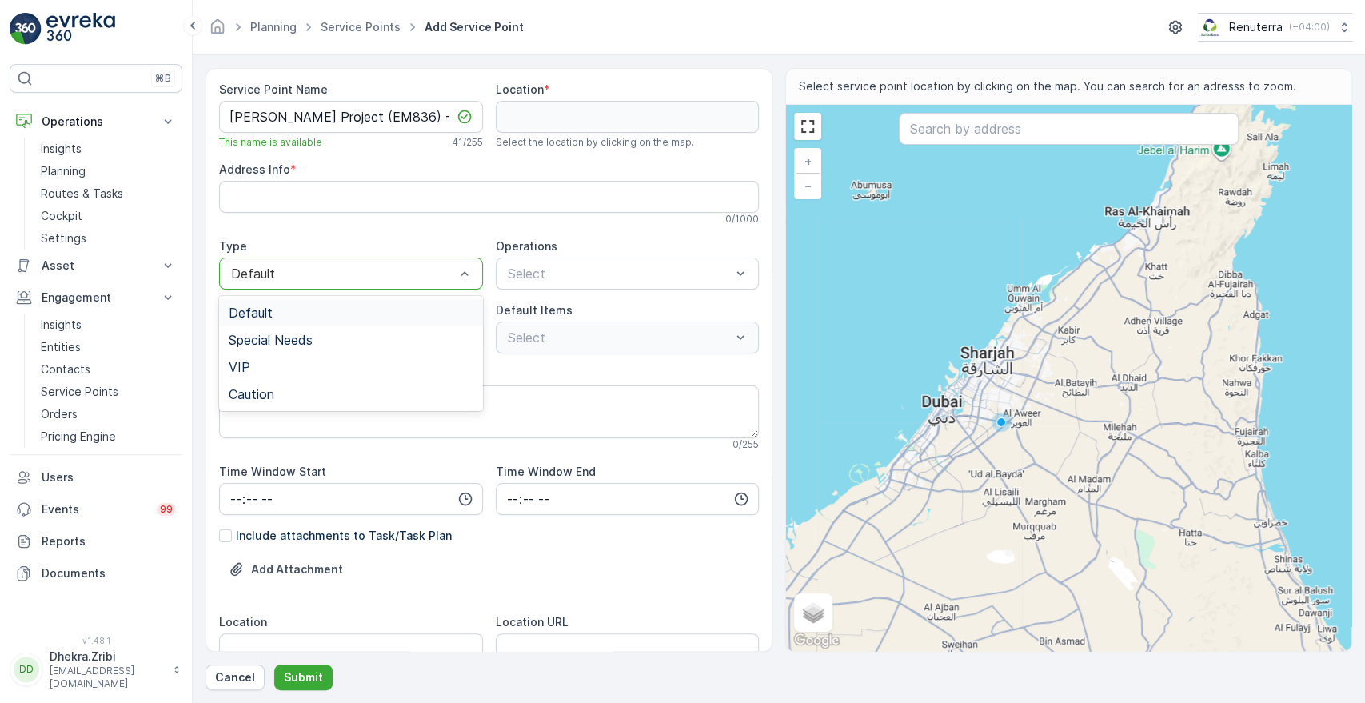
click at [426, 269] on div at bounding box center [342, 273] width 227 height 14
click at [1014, 127] on input "text" at bounding box center [1068, 129] width 339 height 32
paste input "NAD AL SHEBA GARDENS - PHASE 03 (ZONE/ CLUSTER G) - GINCO PROJECT OFFICE (G-157)"
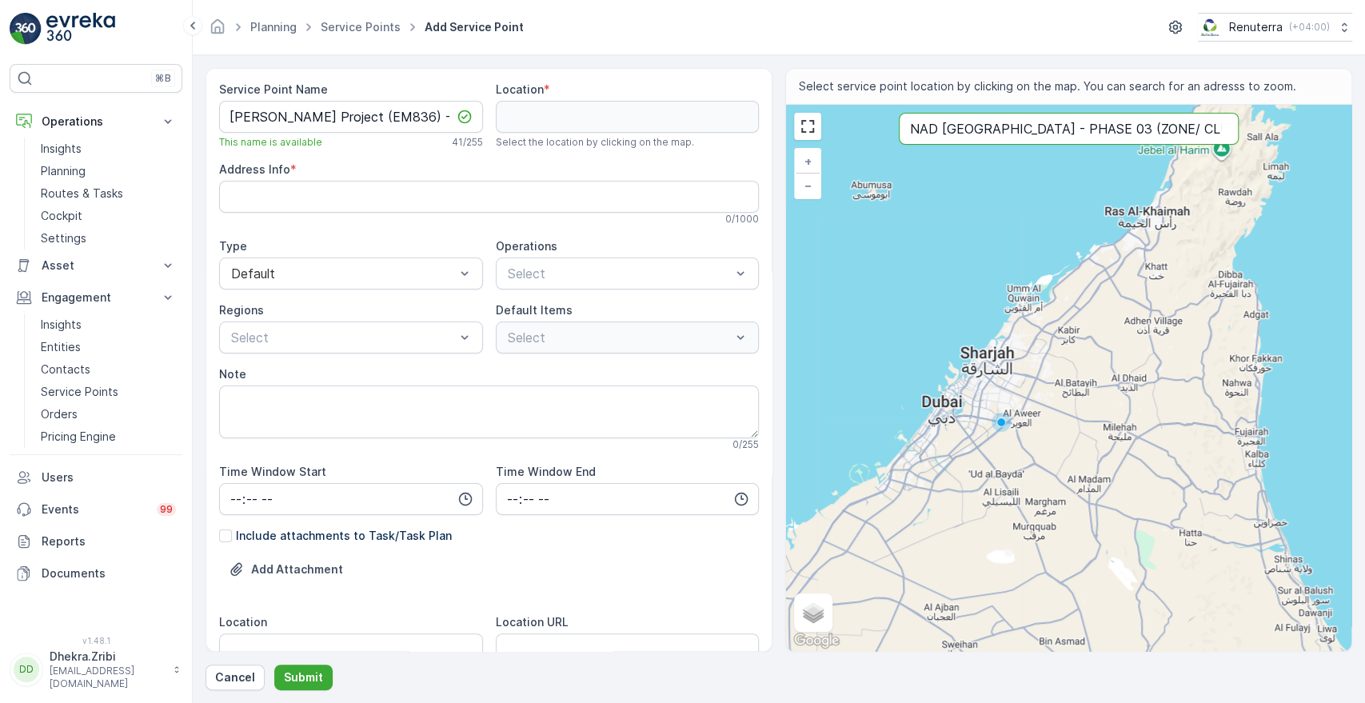
scroll to position [0, 261]
type input "NAD AL SHEBA GARDENS - PHASE 03 (ZONE/ CLUSTER G) - GINCO PROJECT OFFICE (G-157)"
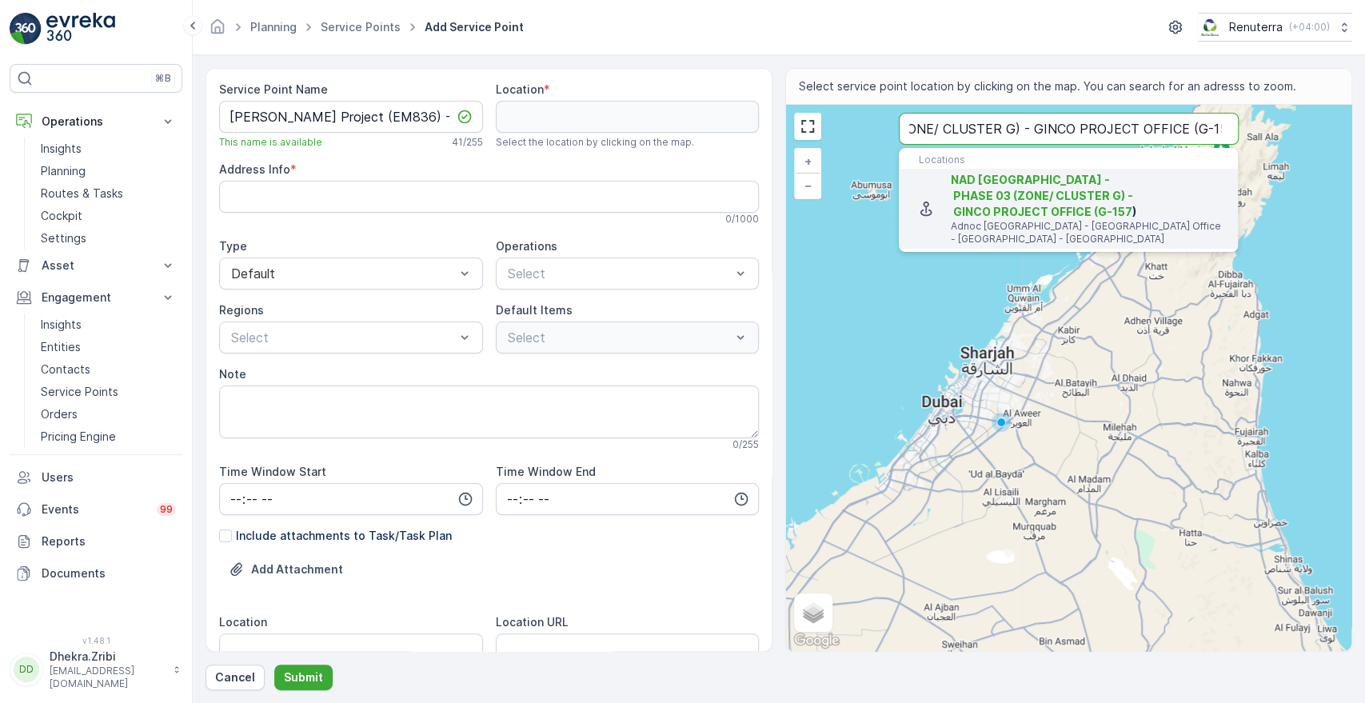
scroll to position [0, 0]
click at [1049, 206] on span "NAD AL SHEBA GARDENS - PHASE 03 (ZONE/ CLUSTER G) - GINCO PROJECT OFFICE (G-157" at bounding box center [1042, 196] width 182 height 46
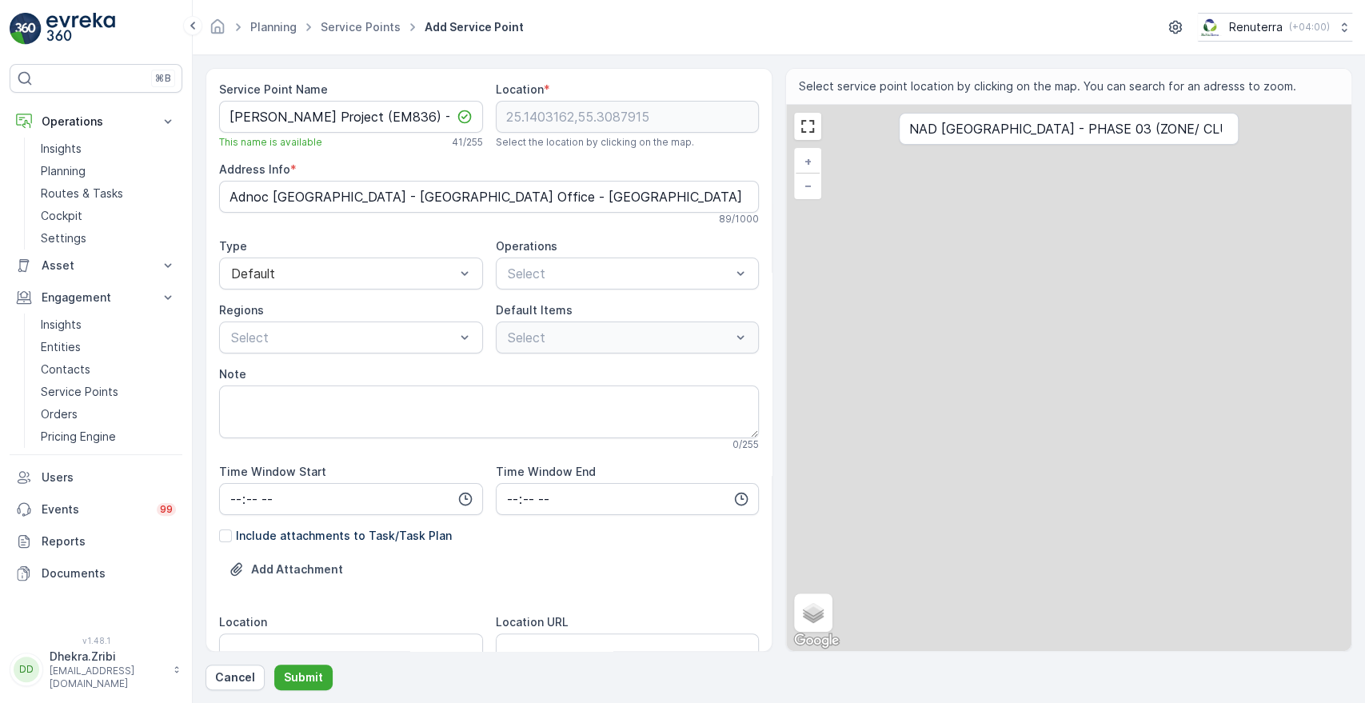
type input "25.1403162,55.3087915"
type Info "Adnoc Petrol Station - Ginco Site Office - Nad Al Sheba 01 - Dubai - United Ara…"
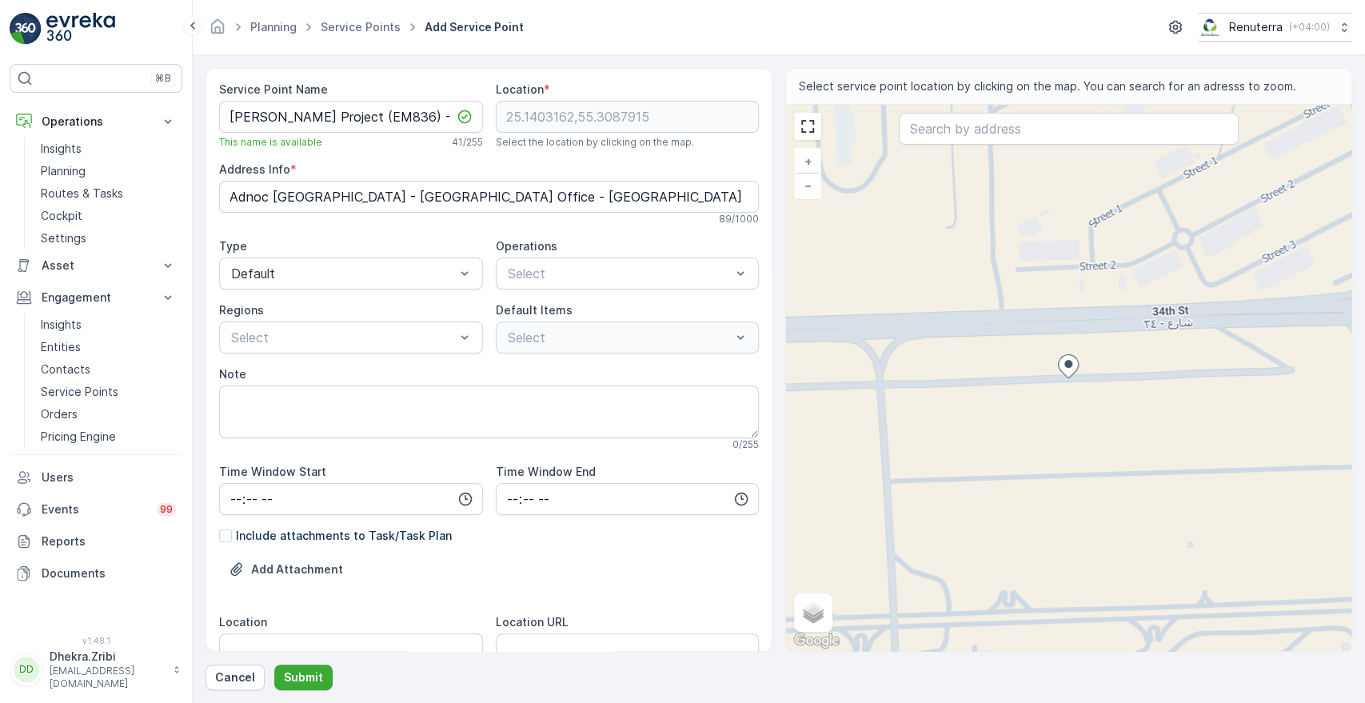
click at [1067, 350] on div "+ − Satellite Roadmap Terrain Hybrid Leaflet Keyboard shortcuts Map Data Map da…" at bounding box center [1068, 378] width 565 height 546
type input "25.14064548486922,55.30877262543526"
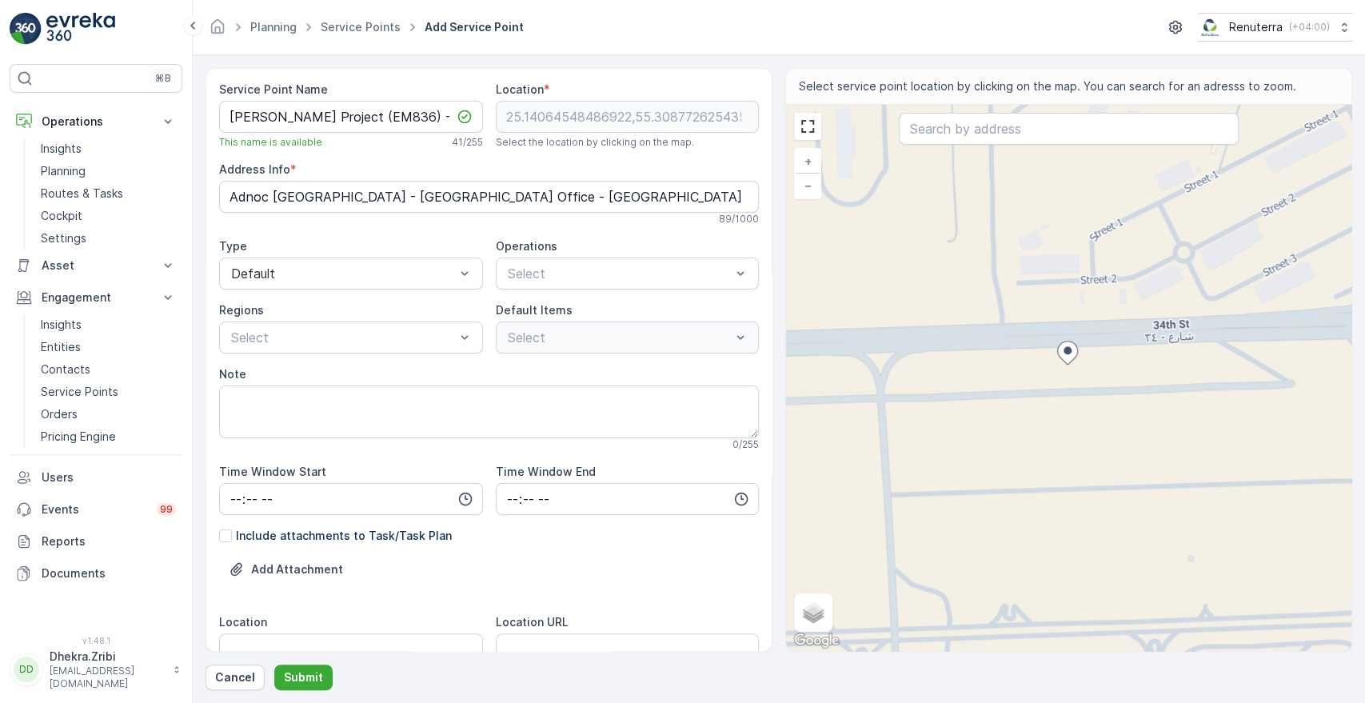
type Info "48R5+5G - Nad Al Sheba - Nad Al Sheba 1 - Dubai - United Arab Emirates"
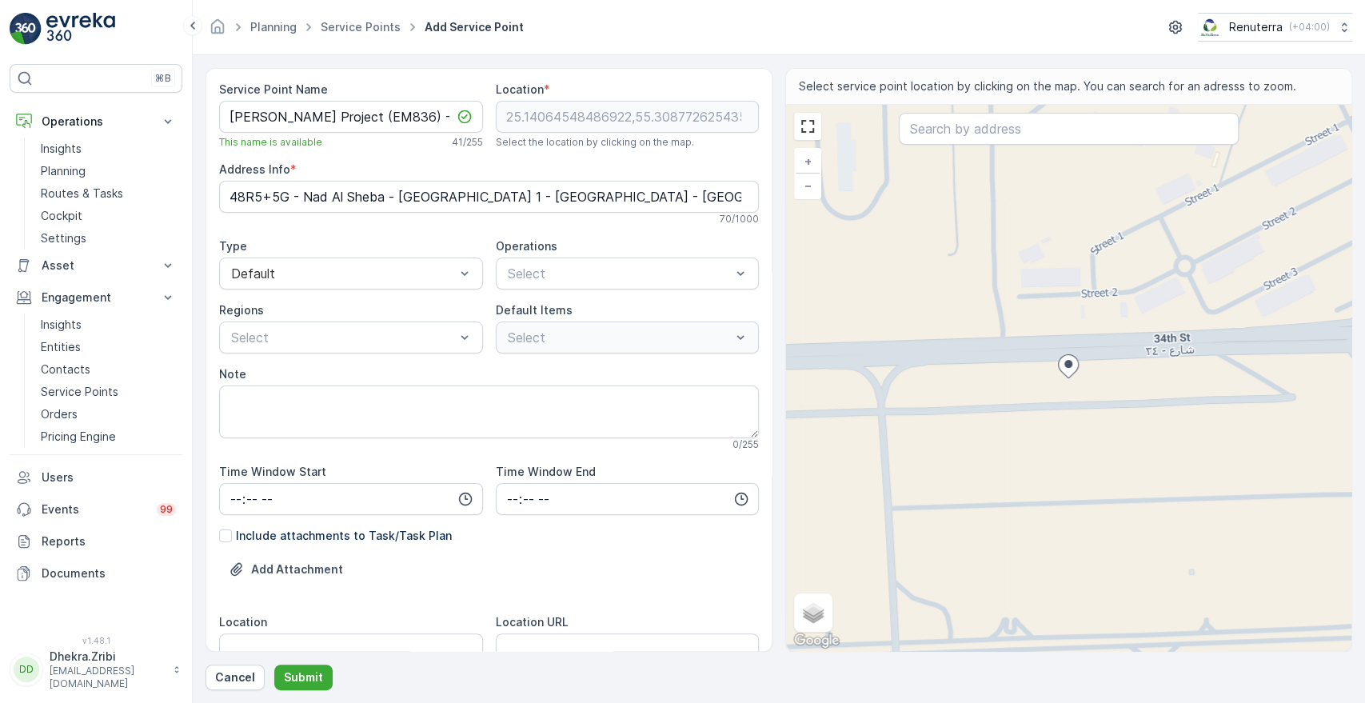
click at [1068, 380] on div at bounding box center [1068, 368] width 21 height 28
click at [1068, 385] on div "+ − Satellite Roadmap Terrain Hybrid Leaflet Keyboard shortcuts Map Data Map da…" at bounding box center [1068, 378] width 565 height 546
type input "25.14055793689195,55.3087726237497"
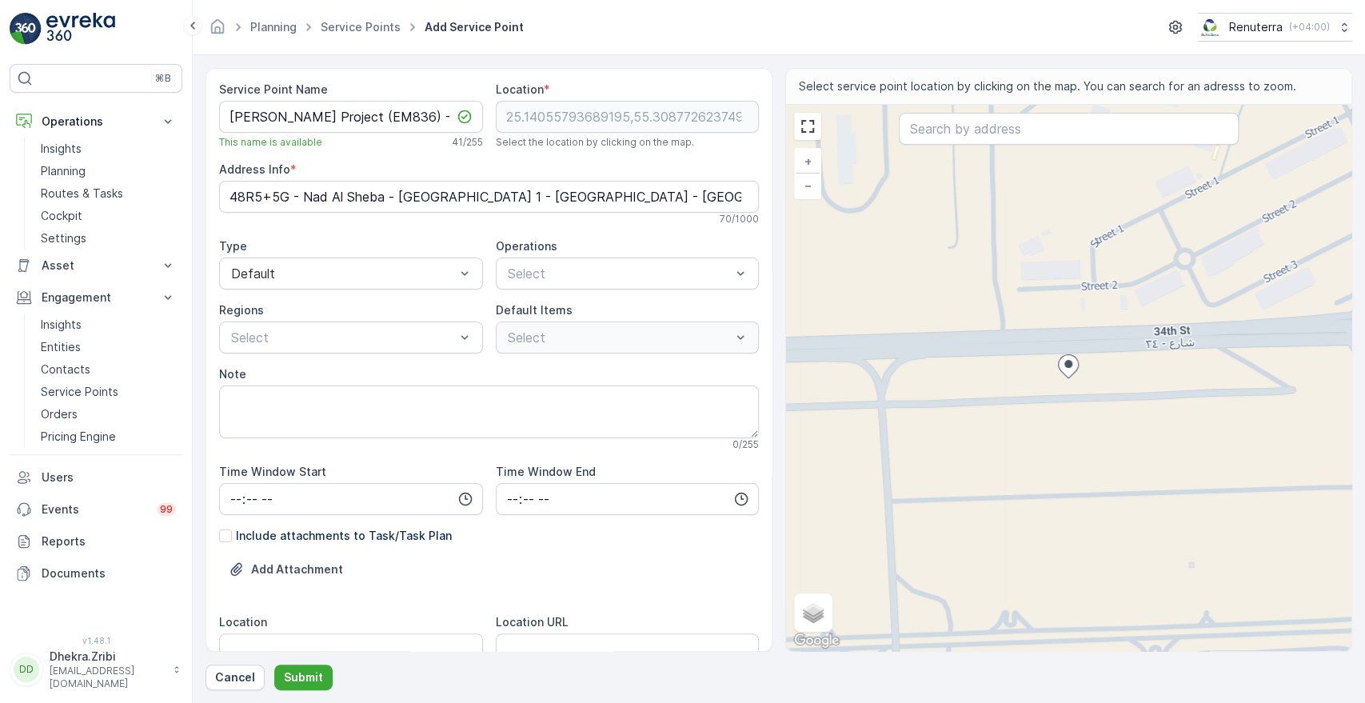
click at [536, 337] on div "Select" at bounding box center [628, 337] width 264 height 32
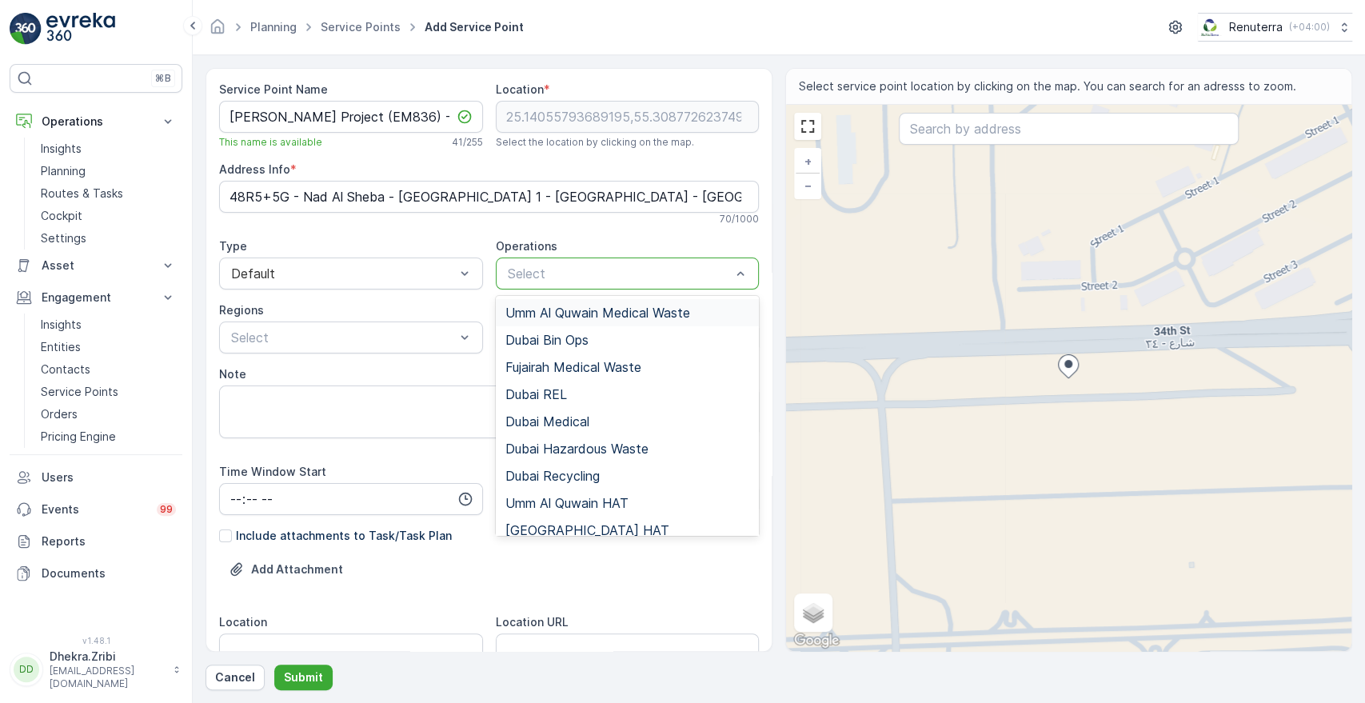
click at [611, 266] on div at bounding box center [619, 273] width 227 height 14
type input "du"
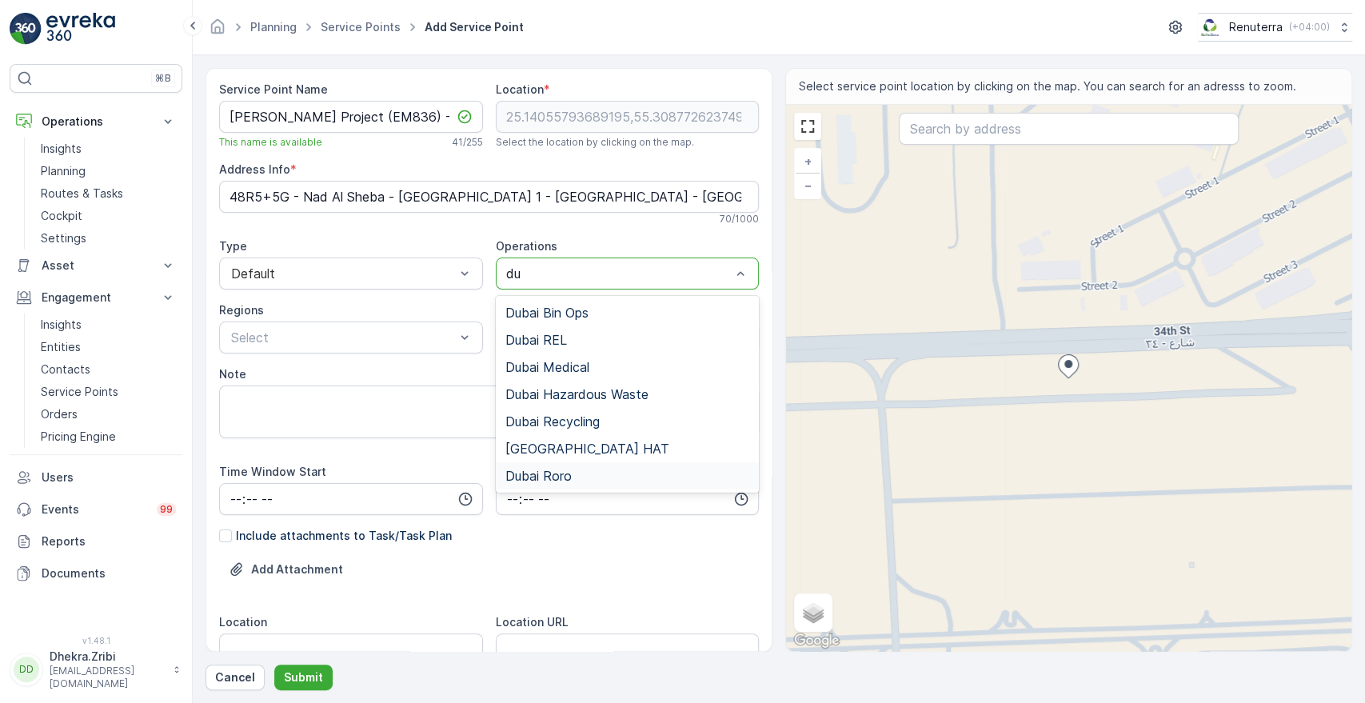
click at [536, 473] on span "Dubai Roro" at bounding box center [538, 476] width 66 height 14
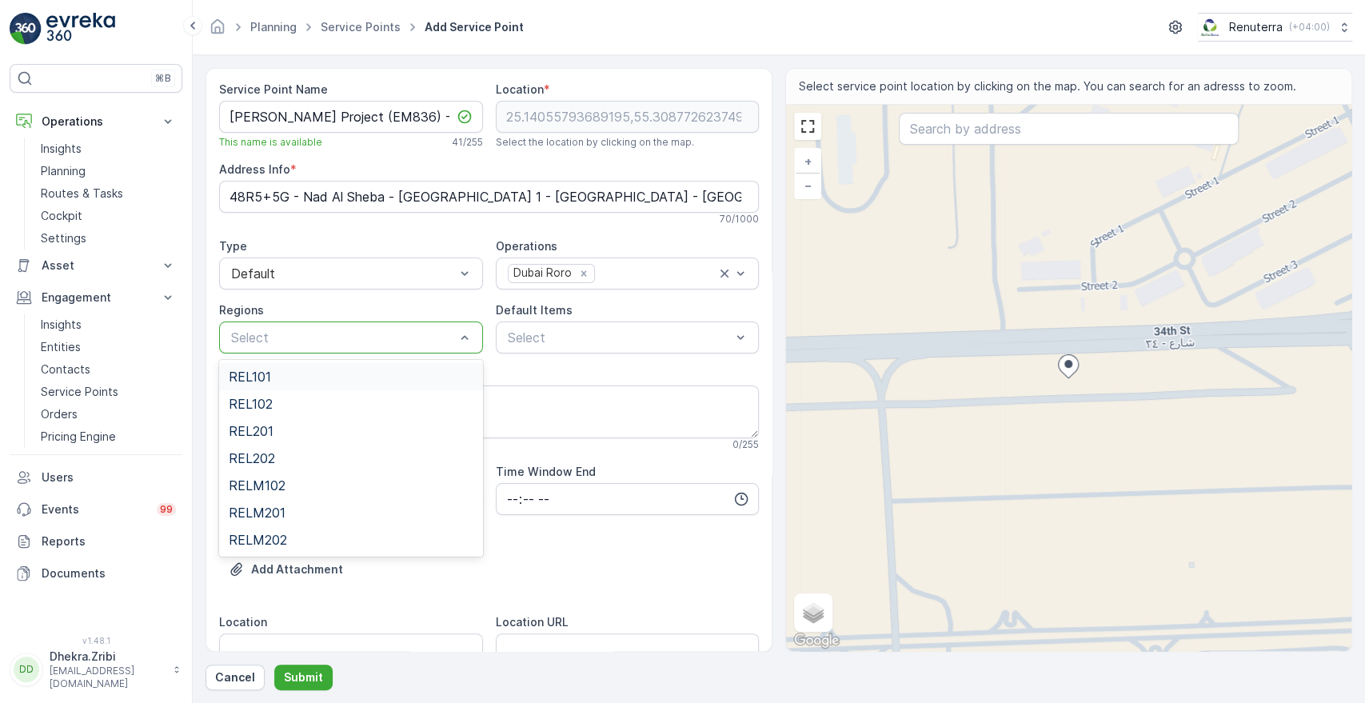
click at [408, 336] on div at bounding box center [342, 337] width 227 height 14
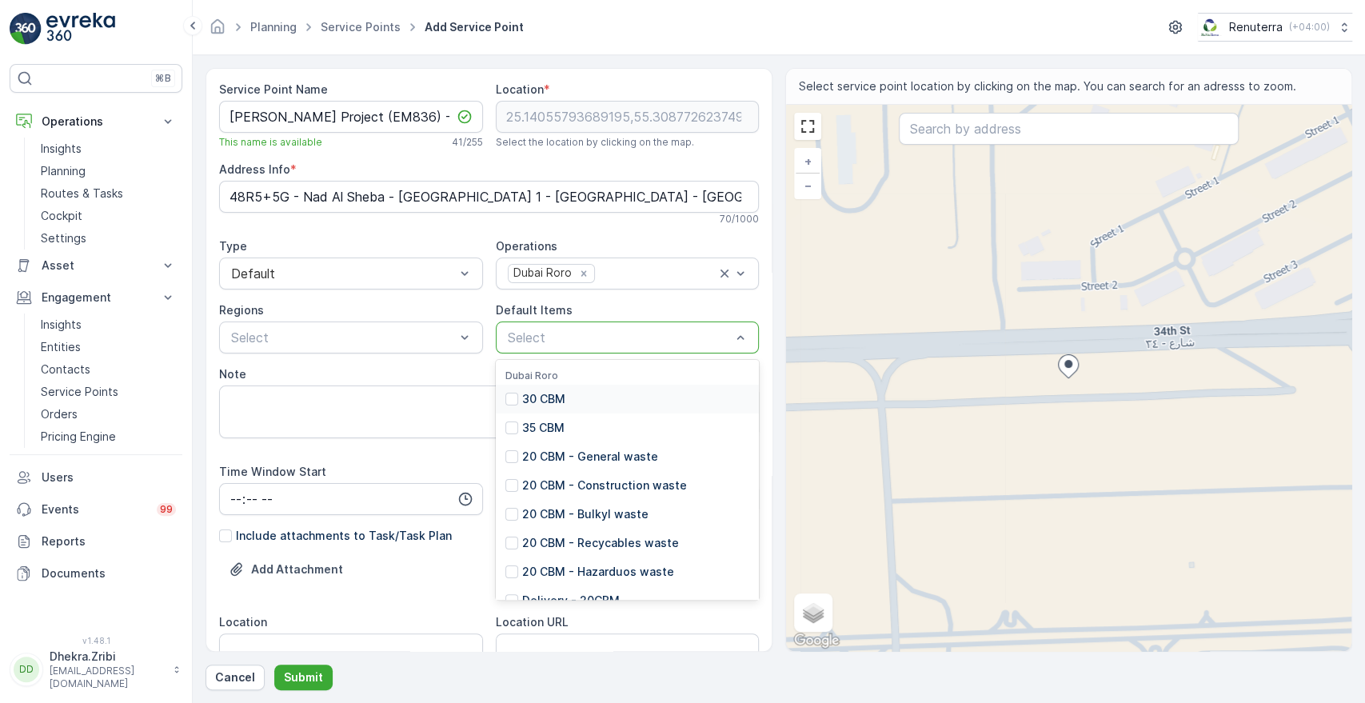
click at [569, 331] on div at bounding box center [619, 337] width 227 height 14
click at [589, 453] on p "20 CBM - General waste" at bounding box center [590, 457] width 136 height 16
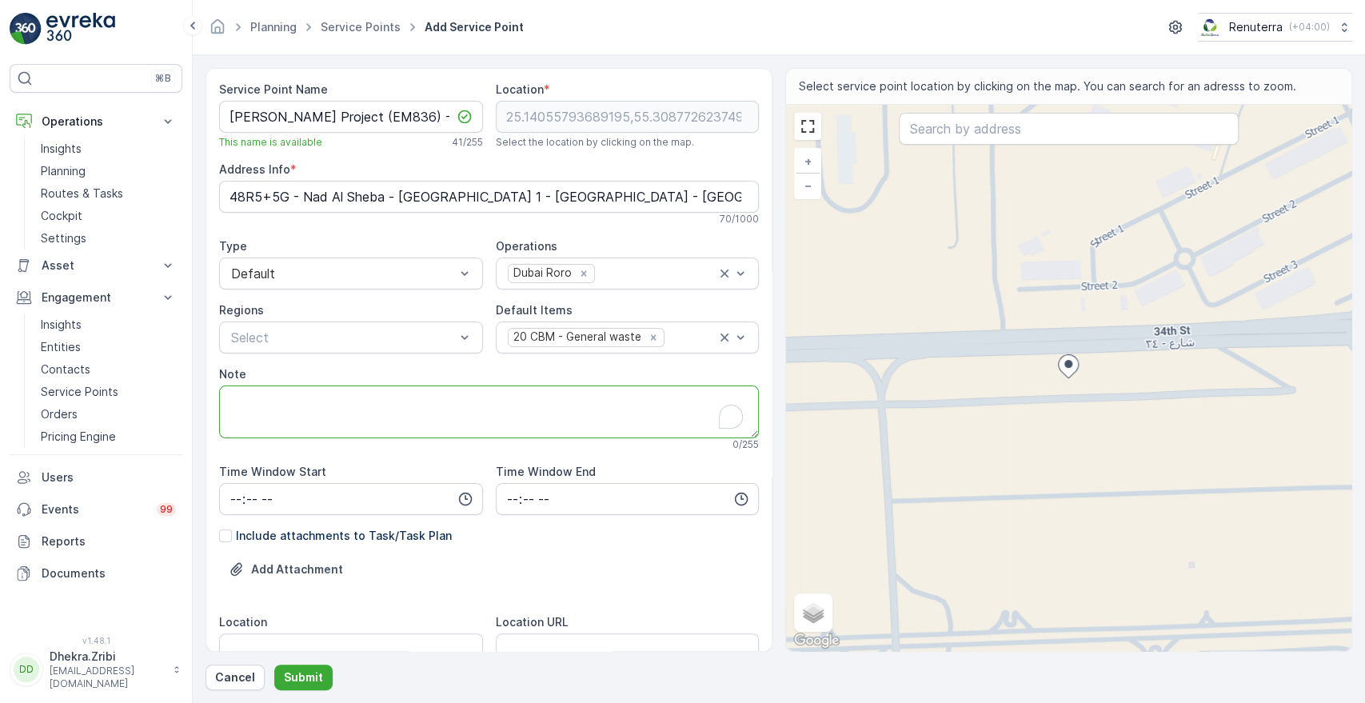
click at [251, 391] on textarea "Note" at bounding box center [489, 411] width 540 height 53
click at [273, 397] on textarea "POC -" at bounding box center [489, 411] width 540 height 53
paste textarea "+971 50 687 3034"
type textarea "POC - +971 50 687 3034"
click at [445, 572] on div "Add Attachment" at bounding box center [489, 579] width 540 height 45
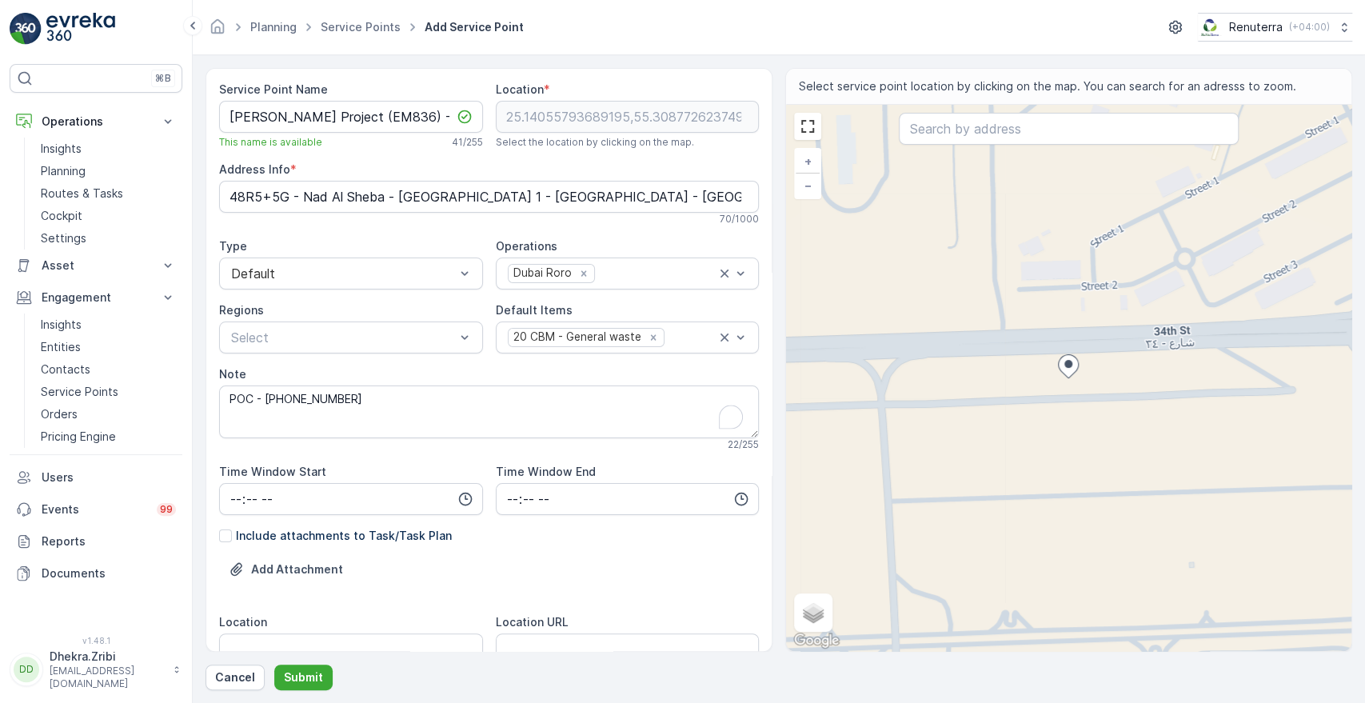
click at [445, 572] on div "Add Attachment" at bounding box center [489, 579] width 540 height 45
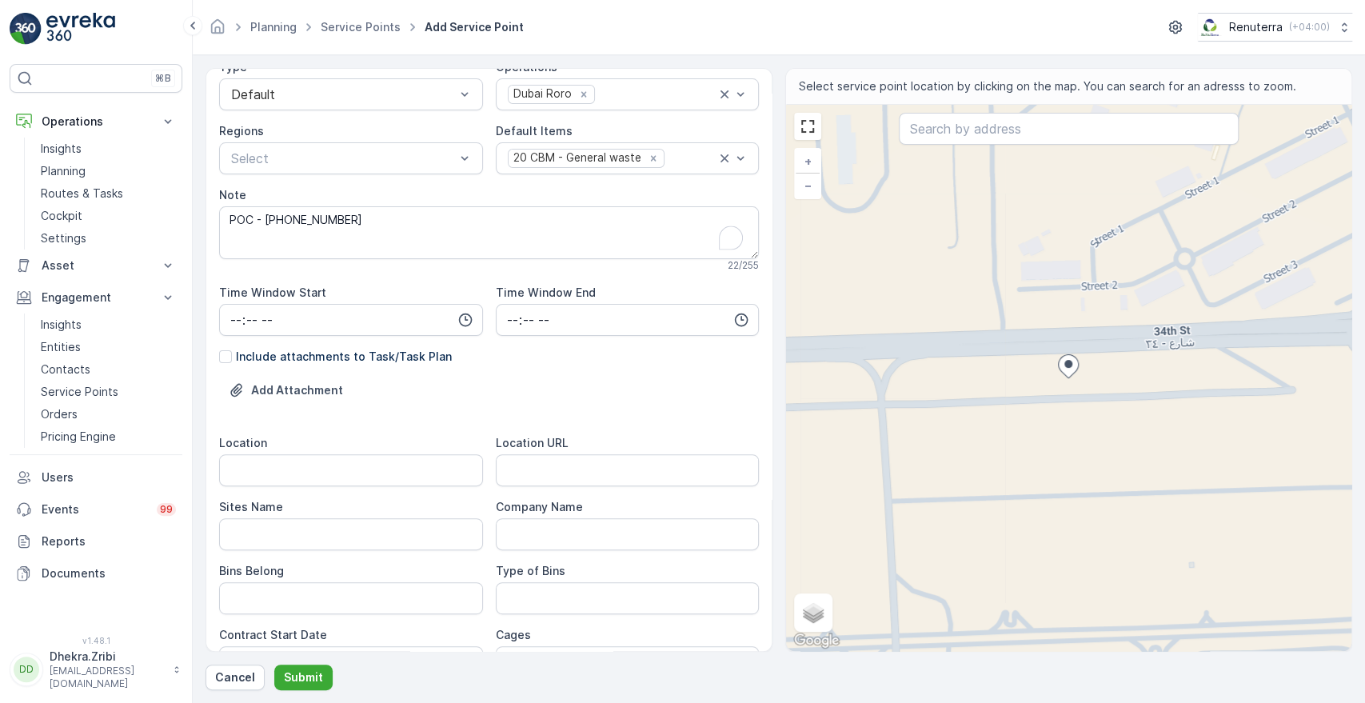
scroll to position [213, 0]
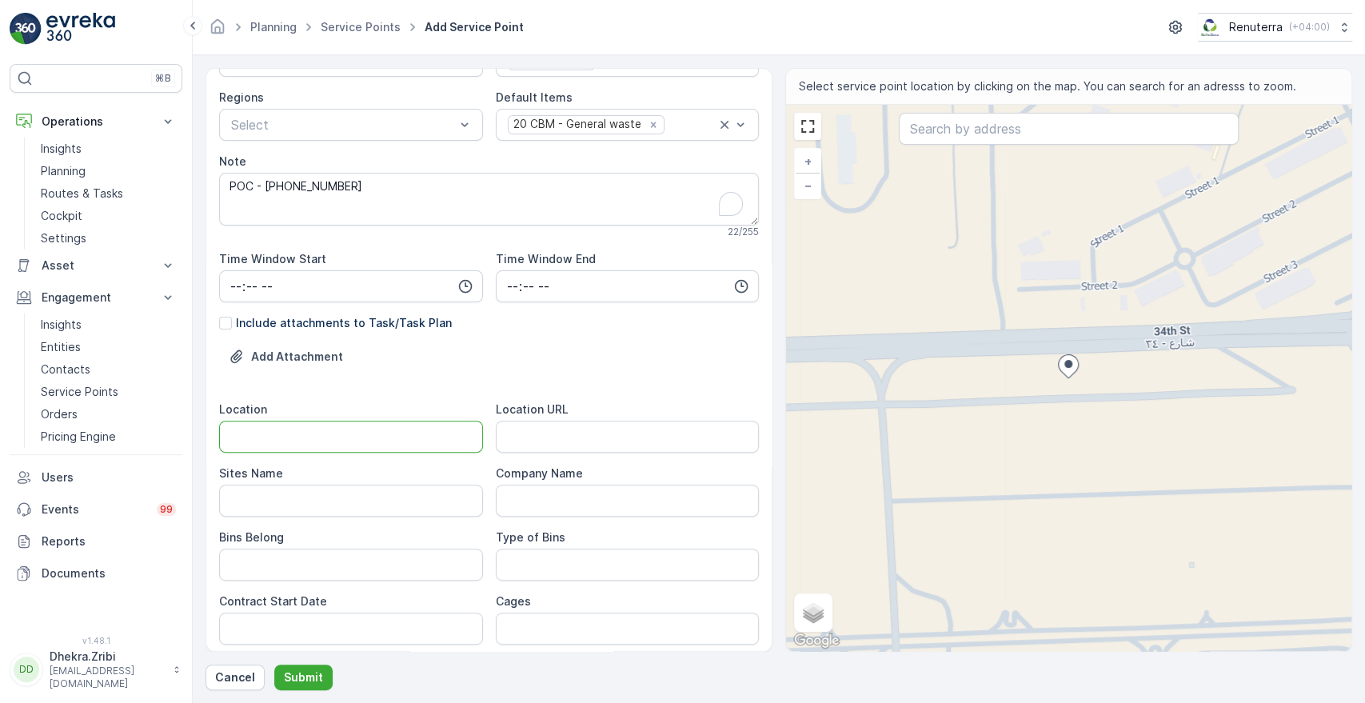
click at [398, 446] on input "Location" at bounding box center [351, 437] width 264 height 32
type input "Nad Al Sheba"
click at [353, 506] on Name "Sites Name" at bounding box center [351, 501] width 264 height 32
type Name "Nad Al Sheba"
click at [538, 429] on URL "Location URL" at bounding box center [628, 437] width 264 height 32
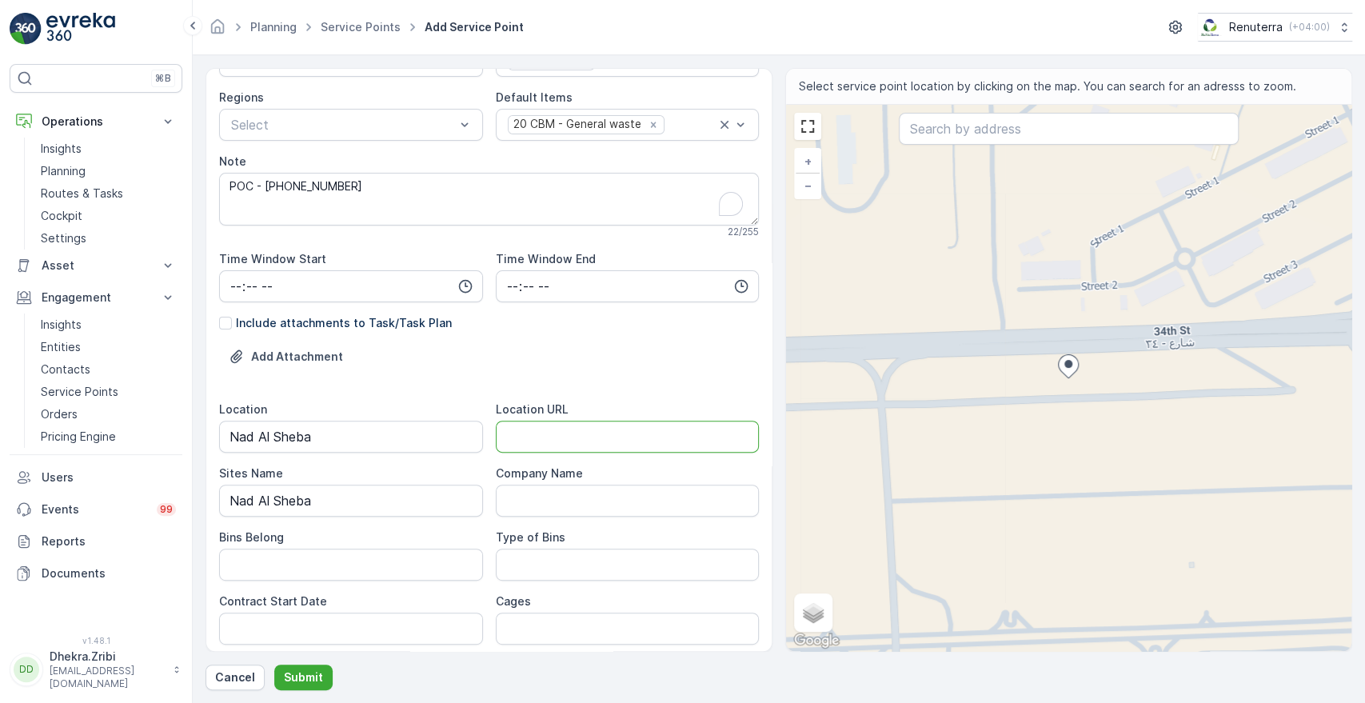
paste URL "https://maps.app.goo.gl/K6nz7L3qZN298vhQ9"
type URL "https://maps.app.goo.gl/K6nz7L3qZN298vhQ9"
click at [272, 565] on Belong "Bins Belong" at bounding box center [351, 565] width 264 height 32
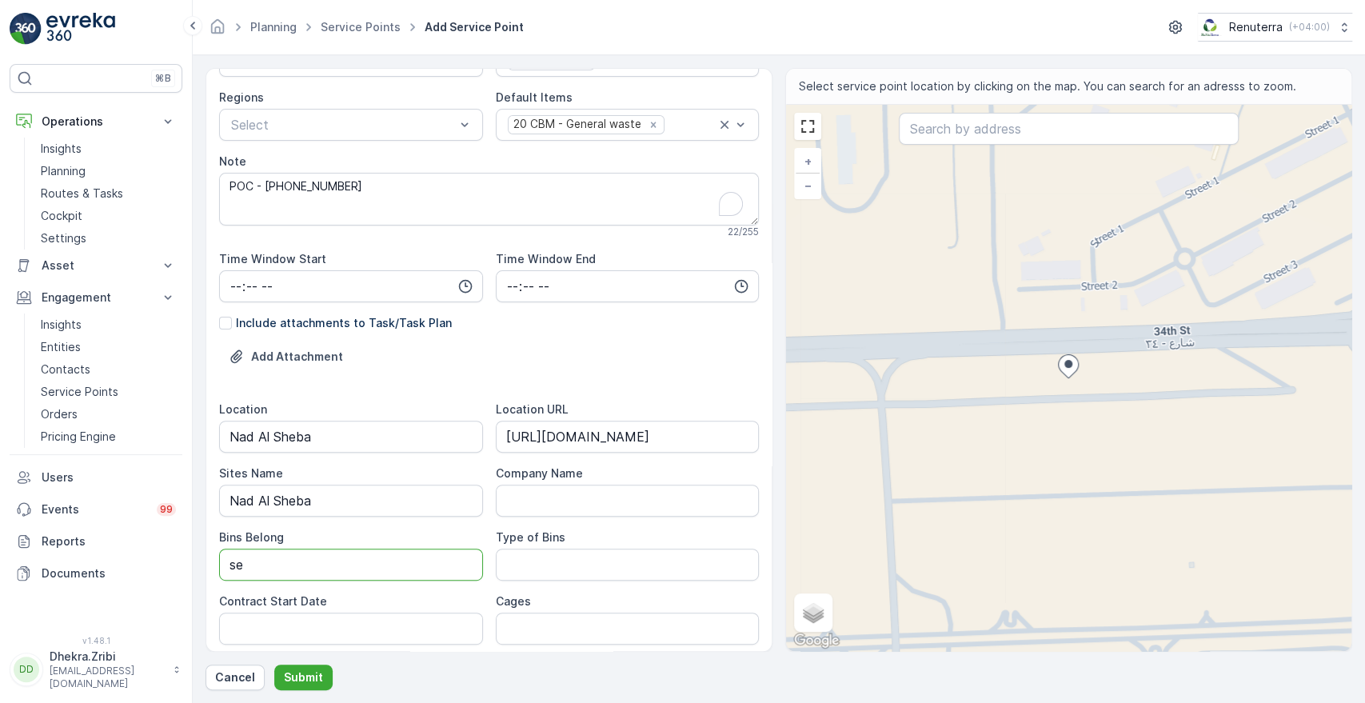
type Belong "Service Provider"
click at [553, 561] on Bins "Type of Bins" at bounding box center [628, 565] width 264 height 32
type Bins "20 CBM"
click at [342, 621] on Date "Contract Start Date" at bounding box center [351, 629] width 264 height 32
type Date "19-08-2025"
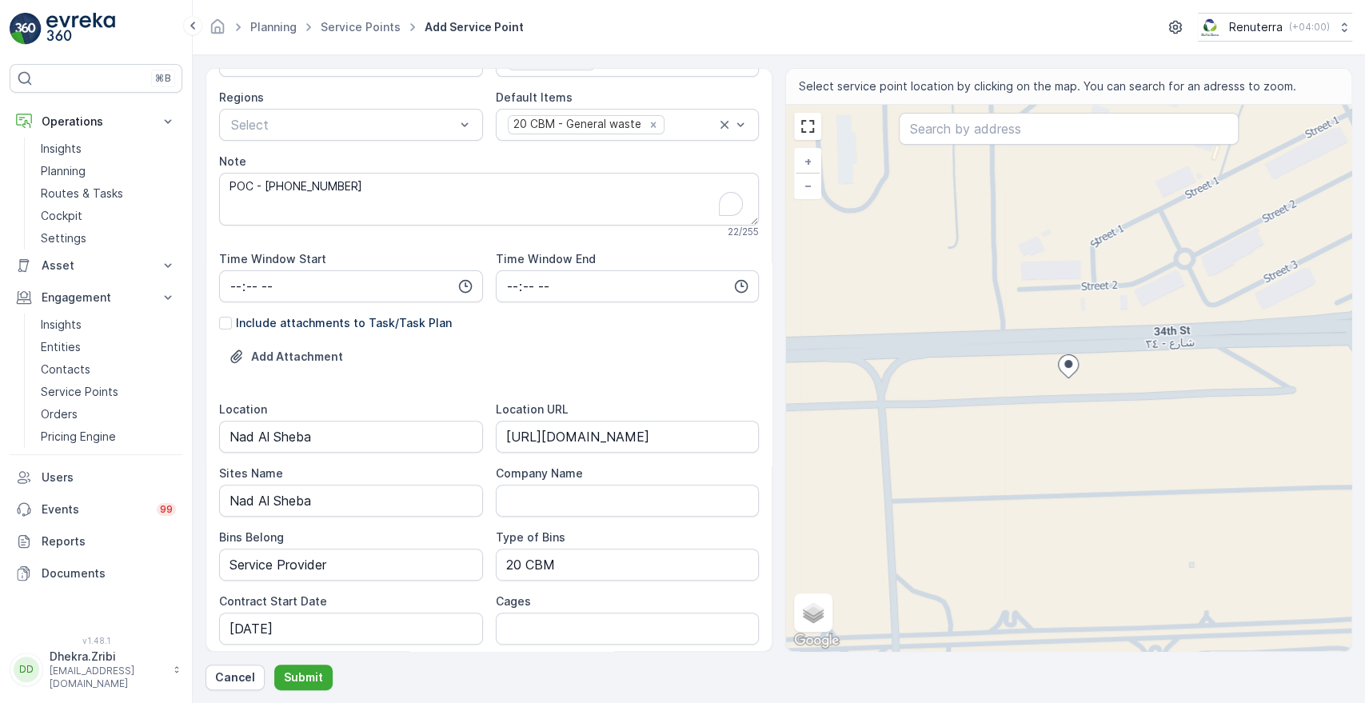
click at [365, 597] on div "Contract Start Date" at bounding box center [351, 601] width 264 height 16
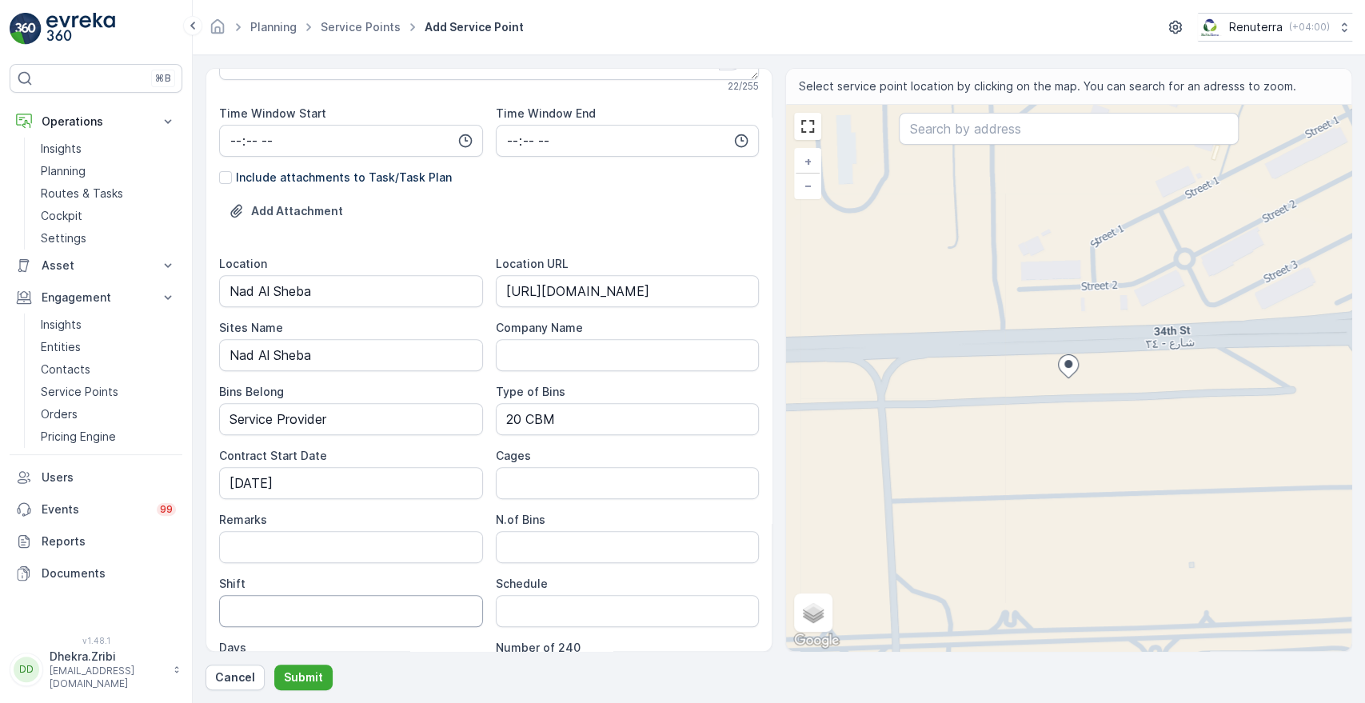
scroll to position [390, 0]
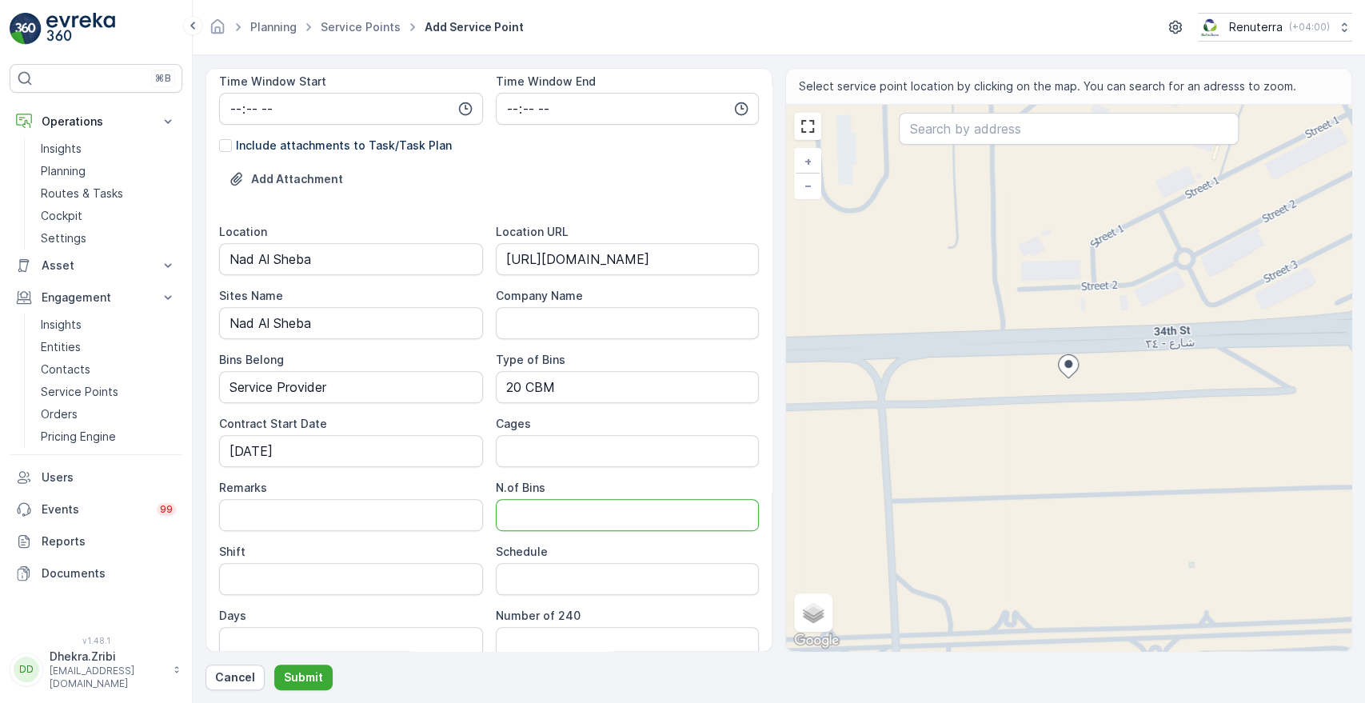
click at [565, 521] on Bins "N.of Bins" at bounding box center [628, 515] width 264 height 32
type Bins "2"
click at [508, 583] on input "Schedule" at bounding box center [628, 579] width 264 height 32
type input "On Call Basis"
click at [323, 586] on input "Shift" at bounding box center [351, 579] width 264 height 32
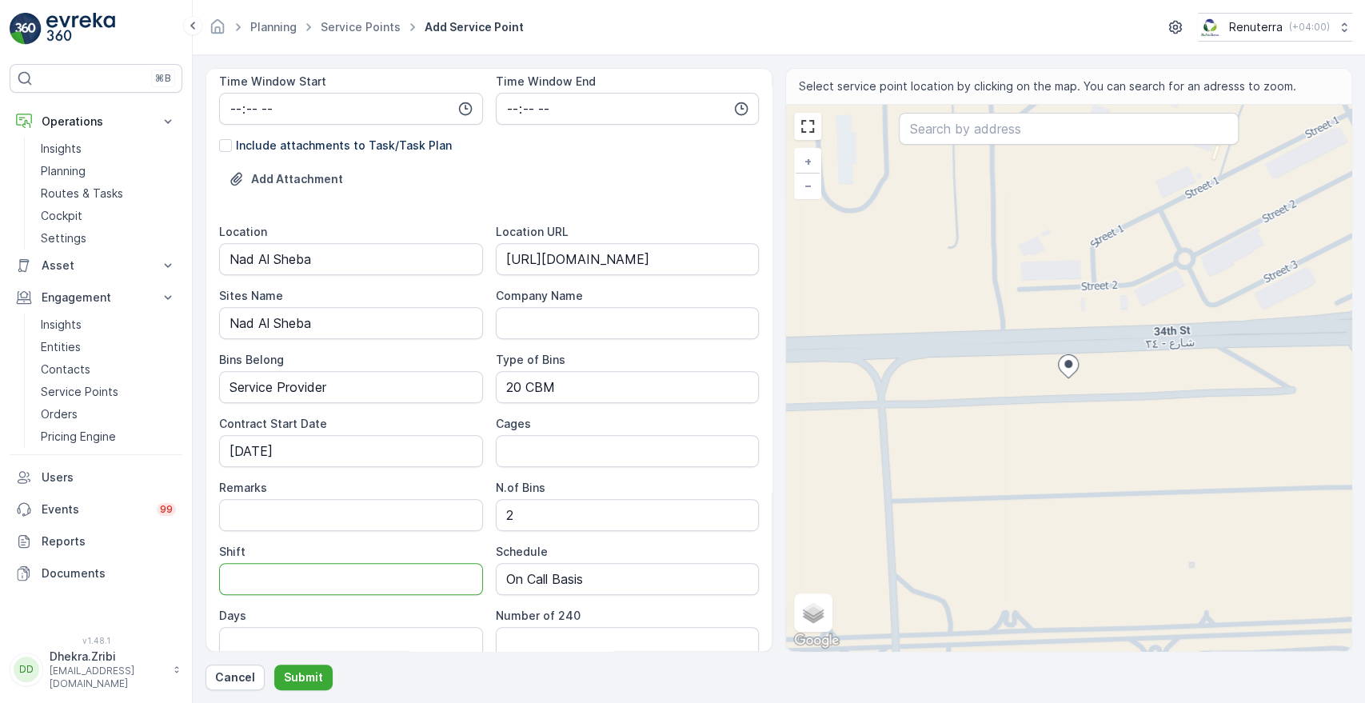
type input "Day Shift"
click at [305, 533] on div "Location Nad Al Sheba Location URL https://maps.app.goo.gl/K6nz7L3qZN298vhQ9 Si…" at bounding box center [489, 441] width 540 height 435
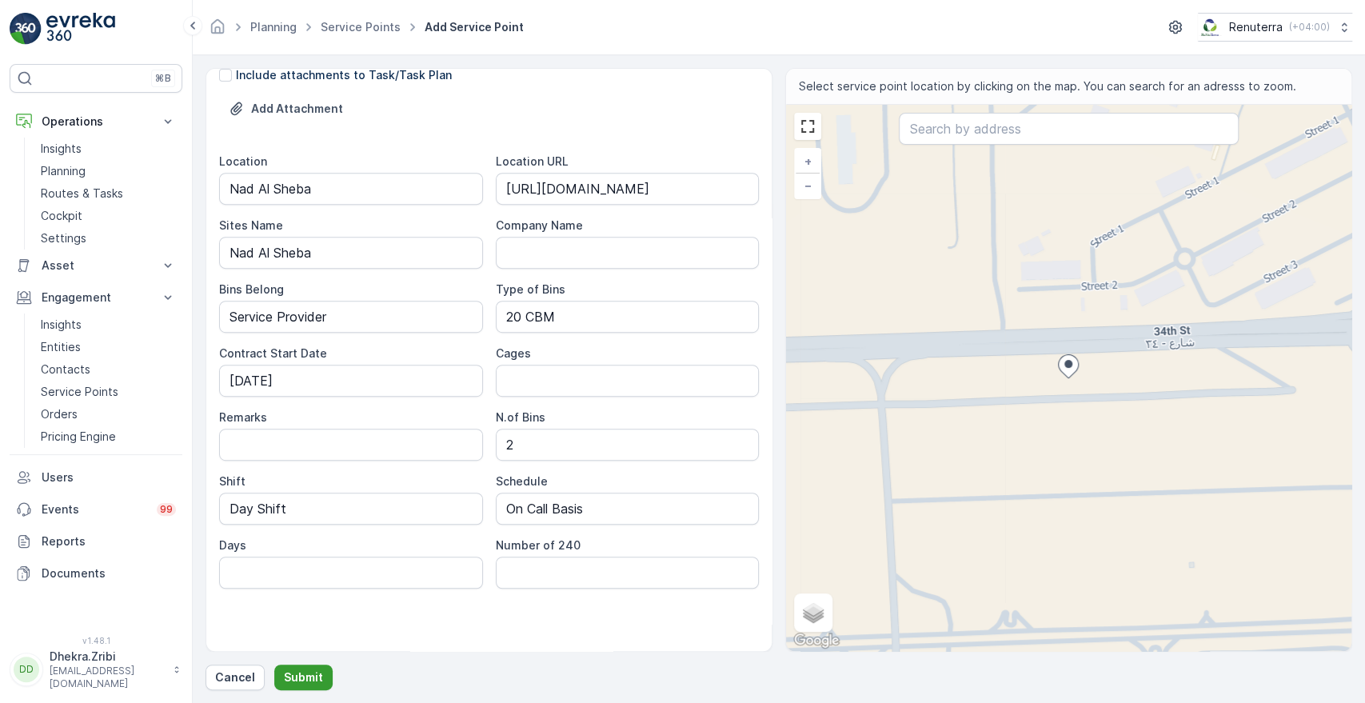
click at [294, 674] on p "Submit" at bounding box center [303, 677] width 39 height 16
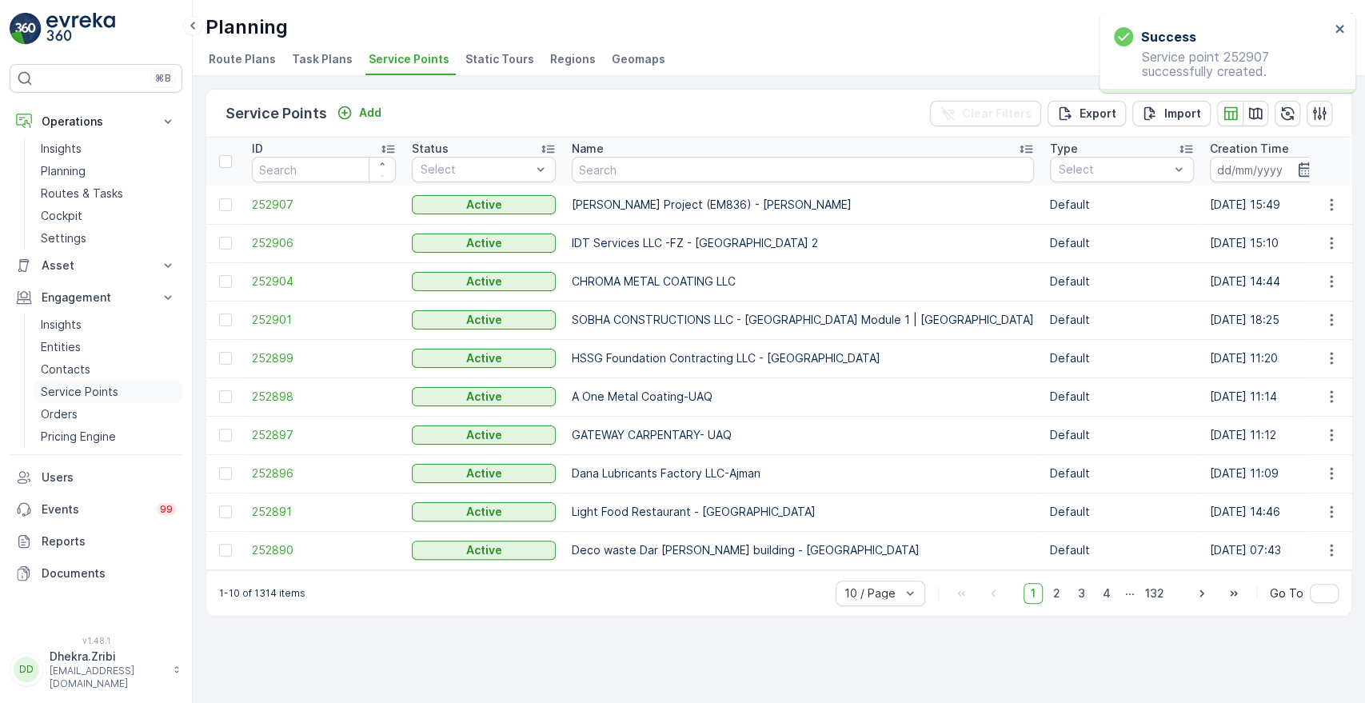
click at [96, 400] on link "Service Points" at bounding box center [108, 392] width 148 height 22
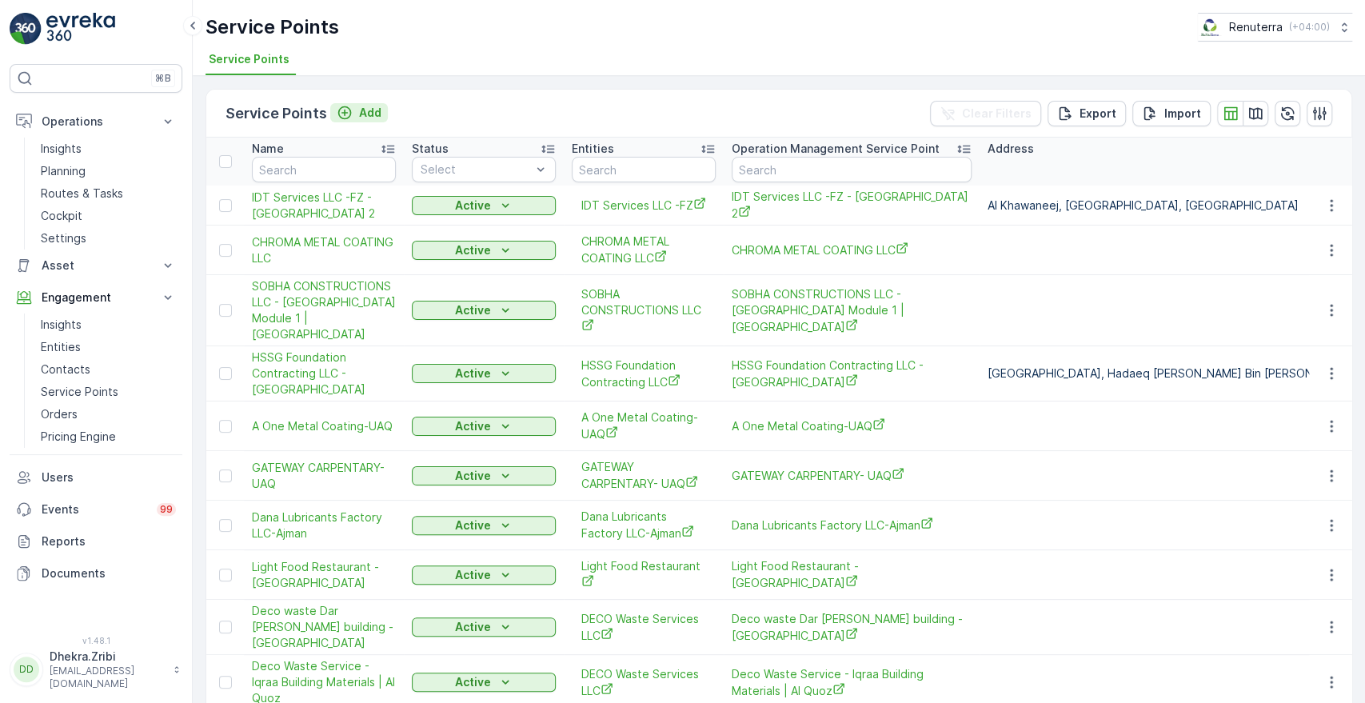
click at [361, 114] on p "Add" at bounding box center [370, 113] width 22 height 16
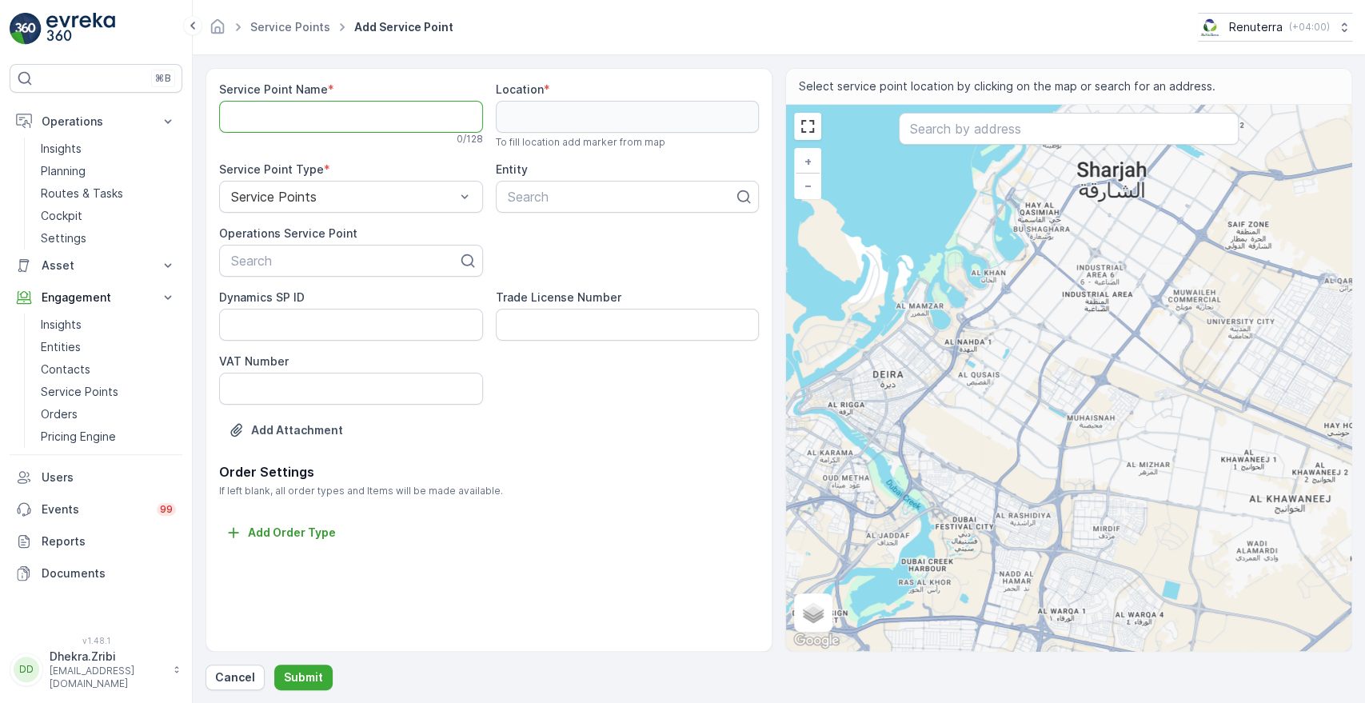
click at [369, 123] on Name "Service Point Name" at bounding box center [351, 117] width 264 height 32
paste Name "Wade Adams Project (EM836) - Nad Al Sheba"
type Name "Wade Adams Project (EM836) - Nad Al Sheba"
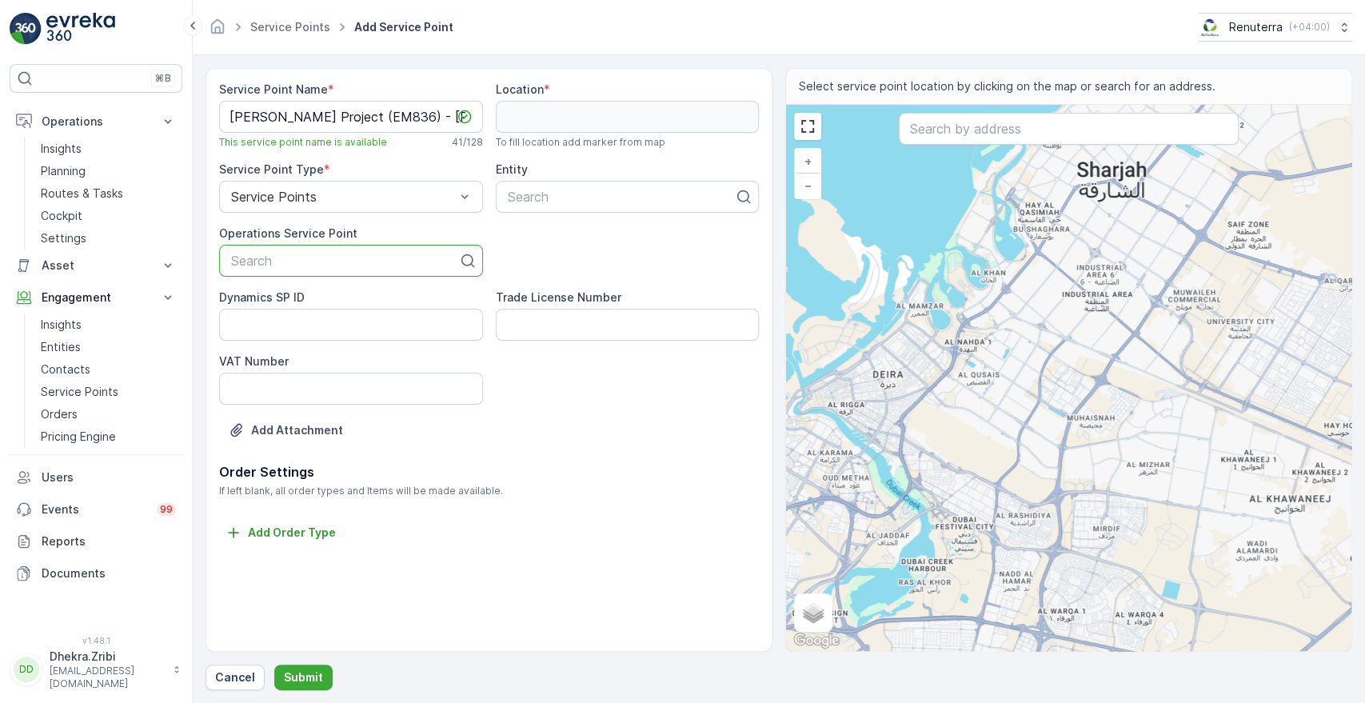
click at [305, 259] on div at bounding box center [344, 260] width 230 height 14
paste input "Wade Adams Project (EM836) - Nad Al Sheba"
type input "Wade Adams Project (EM836) - Nad Al Sheba"
click at [274, 312] on span "Wade Adams Project (EM836) - Nad Al Sheba" at bounding box center [351, 307] width 245 height 29
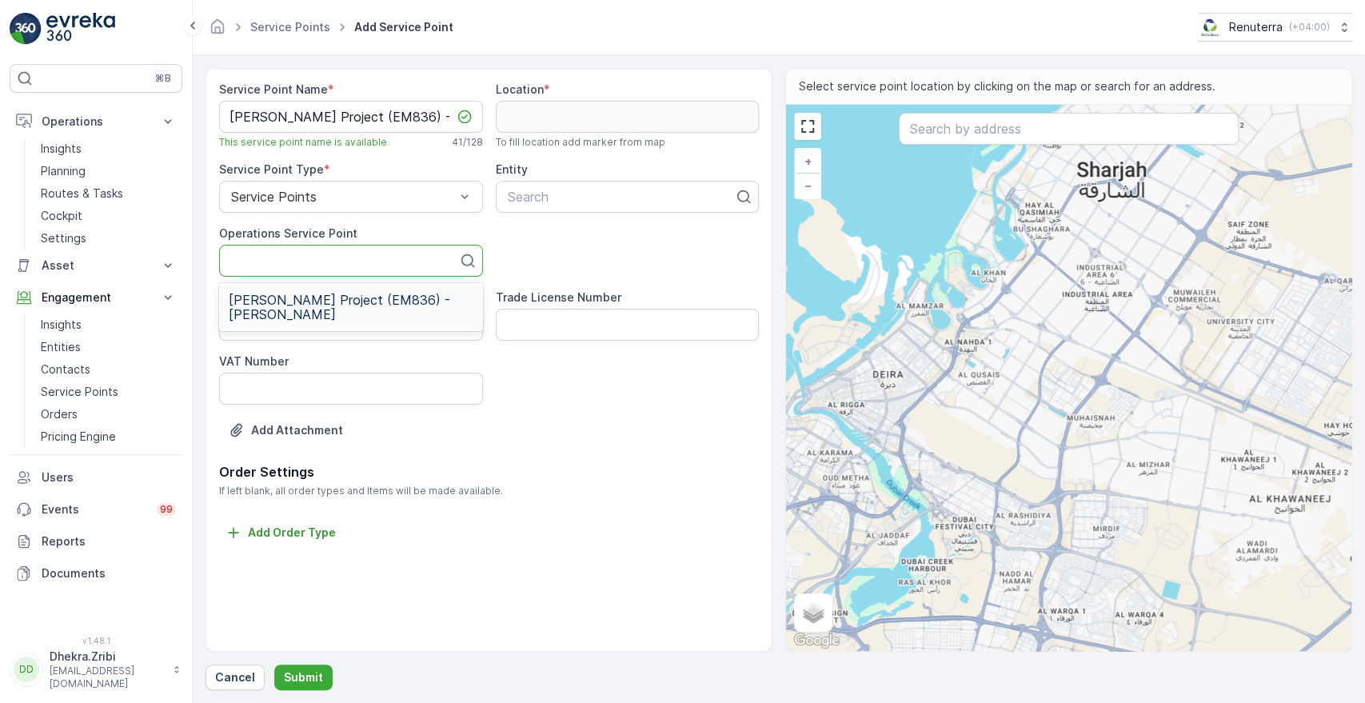
scroll to position [0, 0]
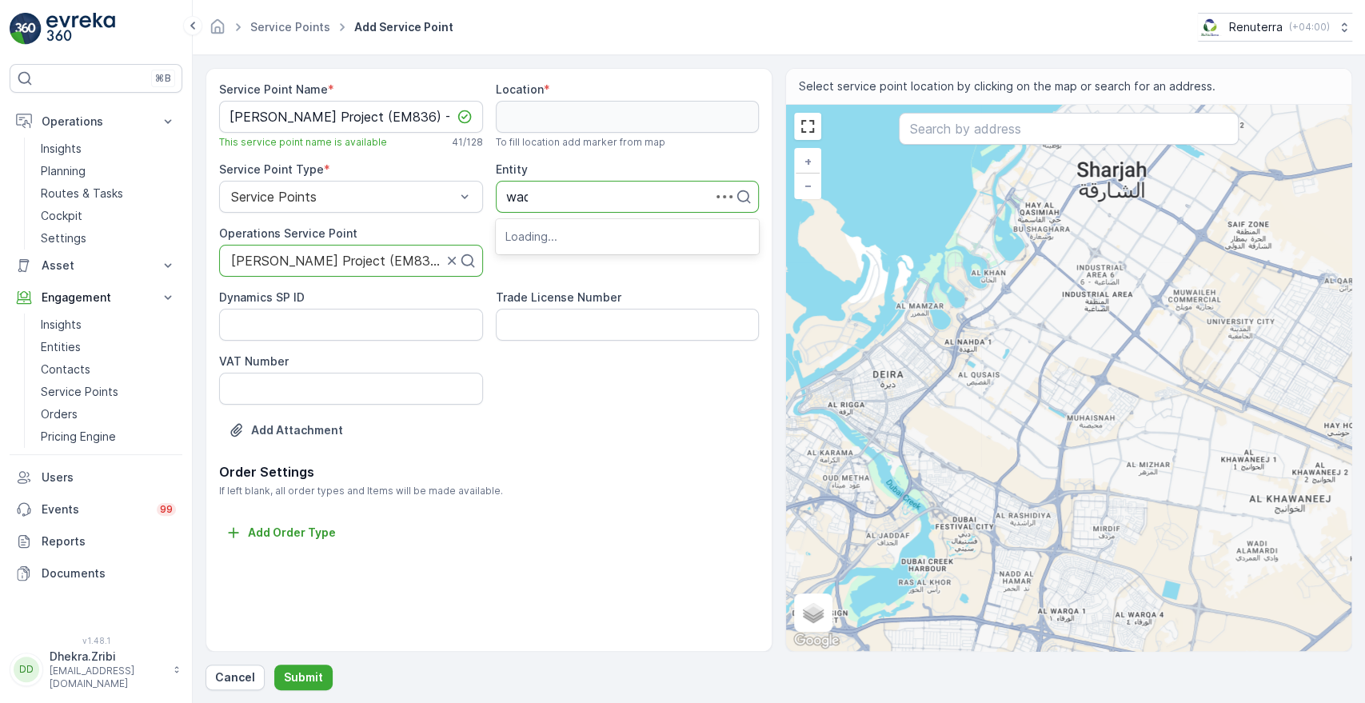
type input "wade"
click at [544, 229] on span "Wade Adams Contracting LLC" at bounding box center [609, 236] width 209 height 14
click at [961, 141] on input "text" at bounding box center [1068, 129] width 339 height 32
click at [933, 130] on input "text" at bounding box center [1068, 129] width 339 height 32
paste input "NAD AL SHEBA GARDENS - PHASE 03 (ZONE/ CLUSTER G) - GINCO PROJECT OFFICE (G-157)"
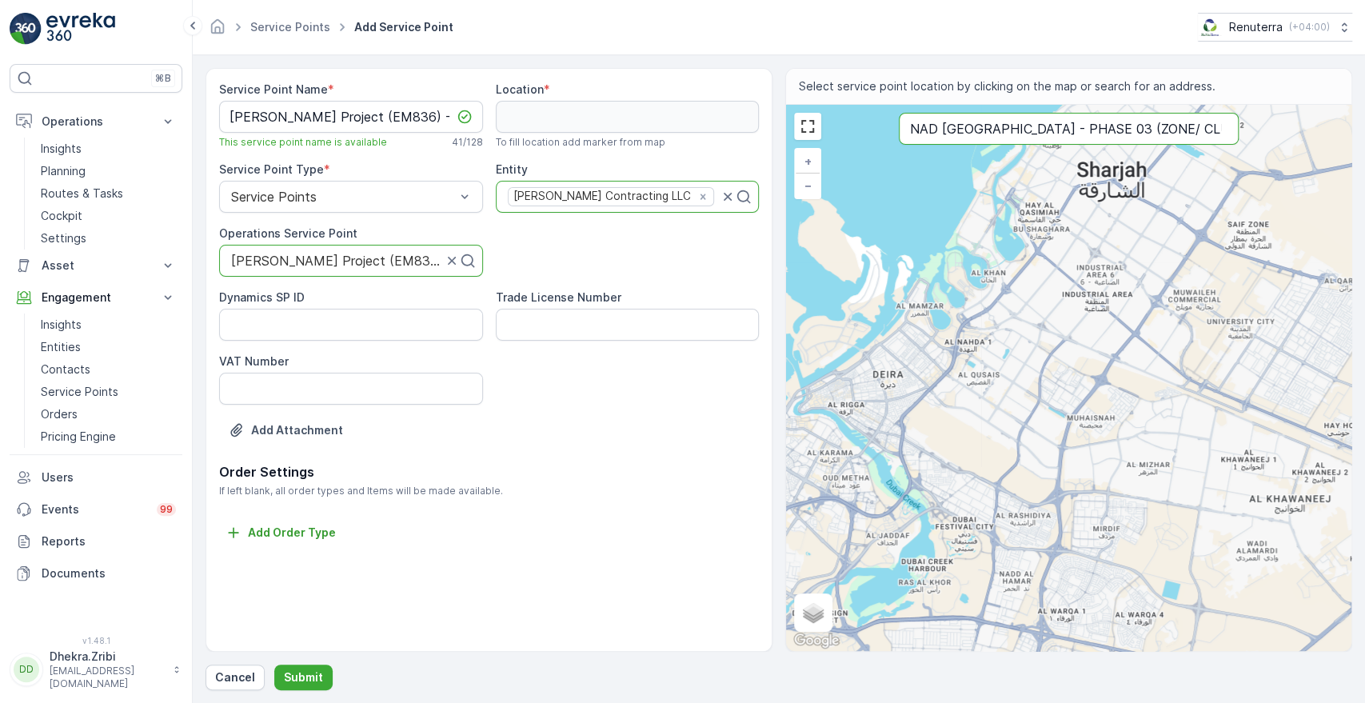
scroll to position [0, 261]
type input "NAD AL SHEBA GARDENS - PHASE 03 (ZONE/ CLUSTER G) - GINCO PROJECT OFFICE (G-157)"
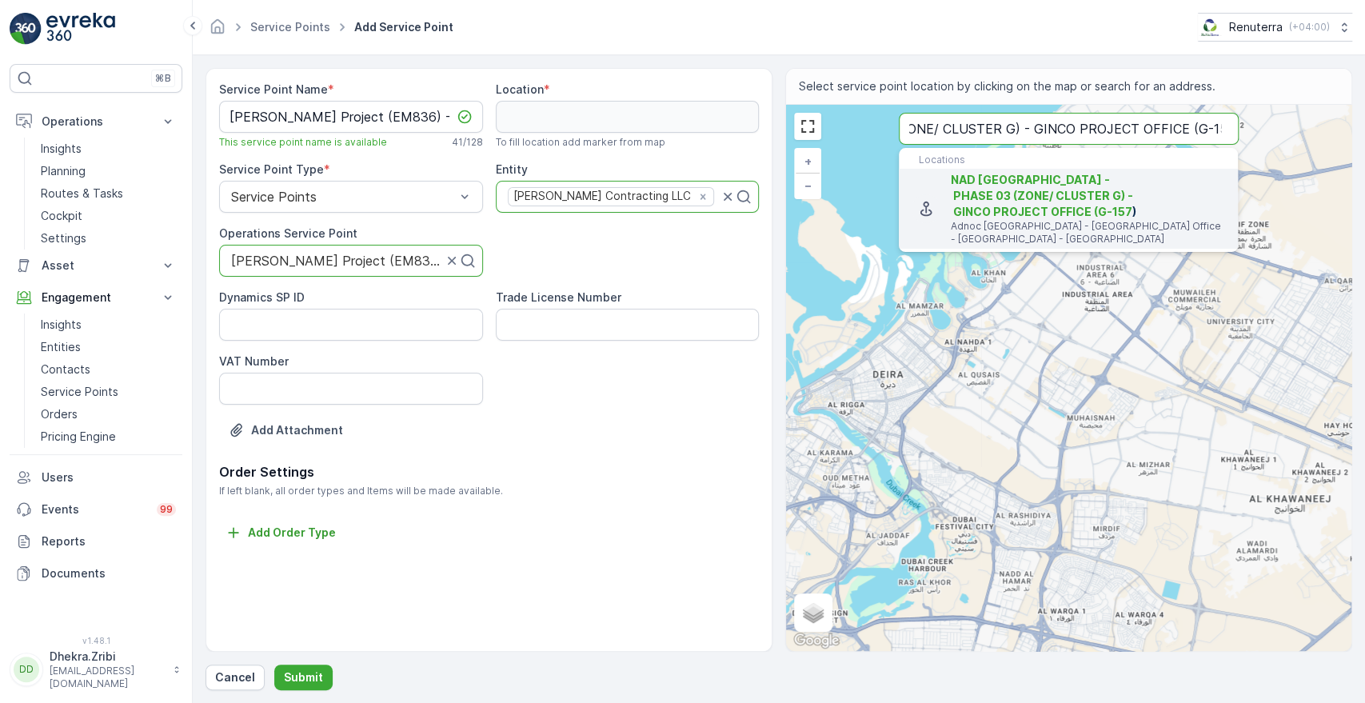
scroll to position [0, 0]
click at [1004, 210] on span "NAD AL SHEBA GARDENS - PHASE 03 (ZONE/ CLUSTER G) - GINCO PROJECT OFFICE (G-157" at bounding box center [1042, 196] width 182 height 46
type input "25.1403162,55.3087915"
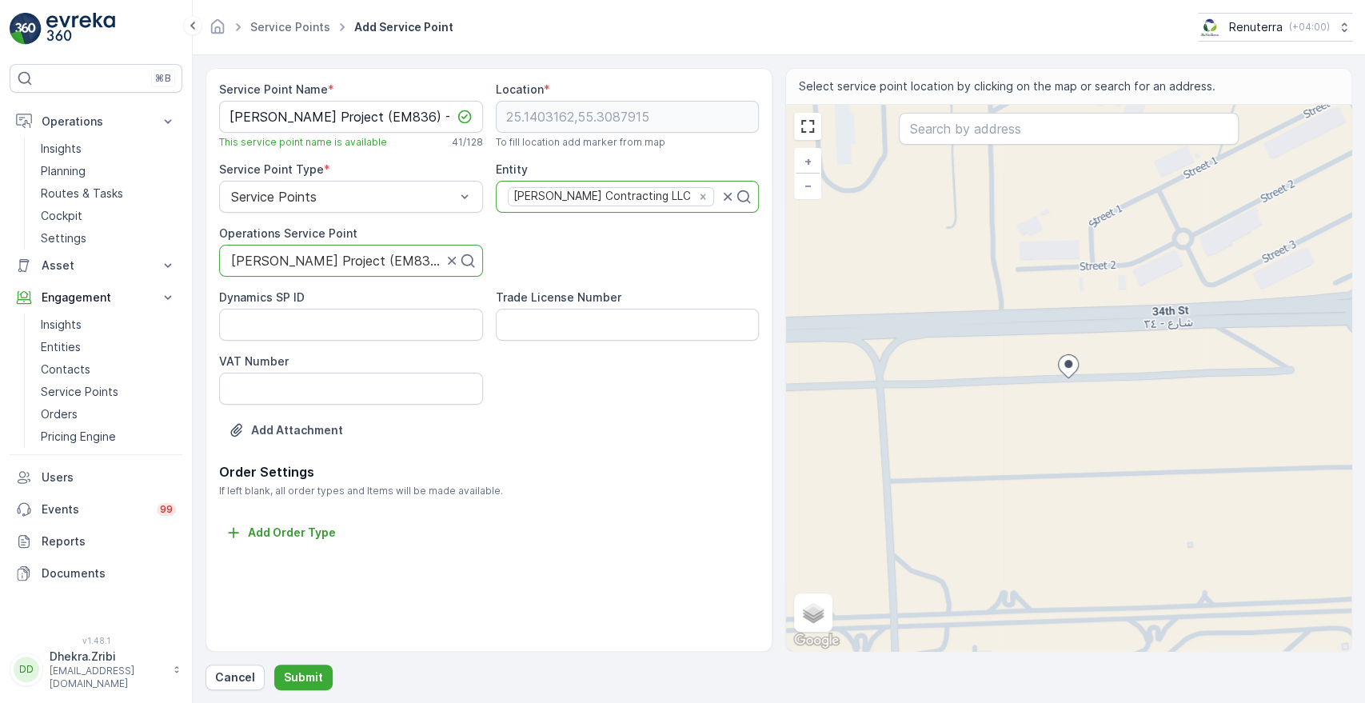
click at [1065, 348] on div "+ − Satellite Roadmap Terrain Hybrid Leaflet Keyboard shortcuts Map Data Map da…" at bounding box center [1068, 378] width 565 height 546
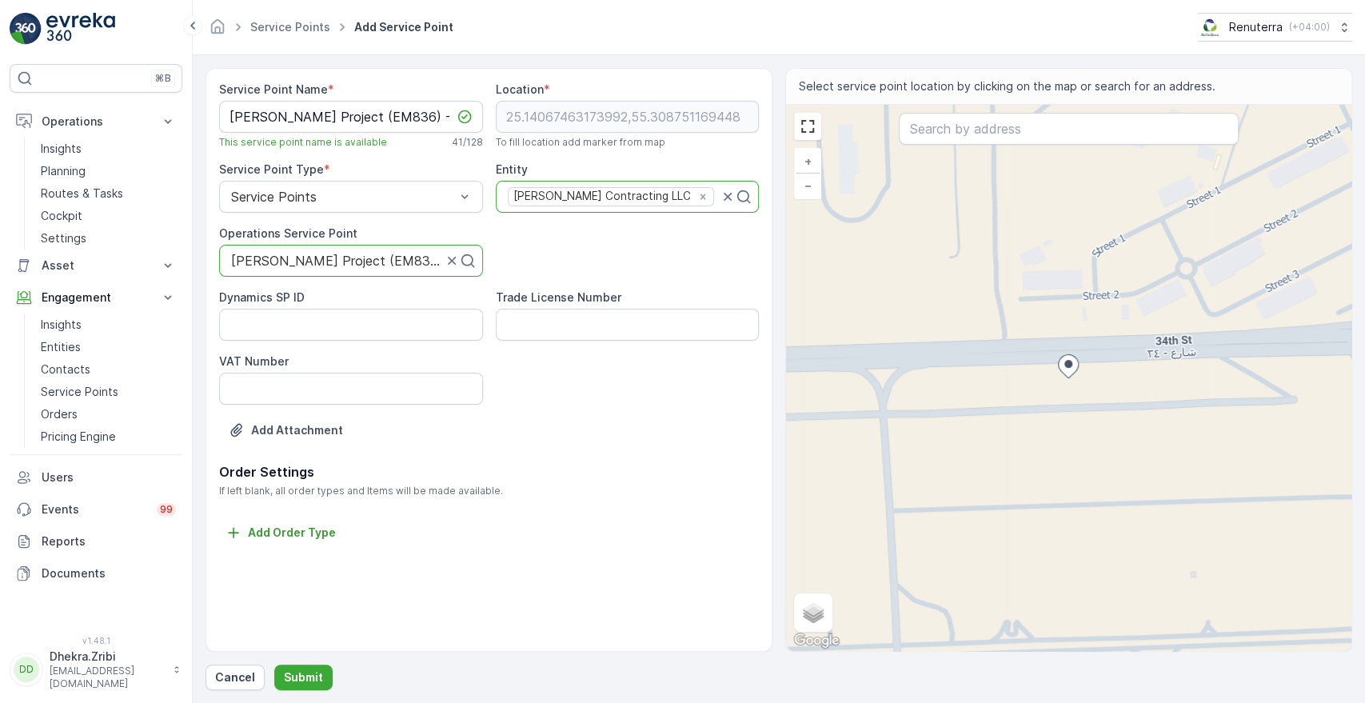
click at [1071, 389] on div "+ − Satellite Roadmap Terrain Hybrid Leaflet Keyboard shortcuts Map Data Map da…" at bounding box center [1068, 378] width 565 height 546
type input "25.140538496157298,55.30878335005737"
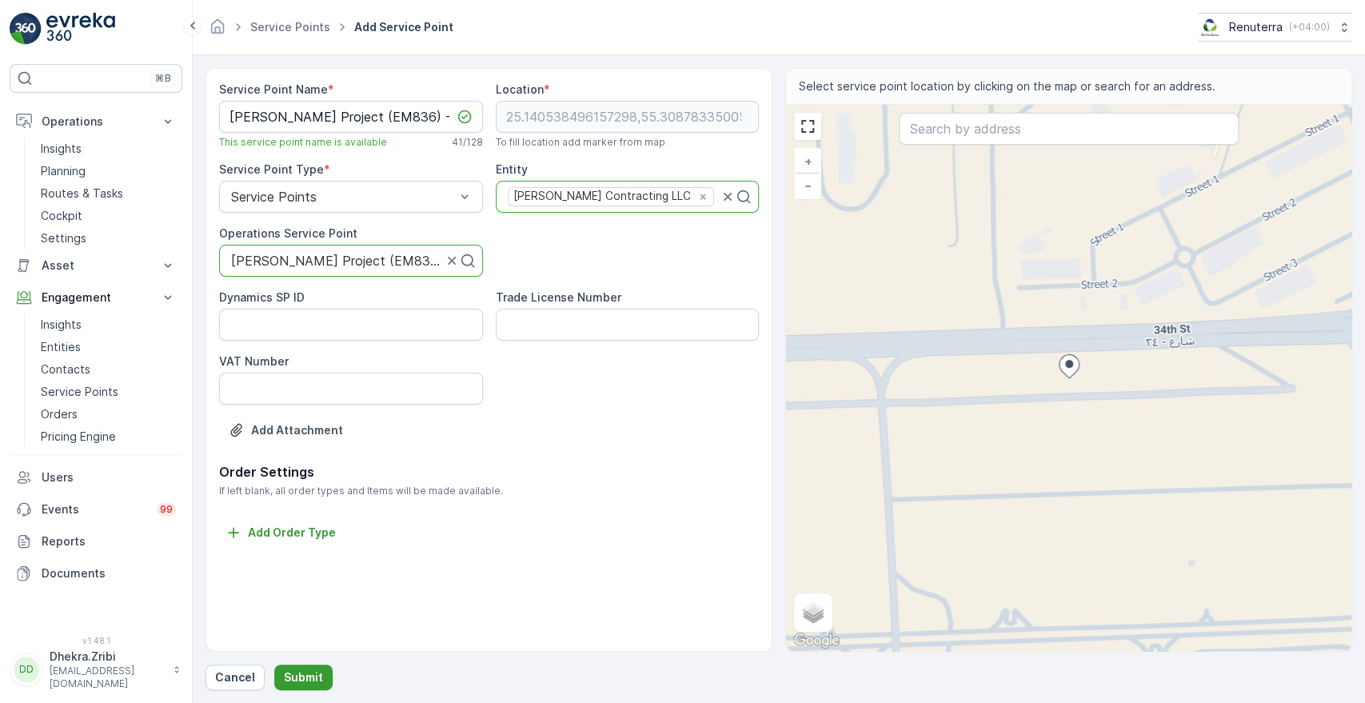
click at [297, 671] on p "Submit" at bounding box center [303, 677] width 39 height 16
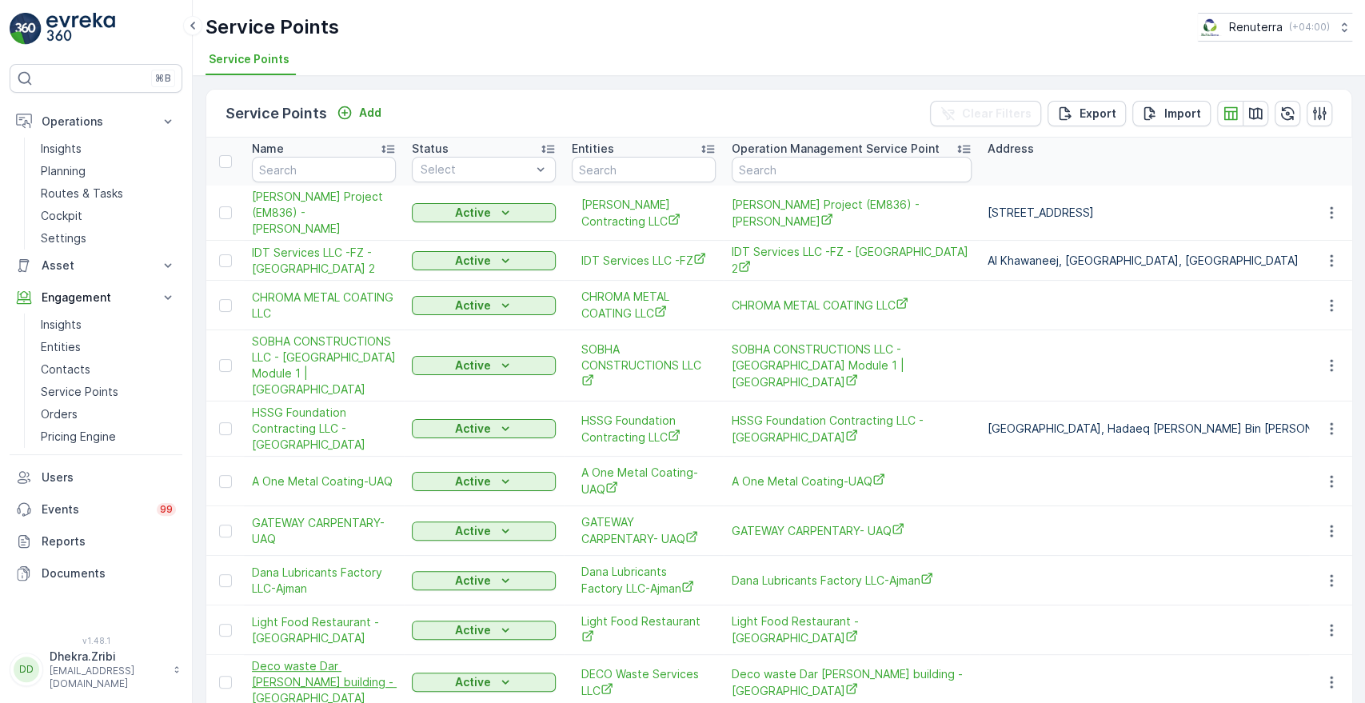
click at [297, 671] on span "Deco waste Dar al aman building - Karama" at bounding box center [324, 682] width 144 height 48
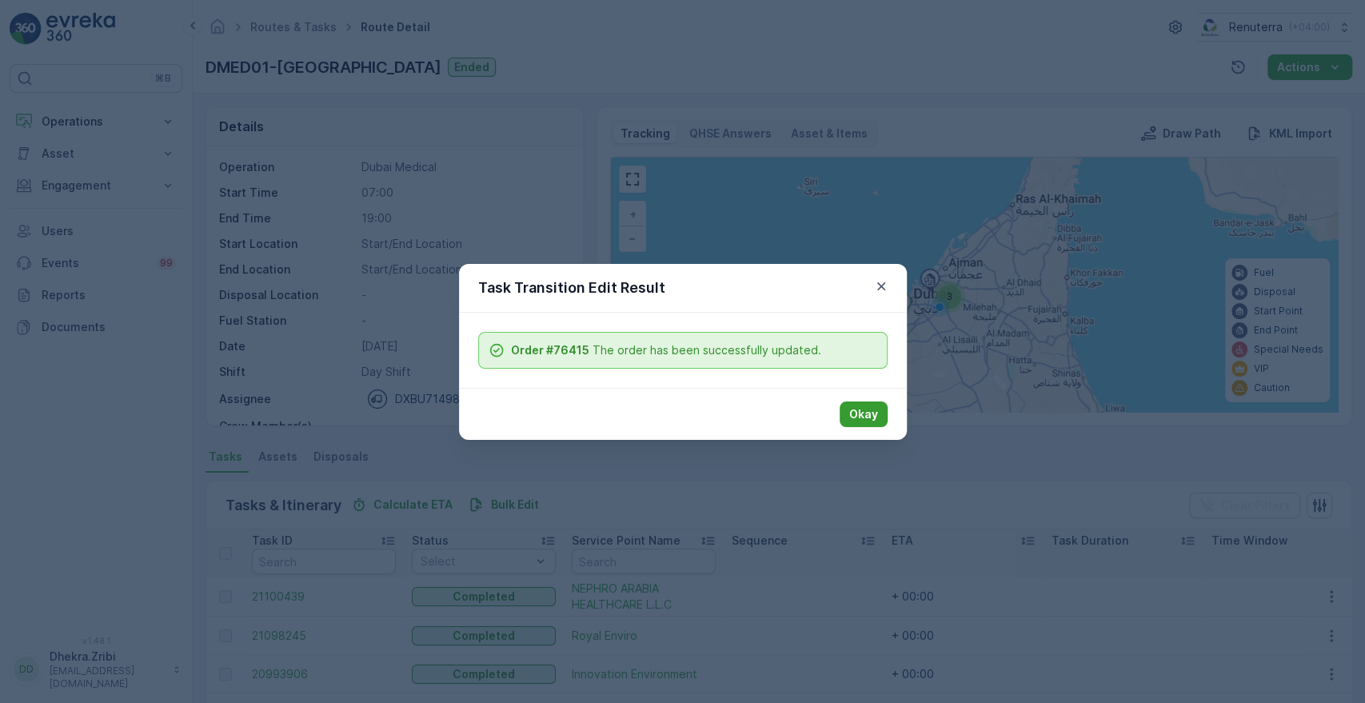
click at [866, 417] on p "Okay" at bounding box center [863, 414] width 29 height 16
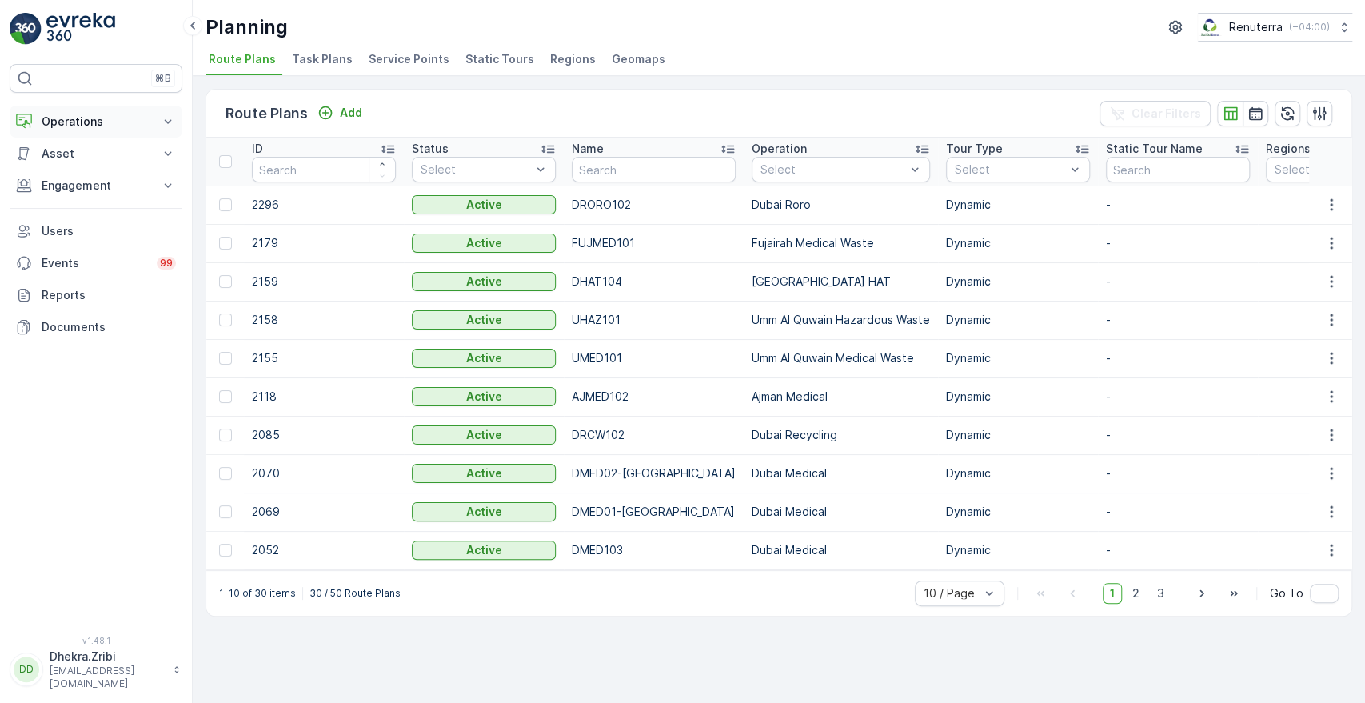
click at [170, 120] on icon at bounding box center [168, 122] width 16 height 16
click at [104, 194] on p "Routes & Tasks" at bounding box center [82, 194] width 82 height 16
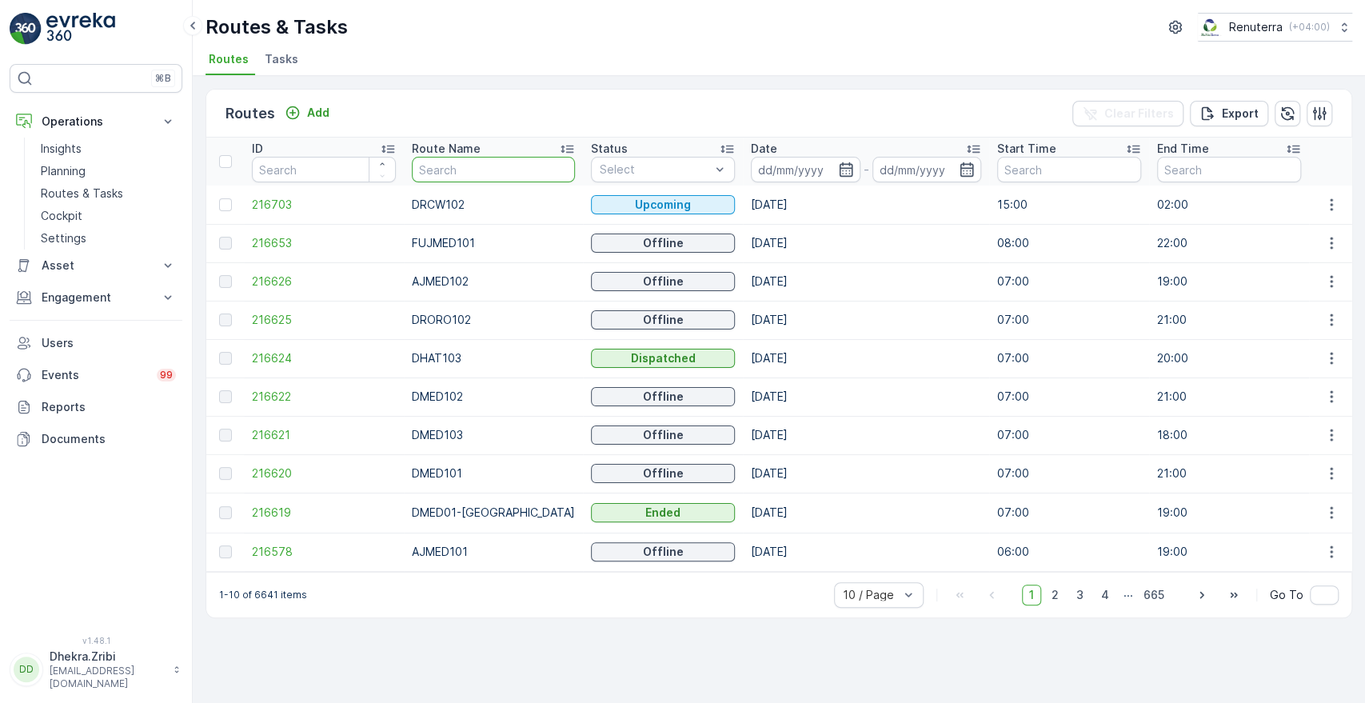
click at [473, 176] on input "text" at bounding box center [493, 170] width 163 height 26
type input "DREL"
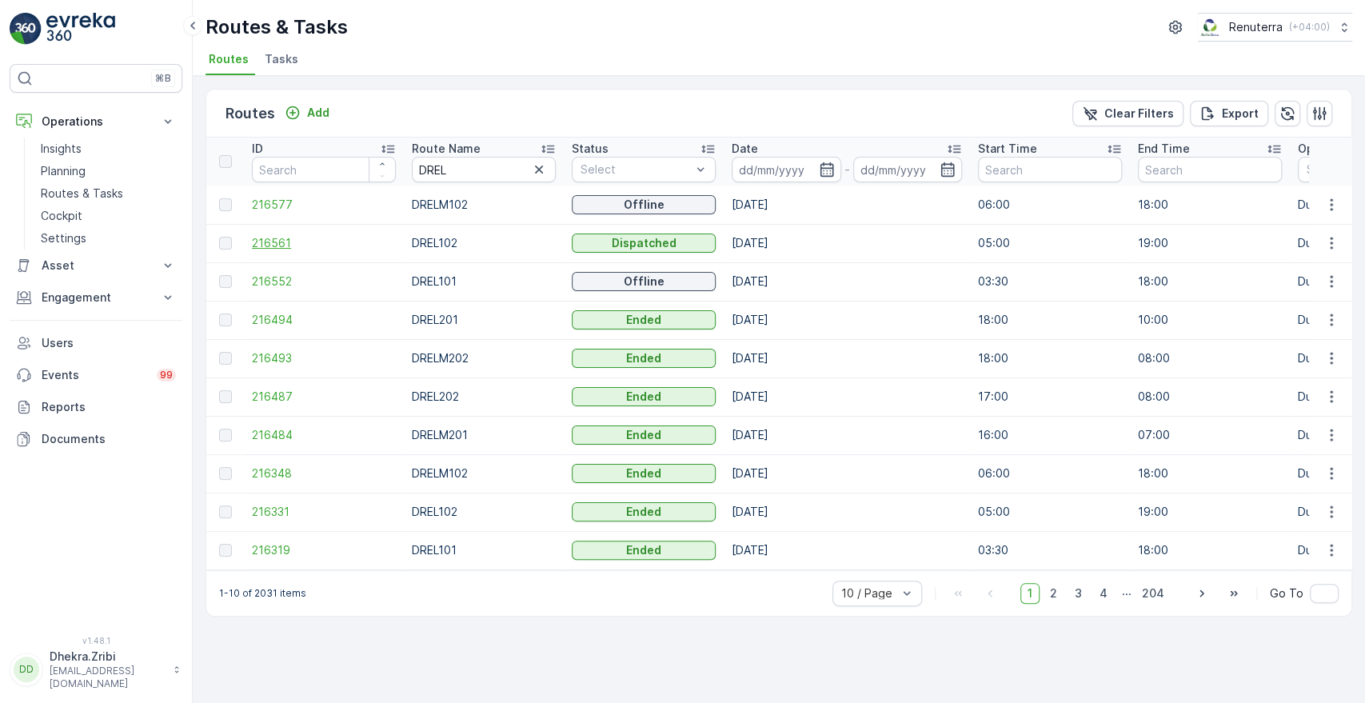
click at [272, 243] on span "216561" at bounding box center [324, 243] width 144 height 16
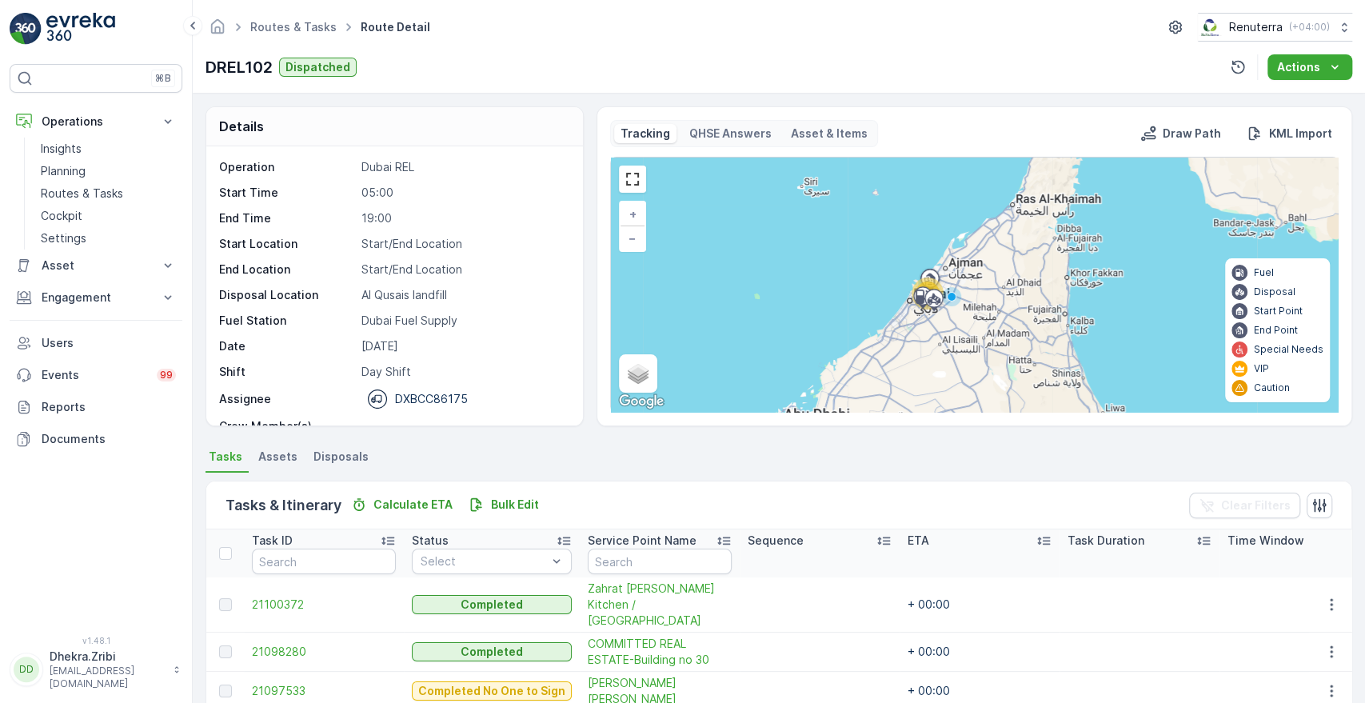
scroll to position [435, 0]
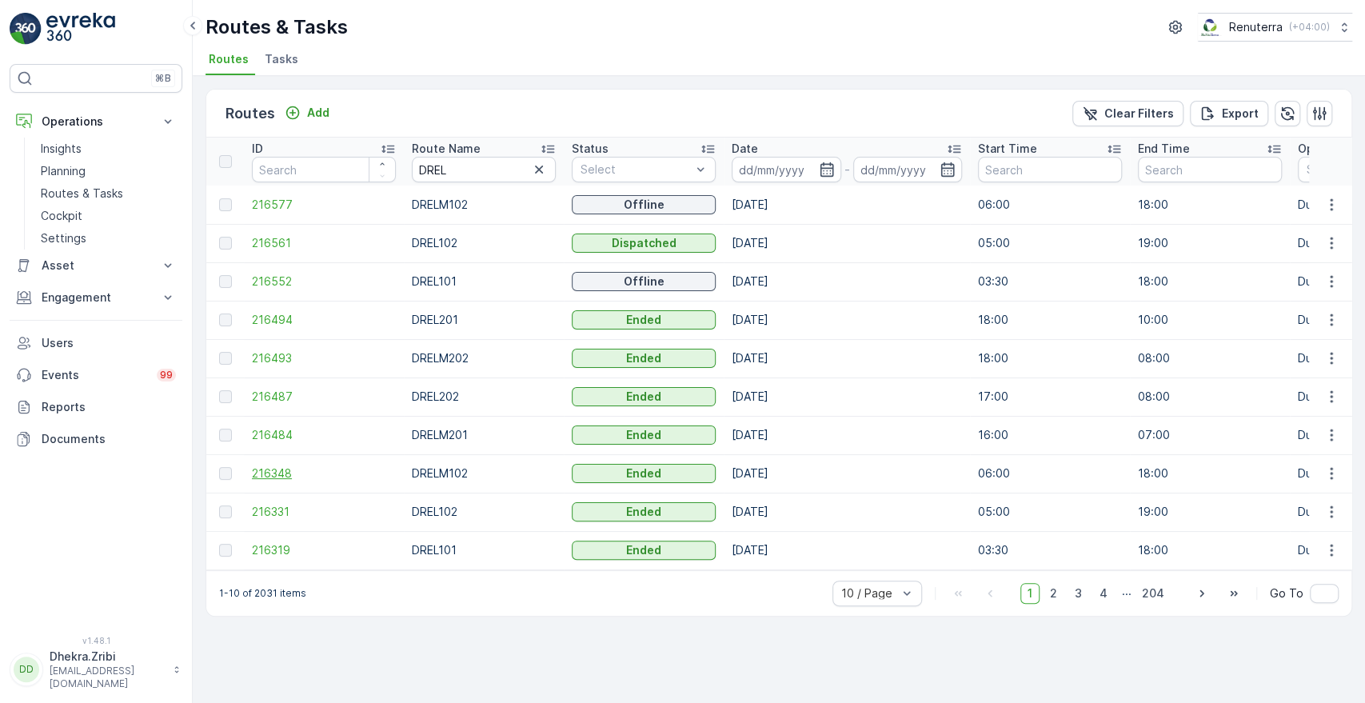
click at [268, 477] on span "216348" at bounding box center [324, 473] width 144 height 16
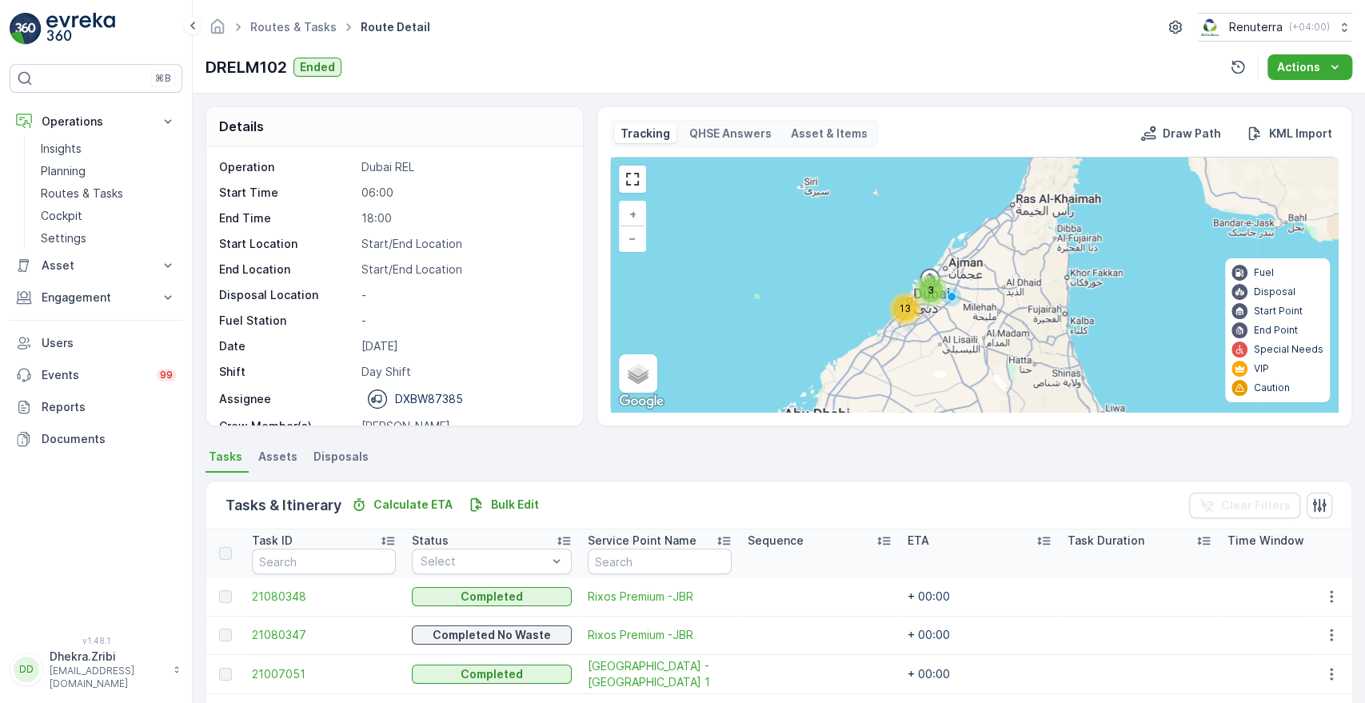
scroll to position [352, 0]
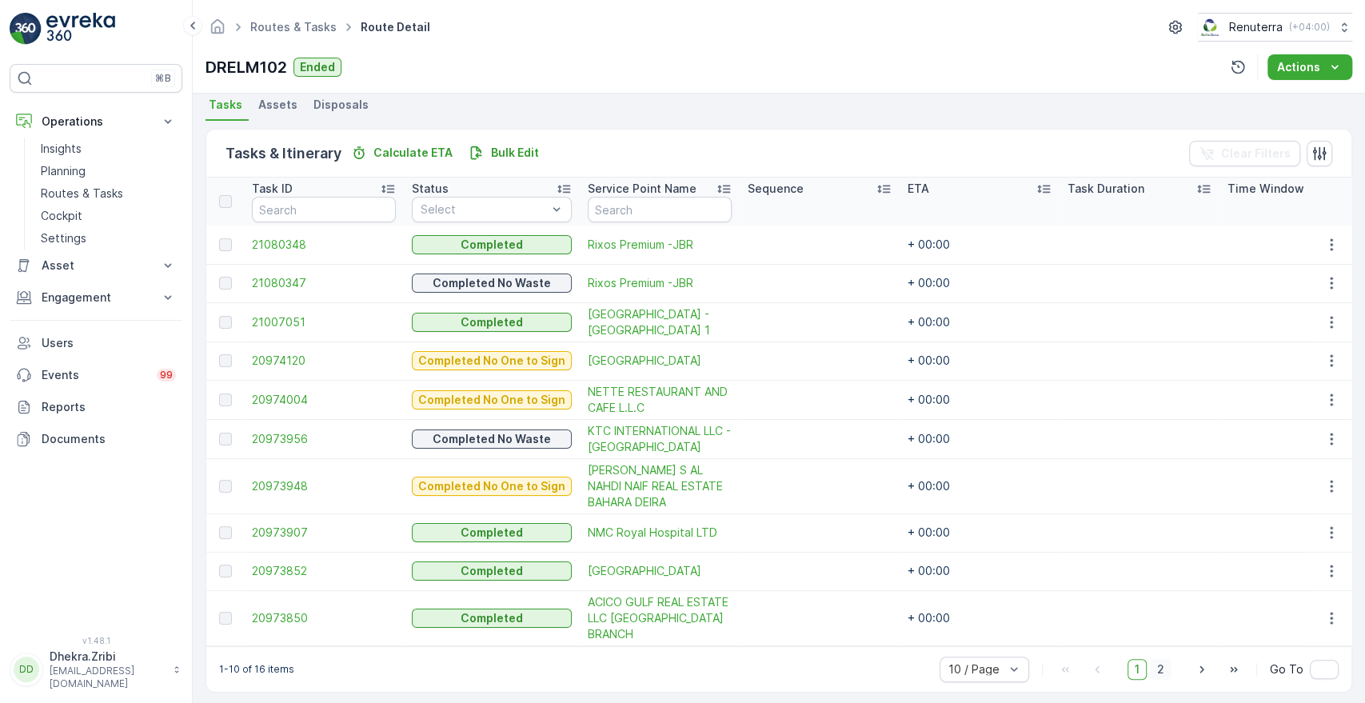
click at [1156, 660] on span "2" at bounding box center [1161, 669] width 22 height 21
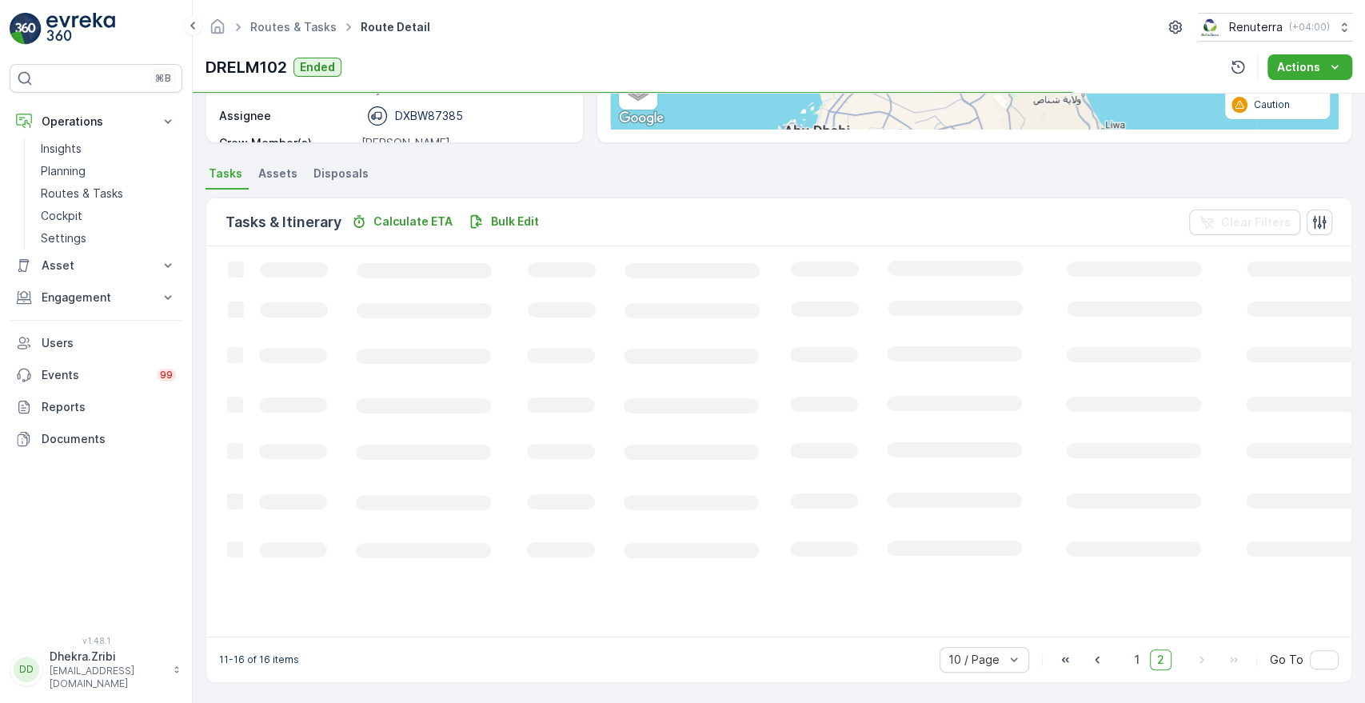
scroll to position [315, 0]
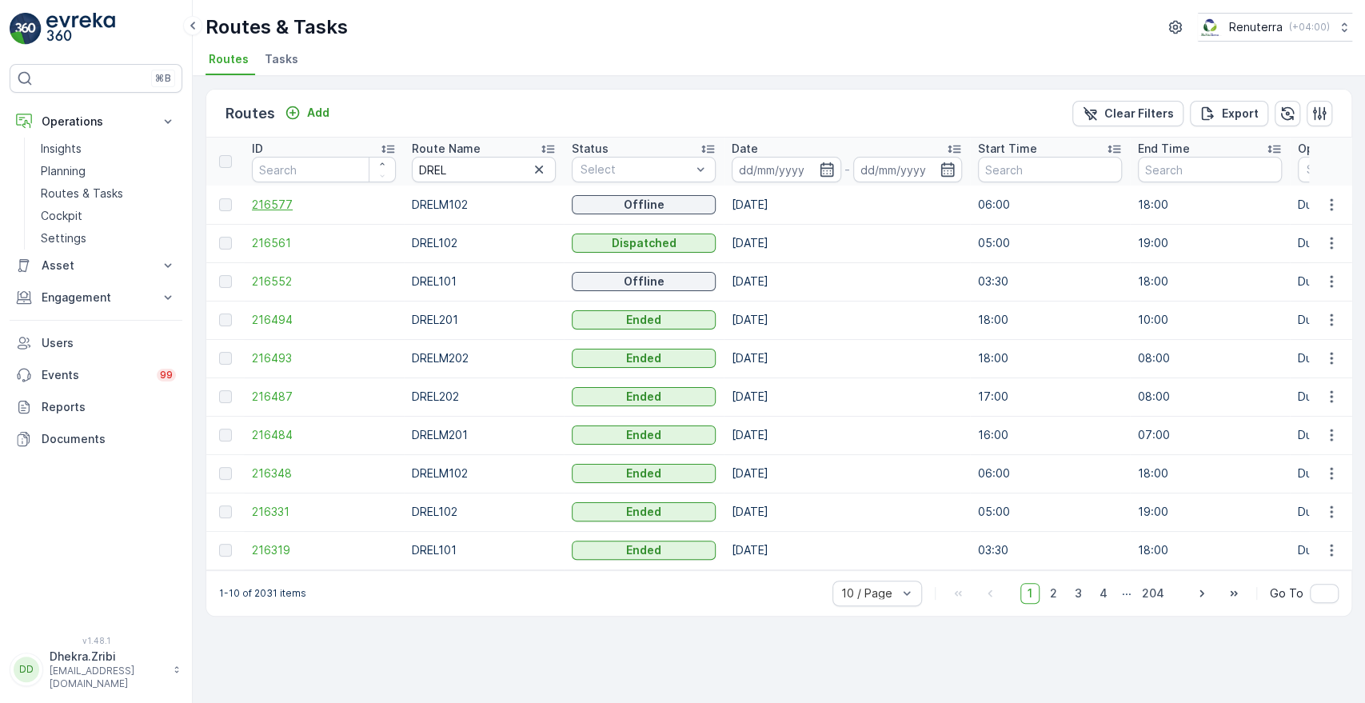
click at [263, 203] on span "216577" at bounding box center [324, 205] width 144 height 16
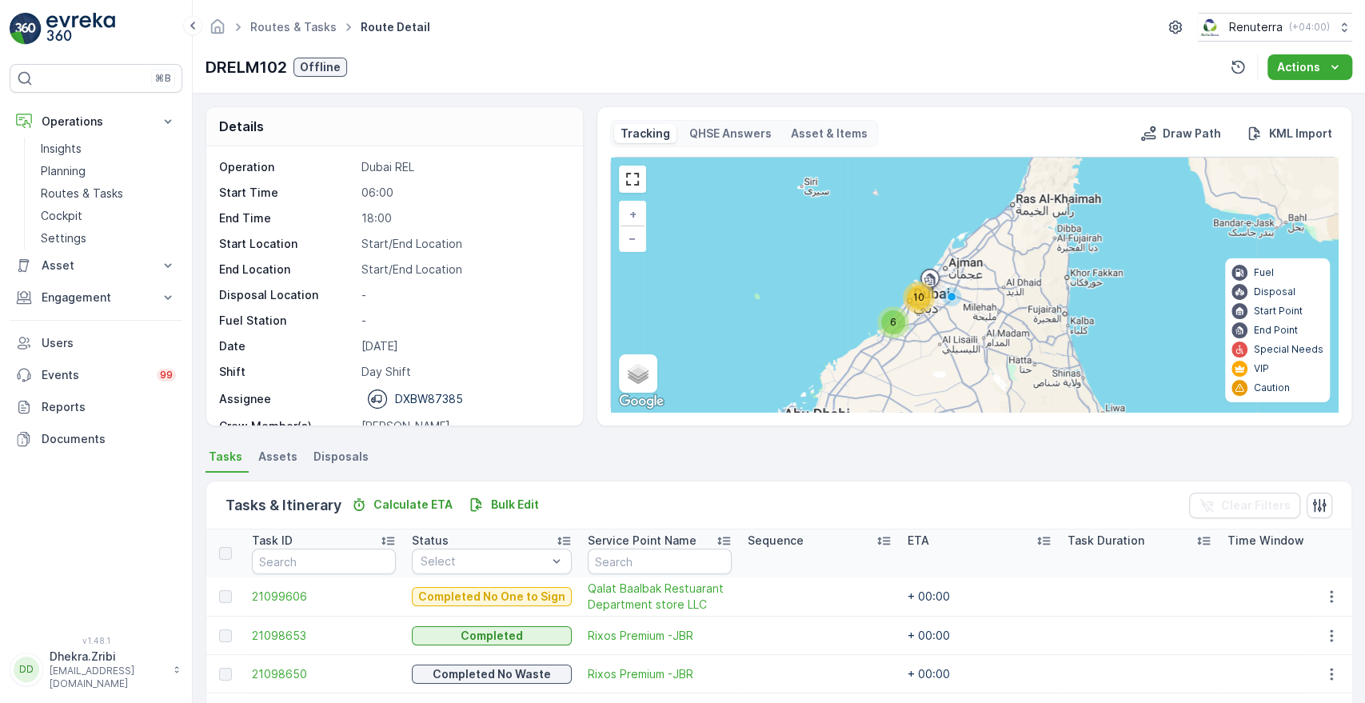
scroll to position [351, 0]
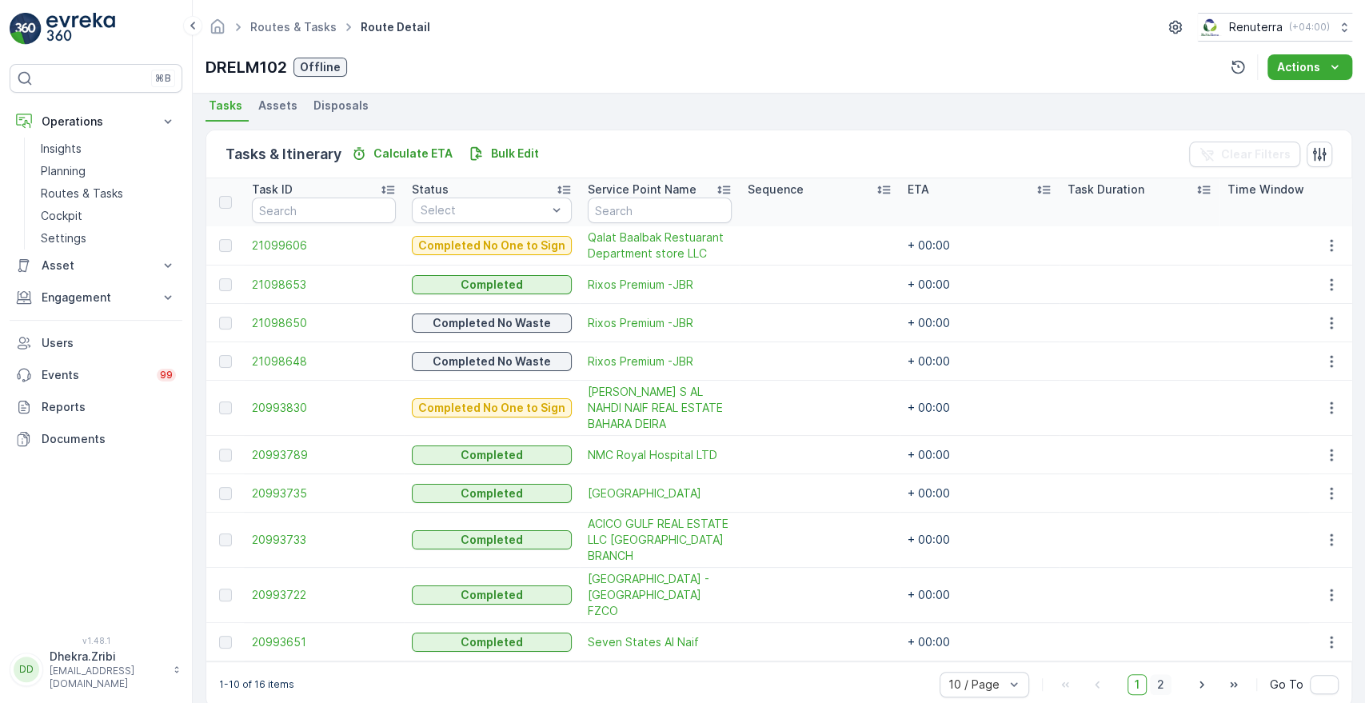
click at [1159, 674] on span "2" at bounding box center [1161, 684] width 22 height 21
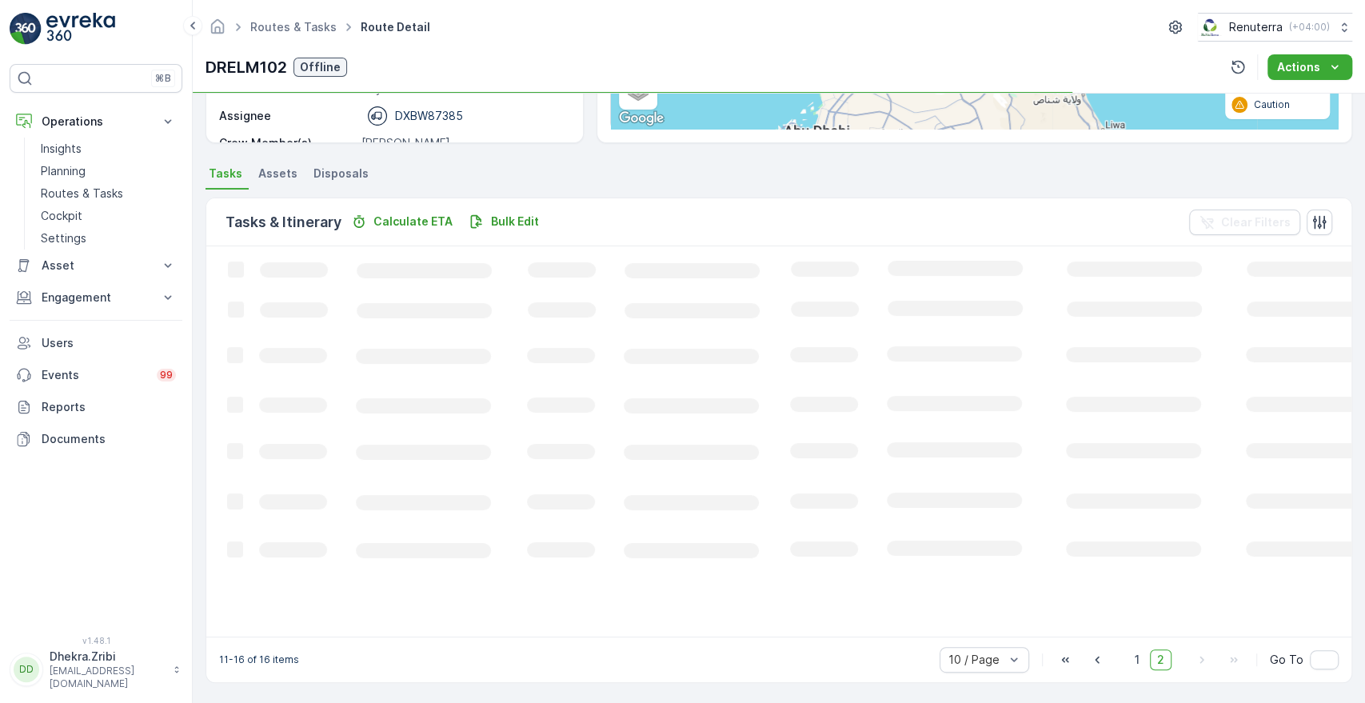
scroll to position [317, 0]
